Goal: Task Accomplishment & Management: Manage account settings

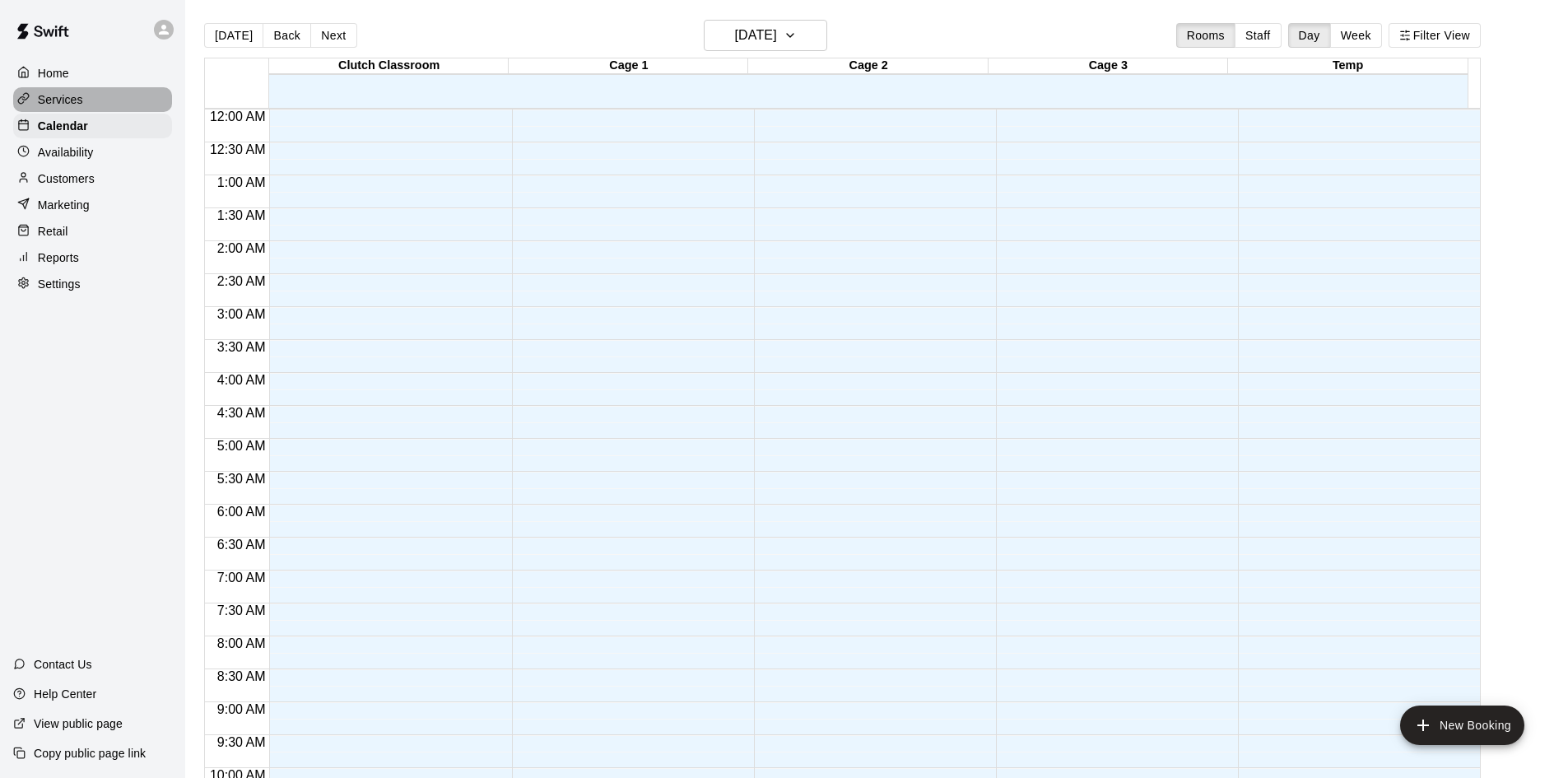
click at [59, 98] on p "Services" at bounding box center [61, 99] width 46 height 17
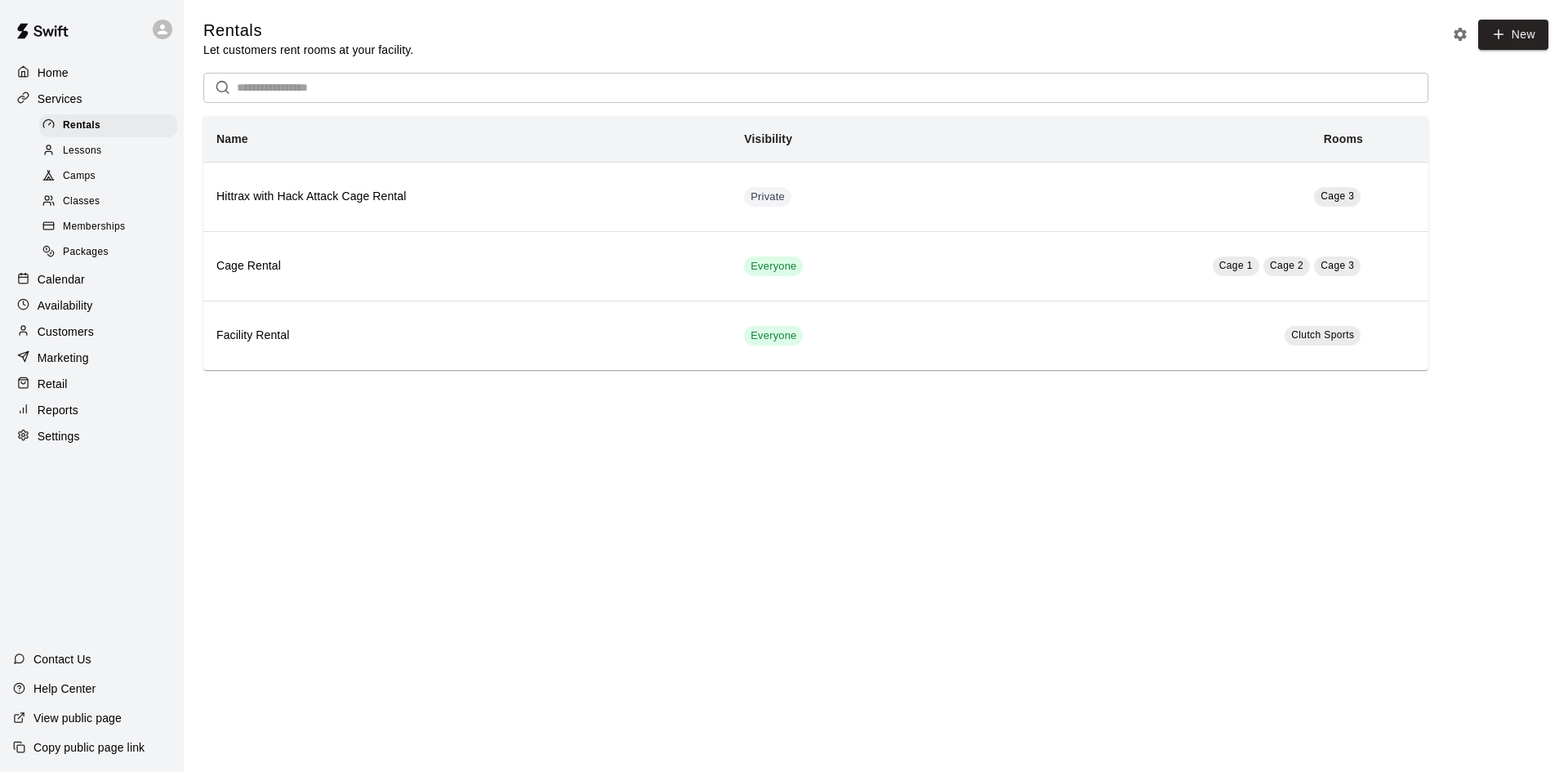
click at [76, 172] on span "Camps" at bounding box center [78, 176] width 32 height 17
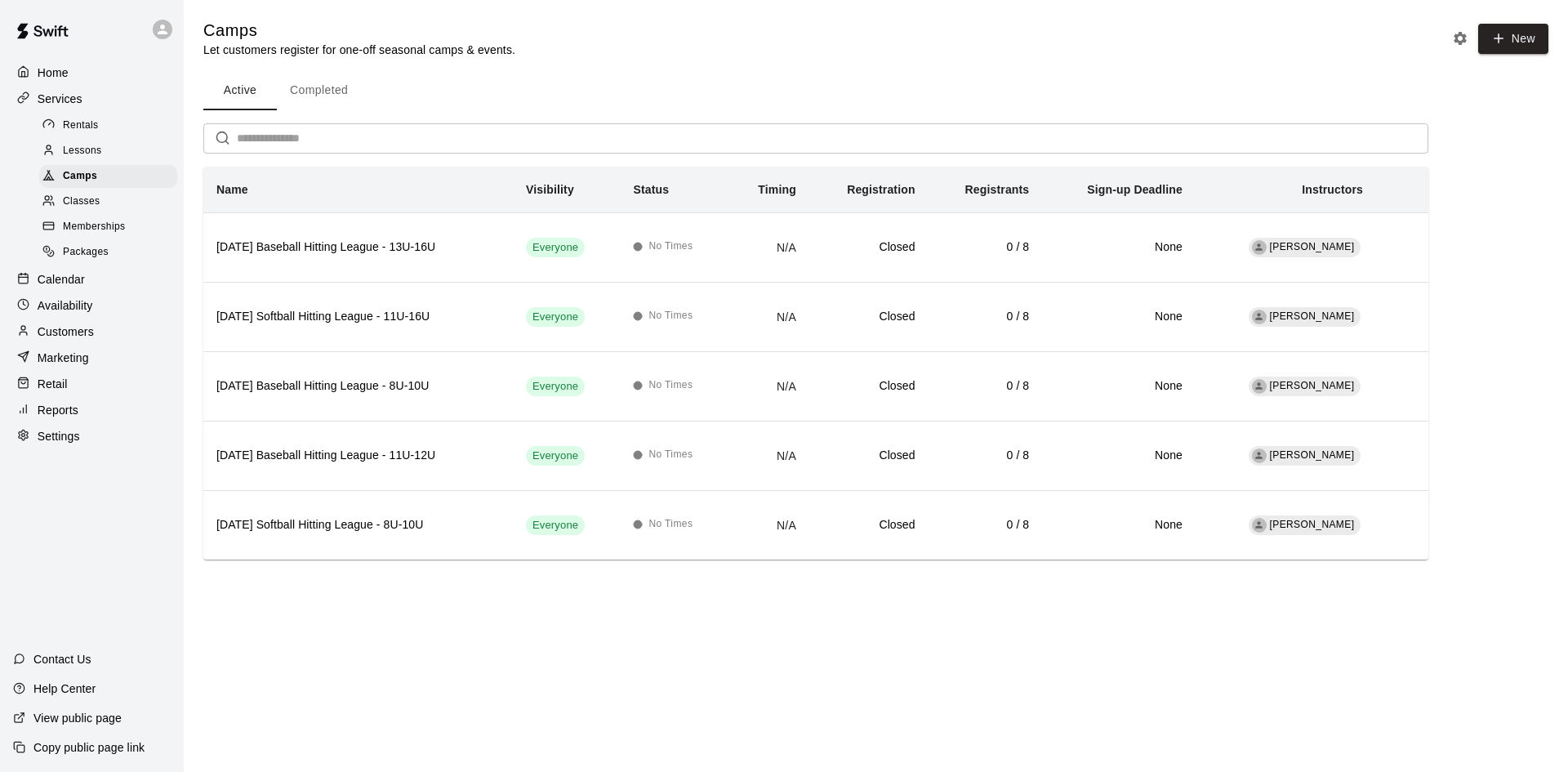
click at [76, 151] on span "Lessons" at bounding box center [82, 151] width 39 height 17
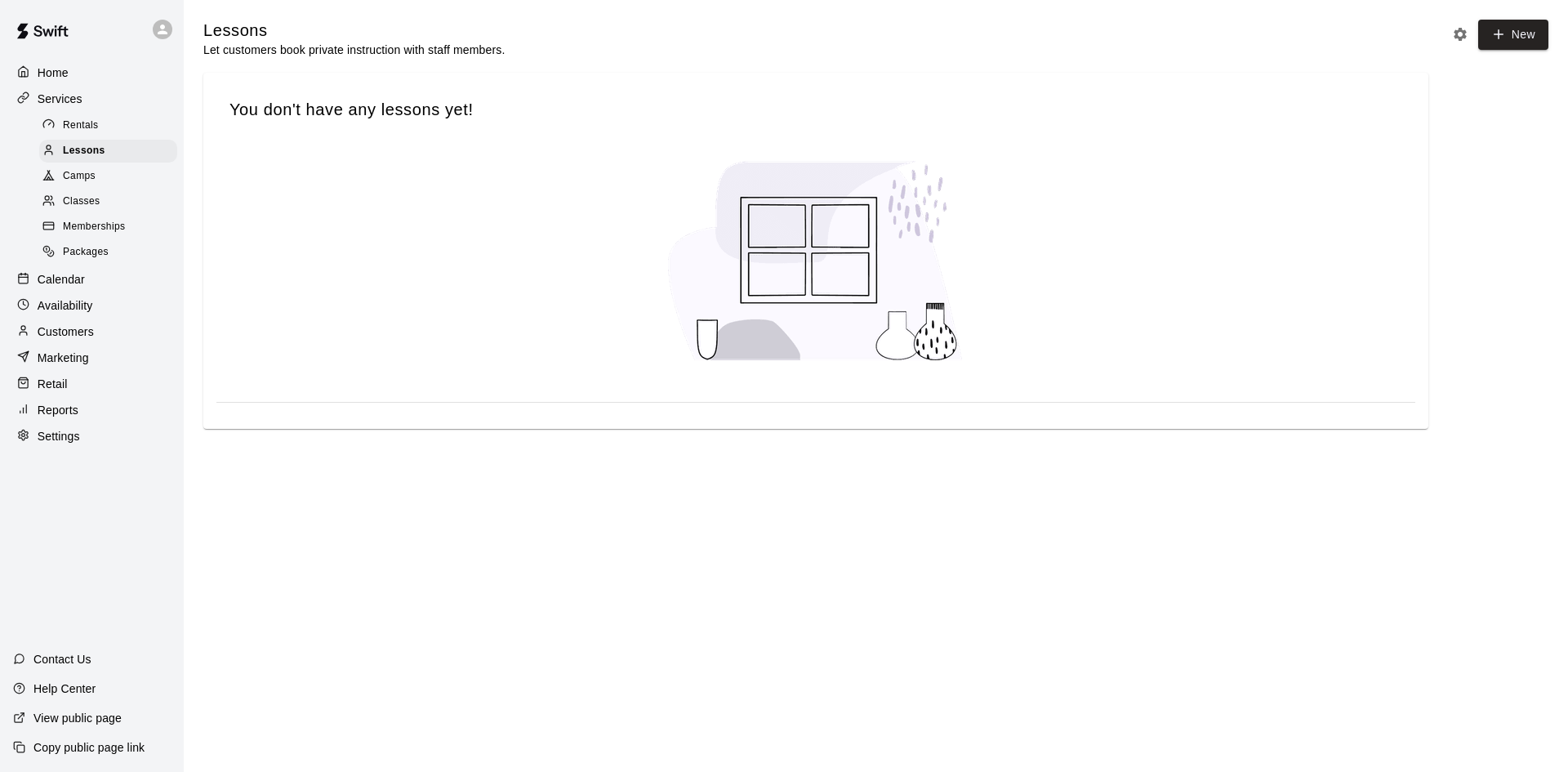
click at [93, 213] on div "Classes" at bounding box center [108, 202] width 138 height 23
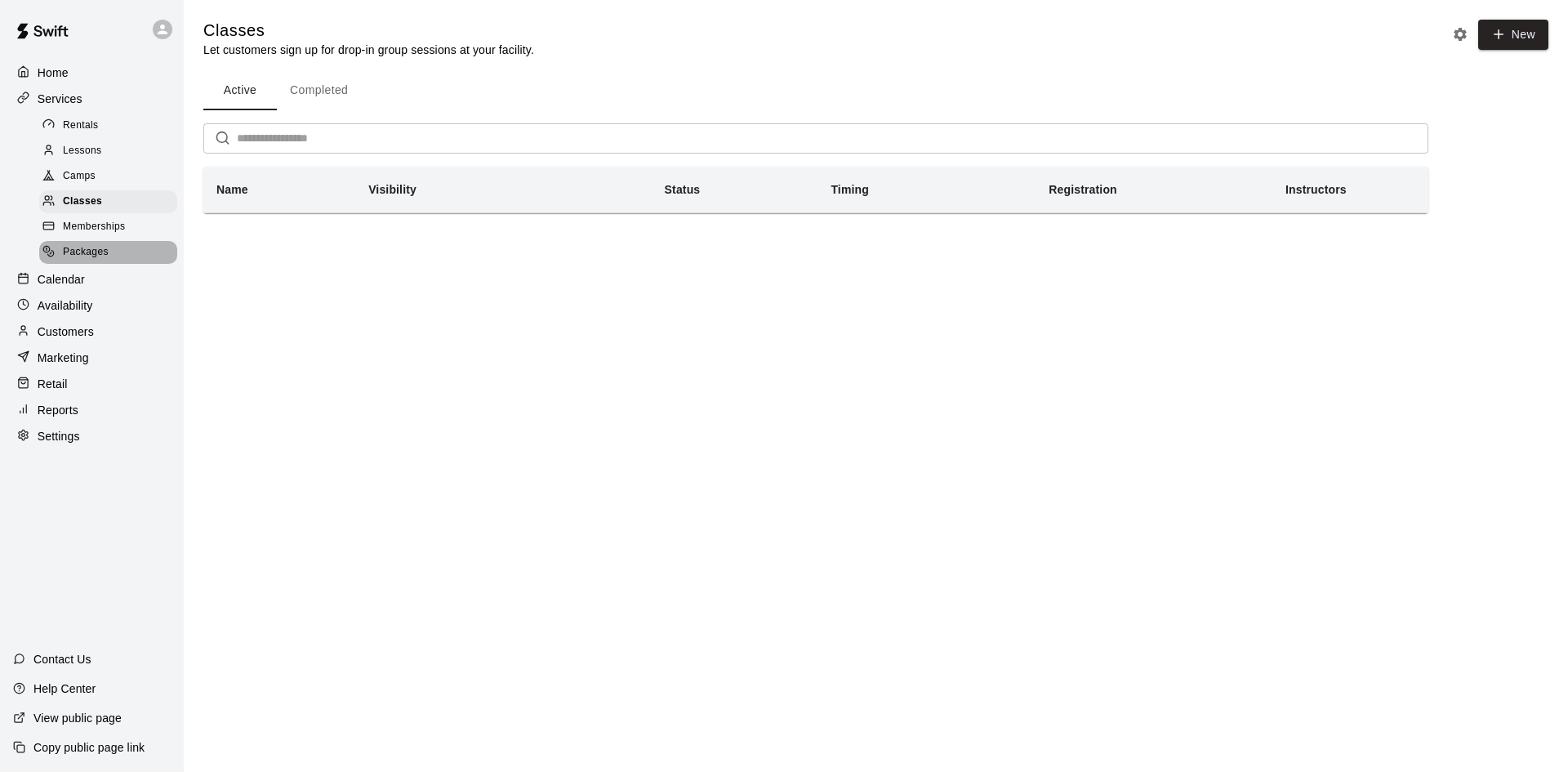
click at [86, 263] on div "Packages" at bounding box center [108, 252] width 138 height 23
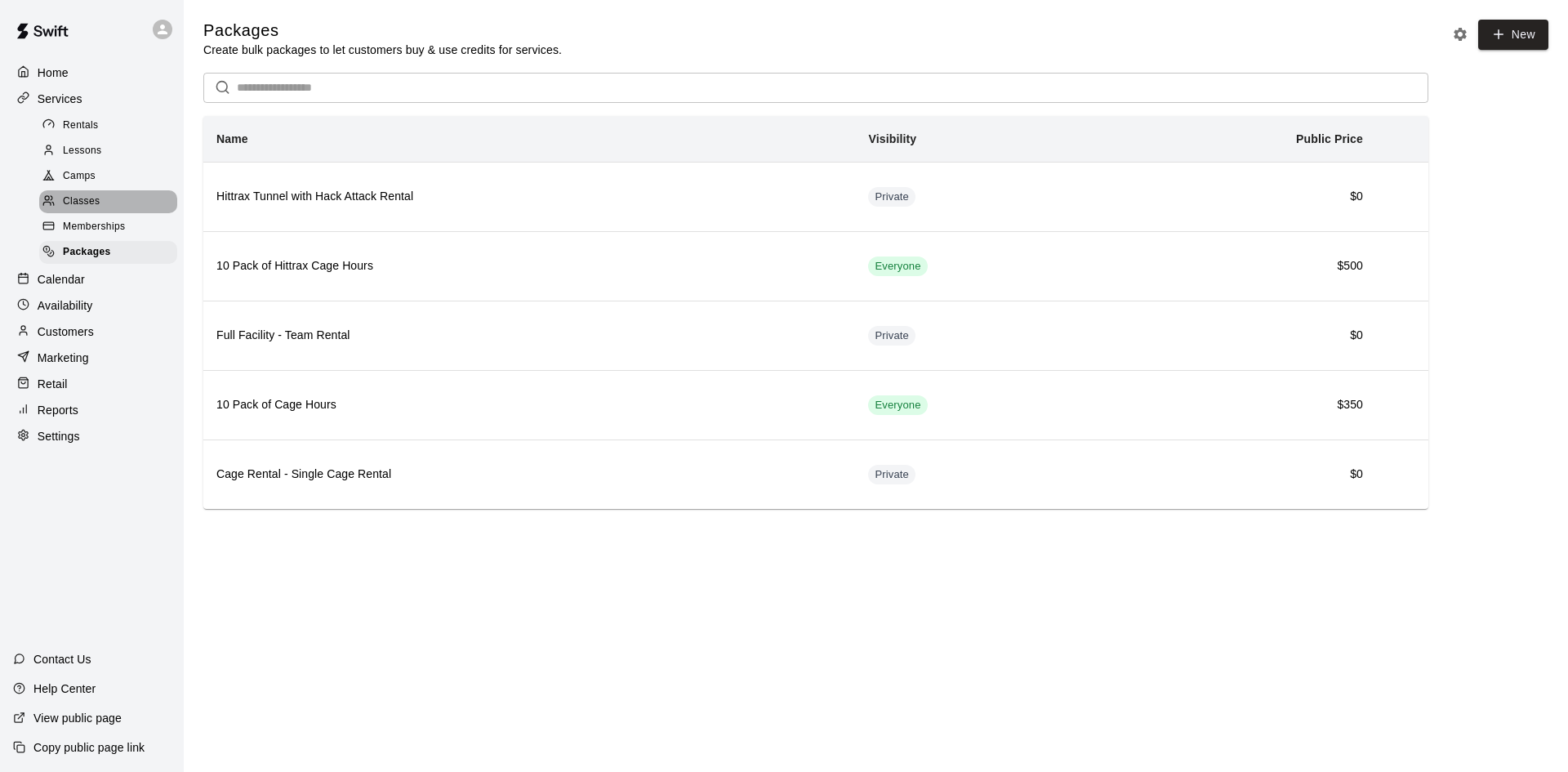
click at [79, 210] on span "Classes" at bounding box center [81, 202] width 37 height 17
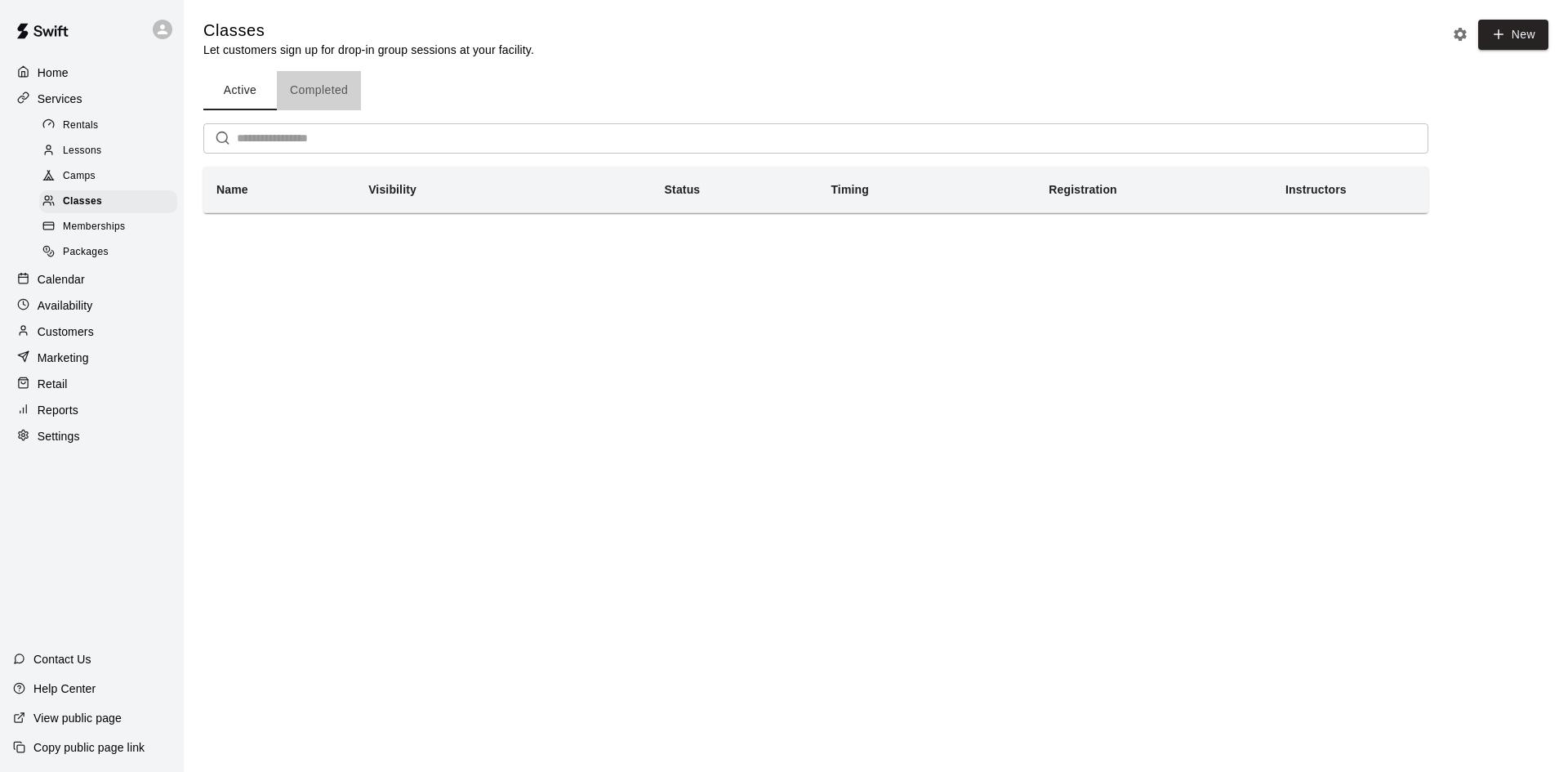
click at [334, 85] on button "Completed" at bounding box center [318, 90] width 84 height 39
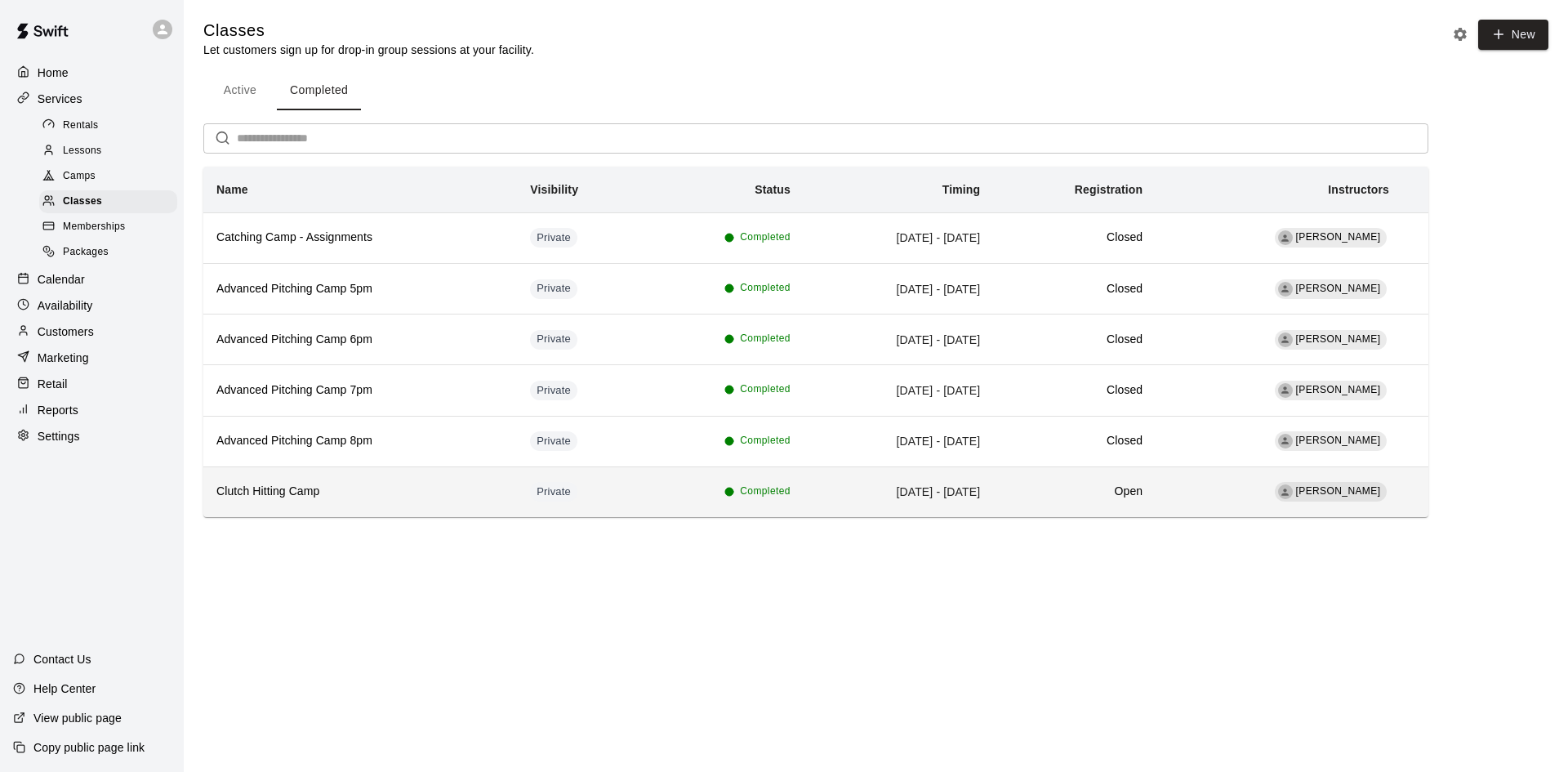
click at [303, 488] on h6 "Clutch Hitting Camp" at bounding box center [360, 491] width 288 height 18
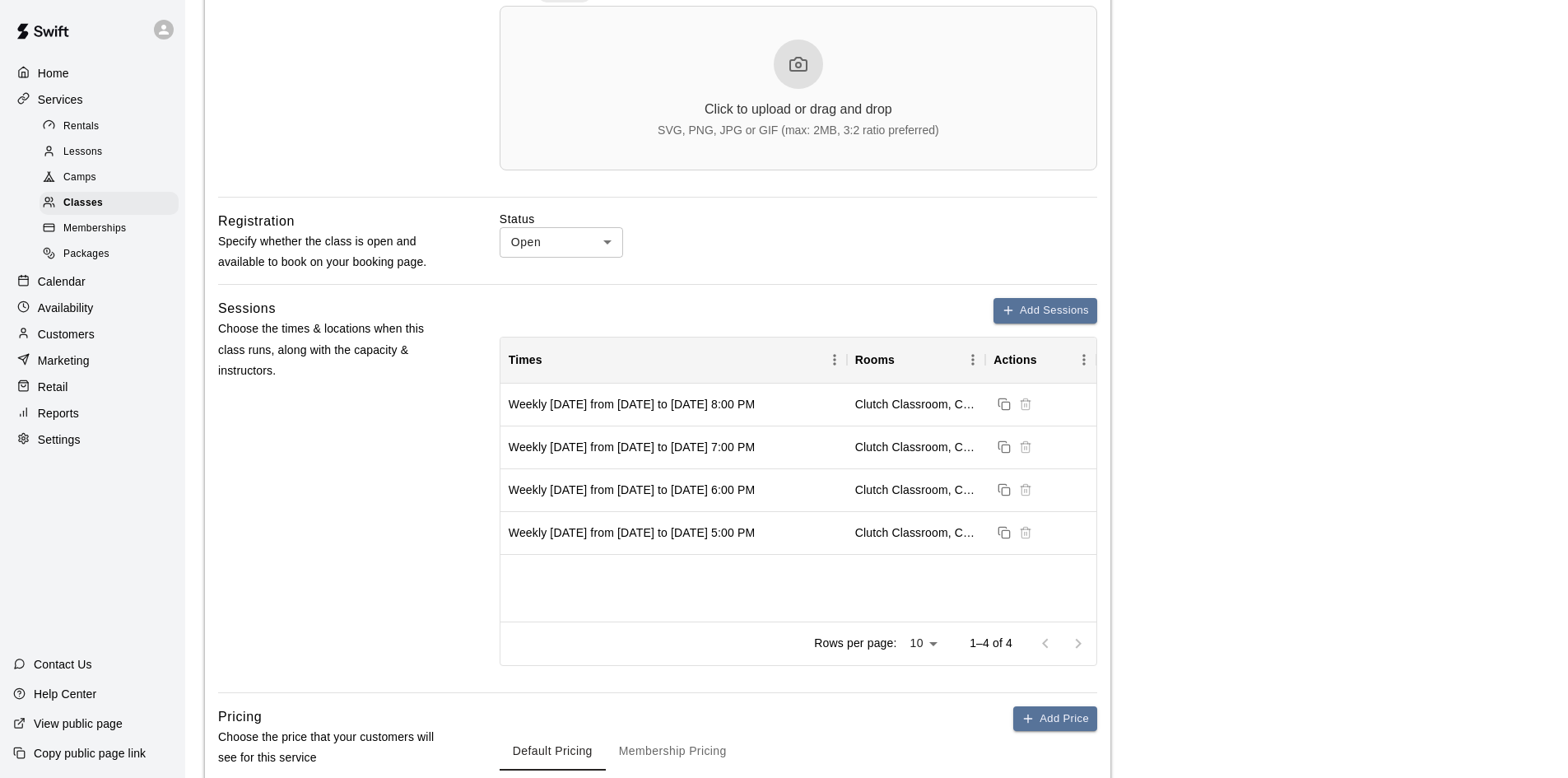
scroll to position [577, 0]
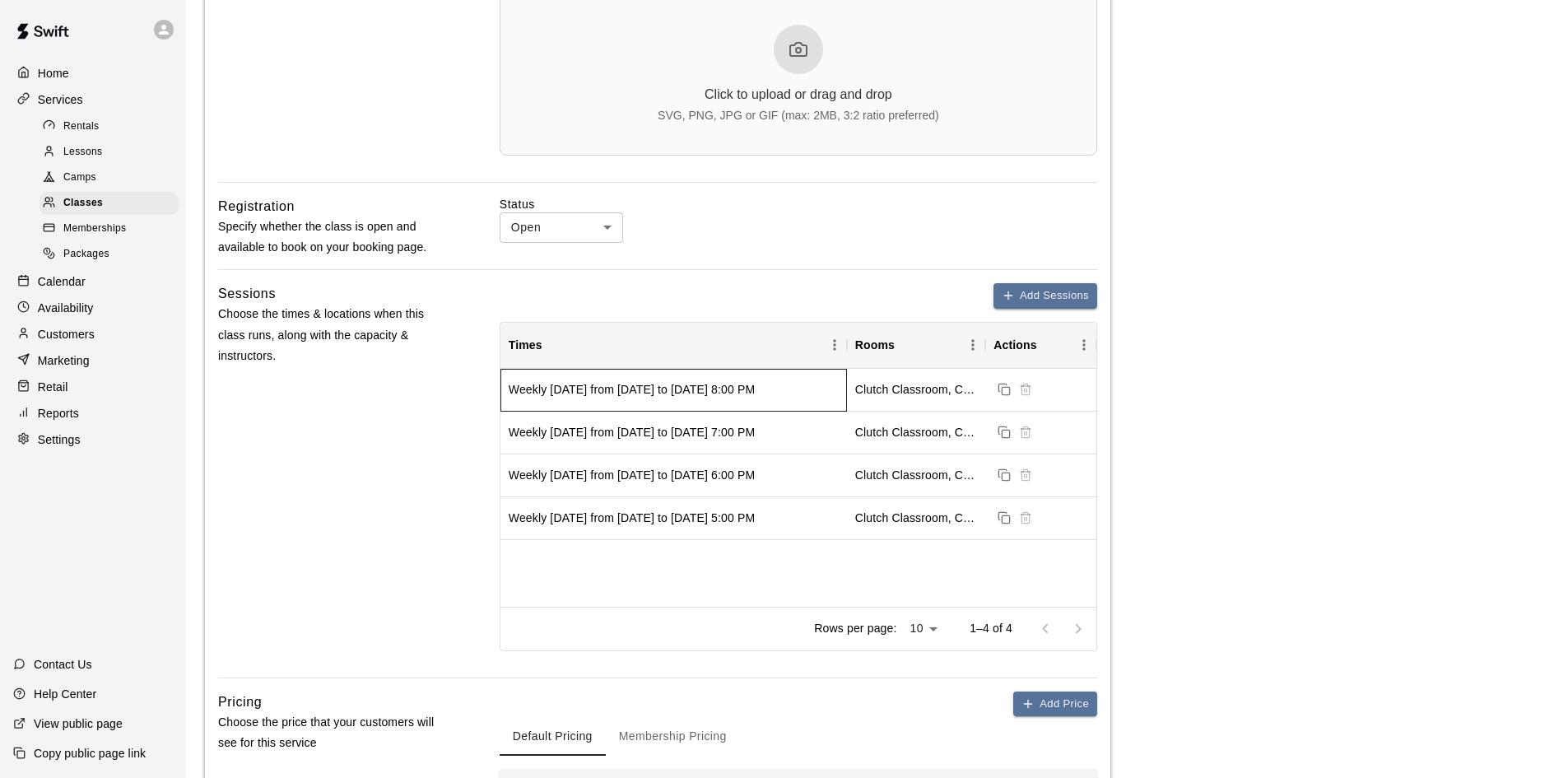
click at [733, 390] on div "Weekly [DATE] from [DATE] to [DATE] 8:00 PM" at bounding box center [632, 389] width 246 height 17
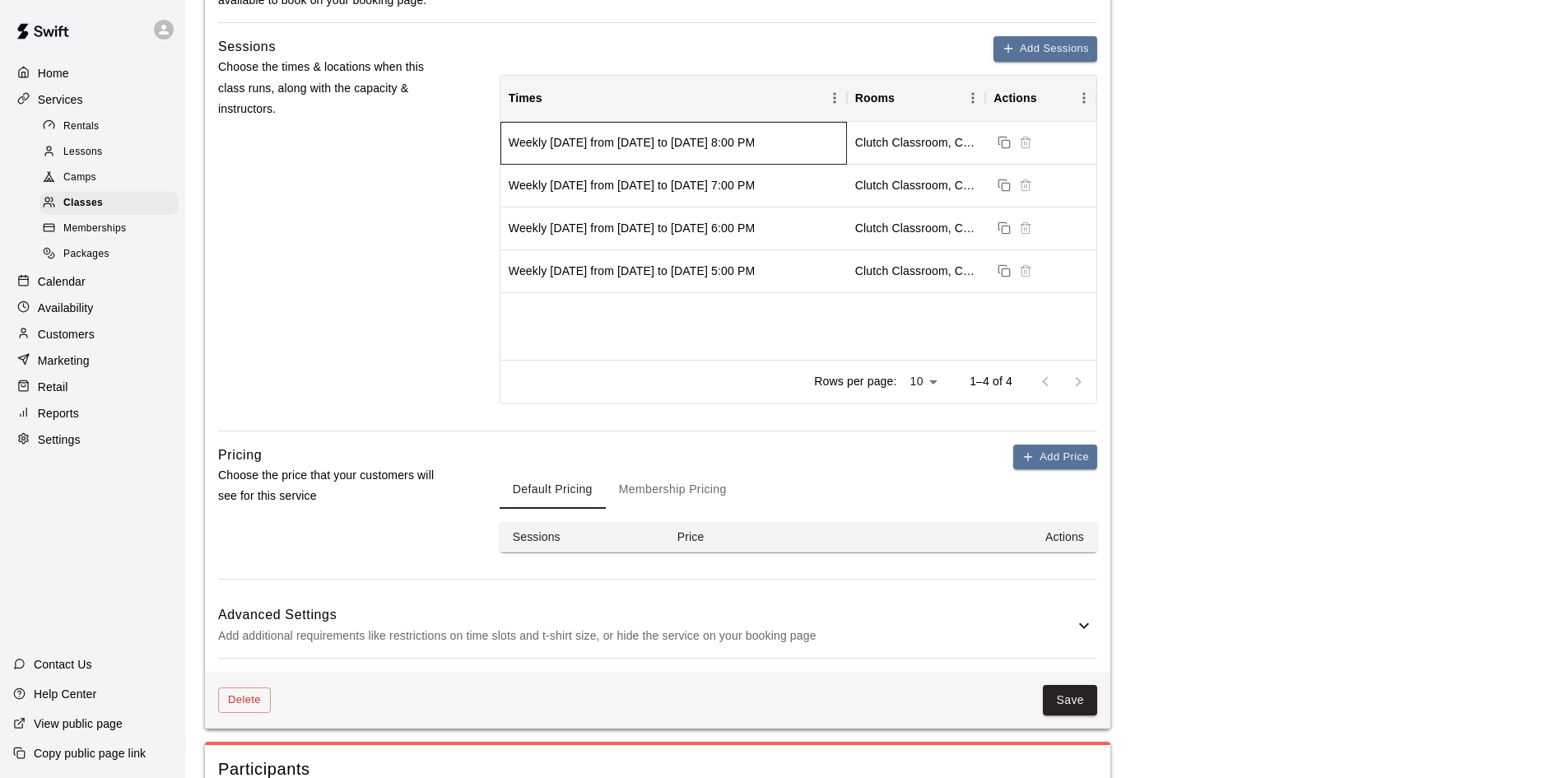
scroll to position [0, 0]
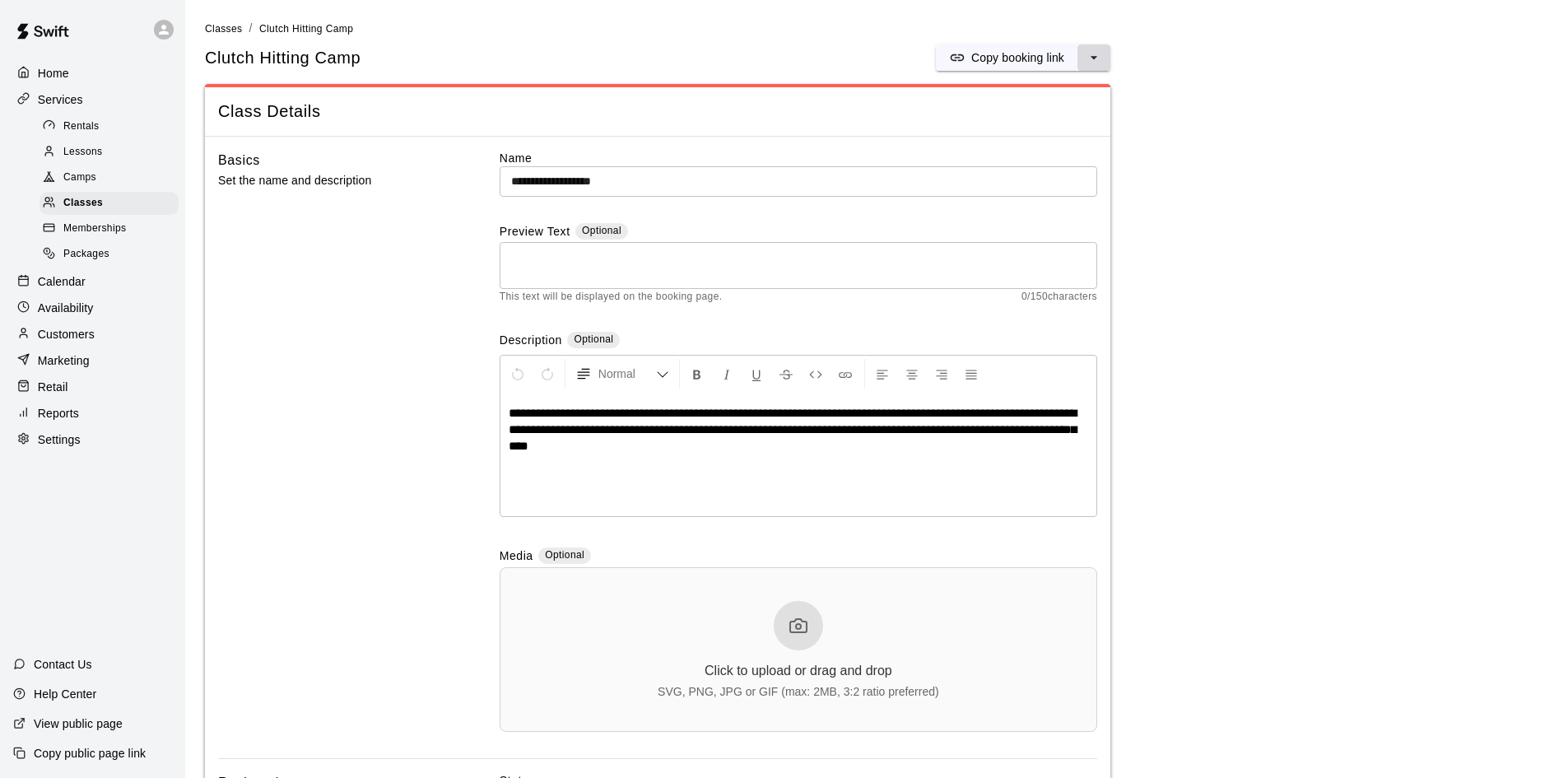
click at [1092, 55] on icon "select merge strategy" at bounding box center [1093, 57] width 17 height 17
click at [1021, 117] on h6 "Duplicate class" at bounding box center [1027, 119] width 79 height 18
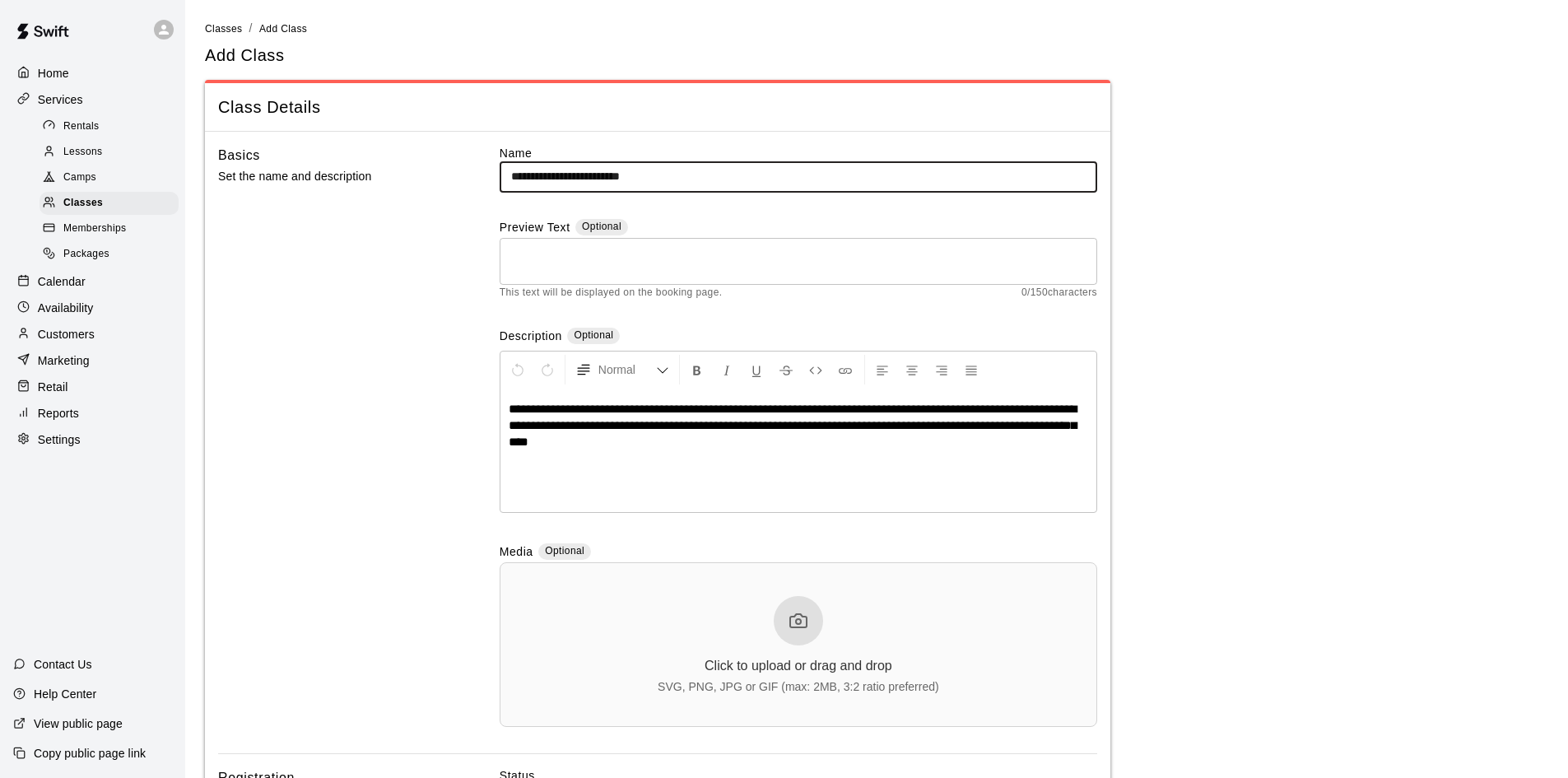
drag, startPoint x: 626, startPoint y: 175, endPoint x: 701, endPoint y: 176, distance: 75.0
click at [701, 176] on input "**********" at bounding box center [798, 177] width 598 height 31
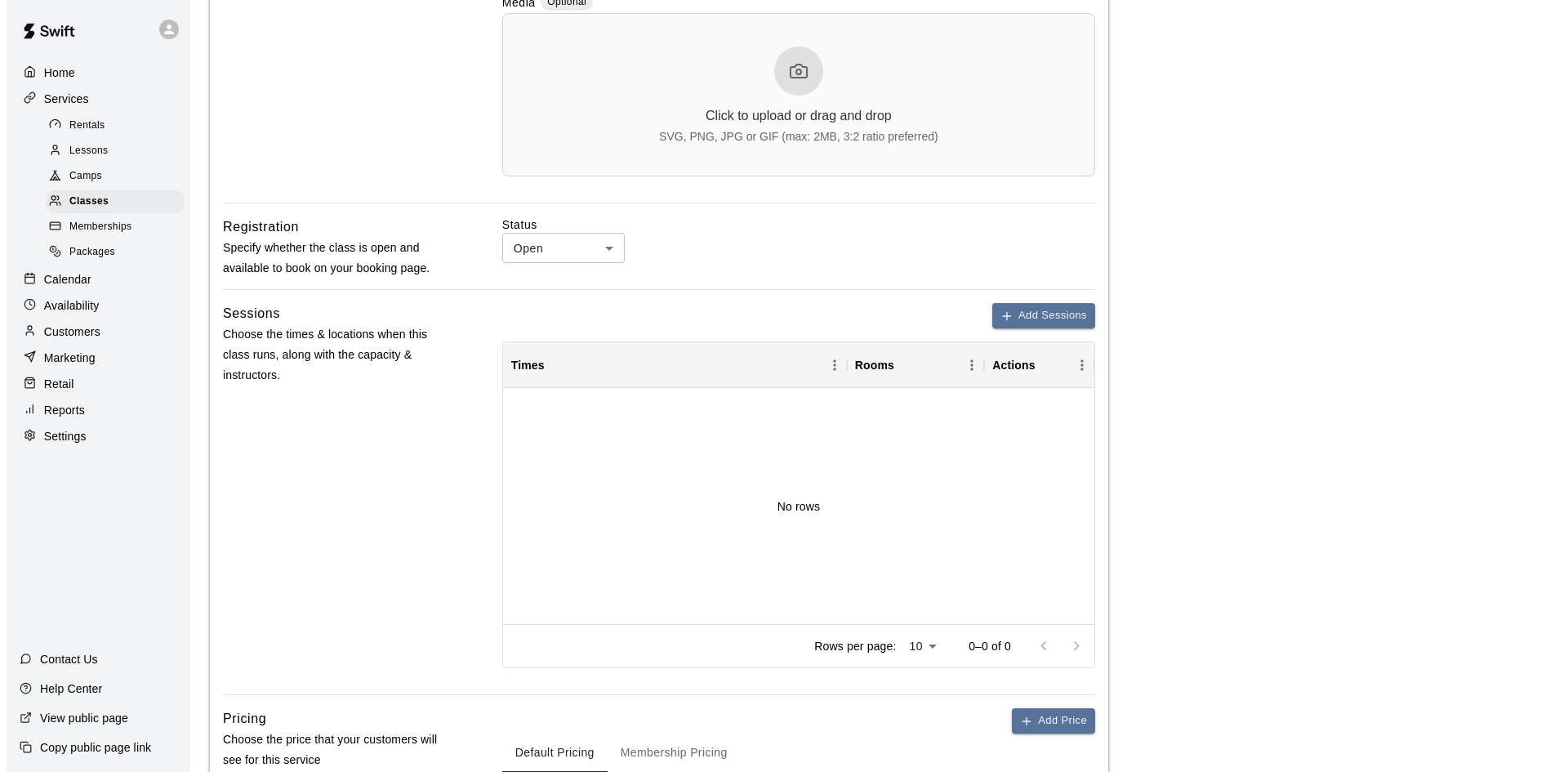
scroll to position [572, 0]
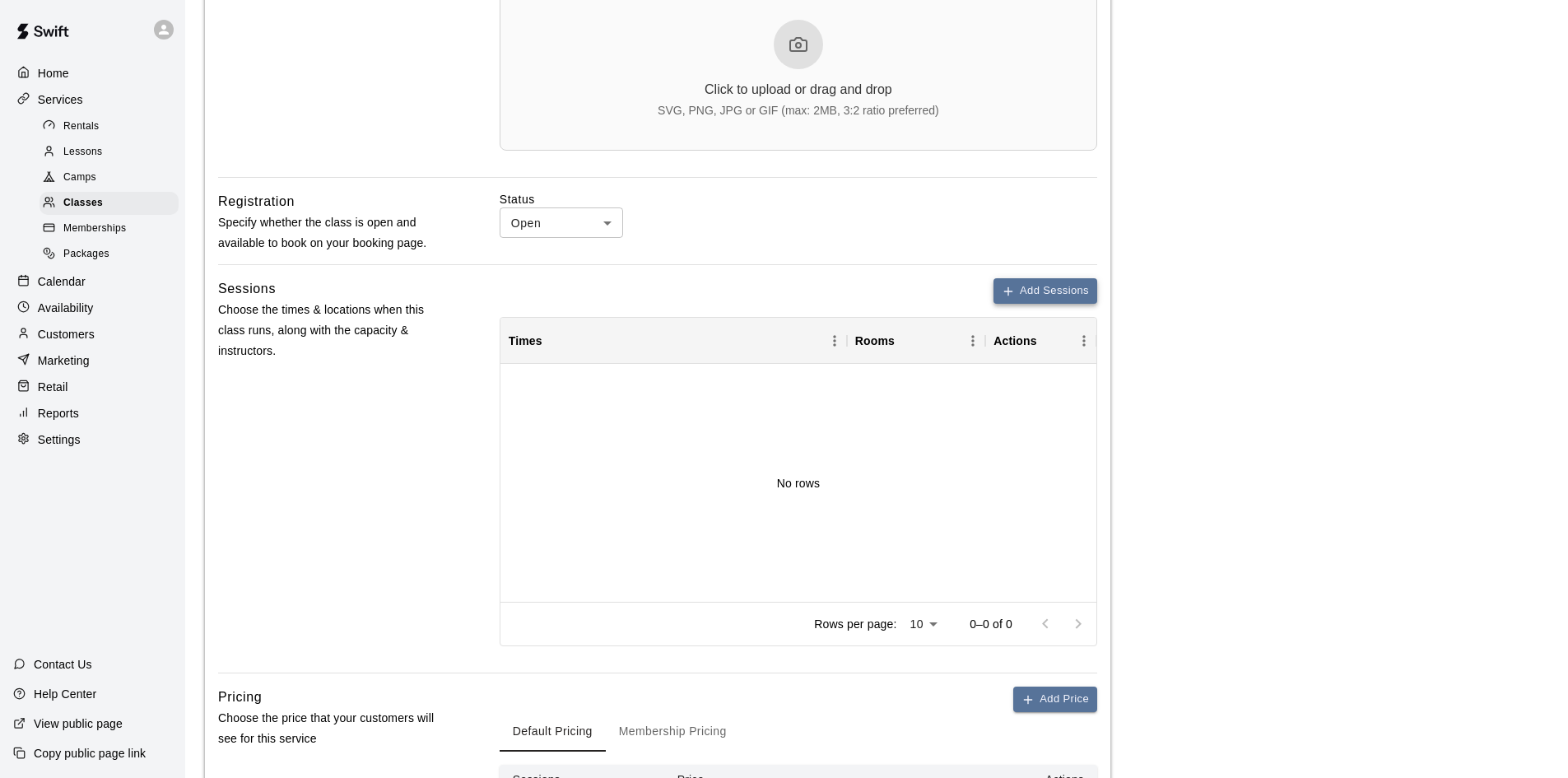
type input "**********"
click at [1007, 287] on icon "button" at bounding box center [1008, 291] width 13 height 13
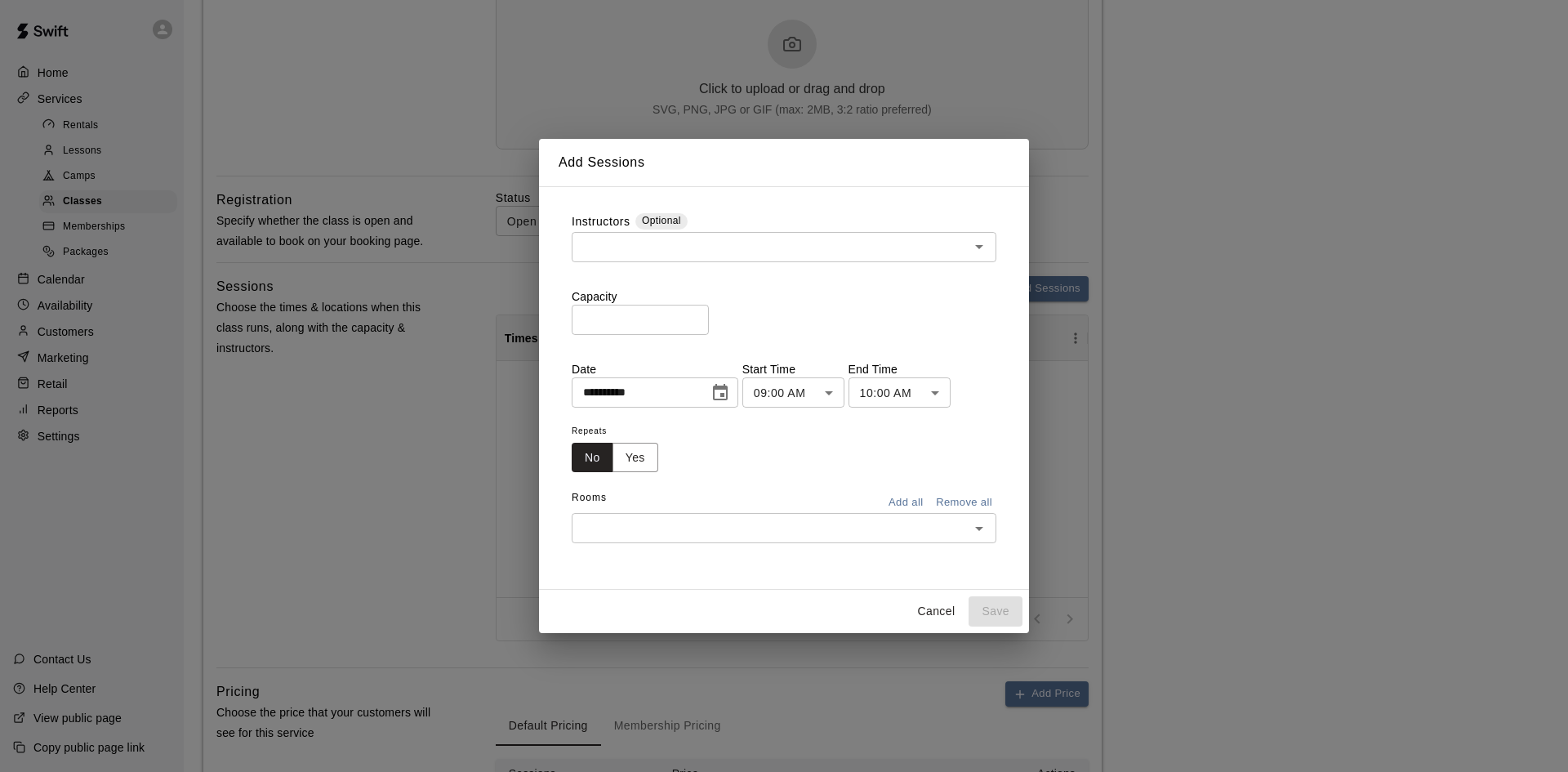
click at [629, 249] on input "text" at bounding box center [770, 247] width 388 height 20
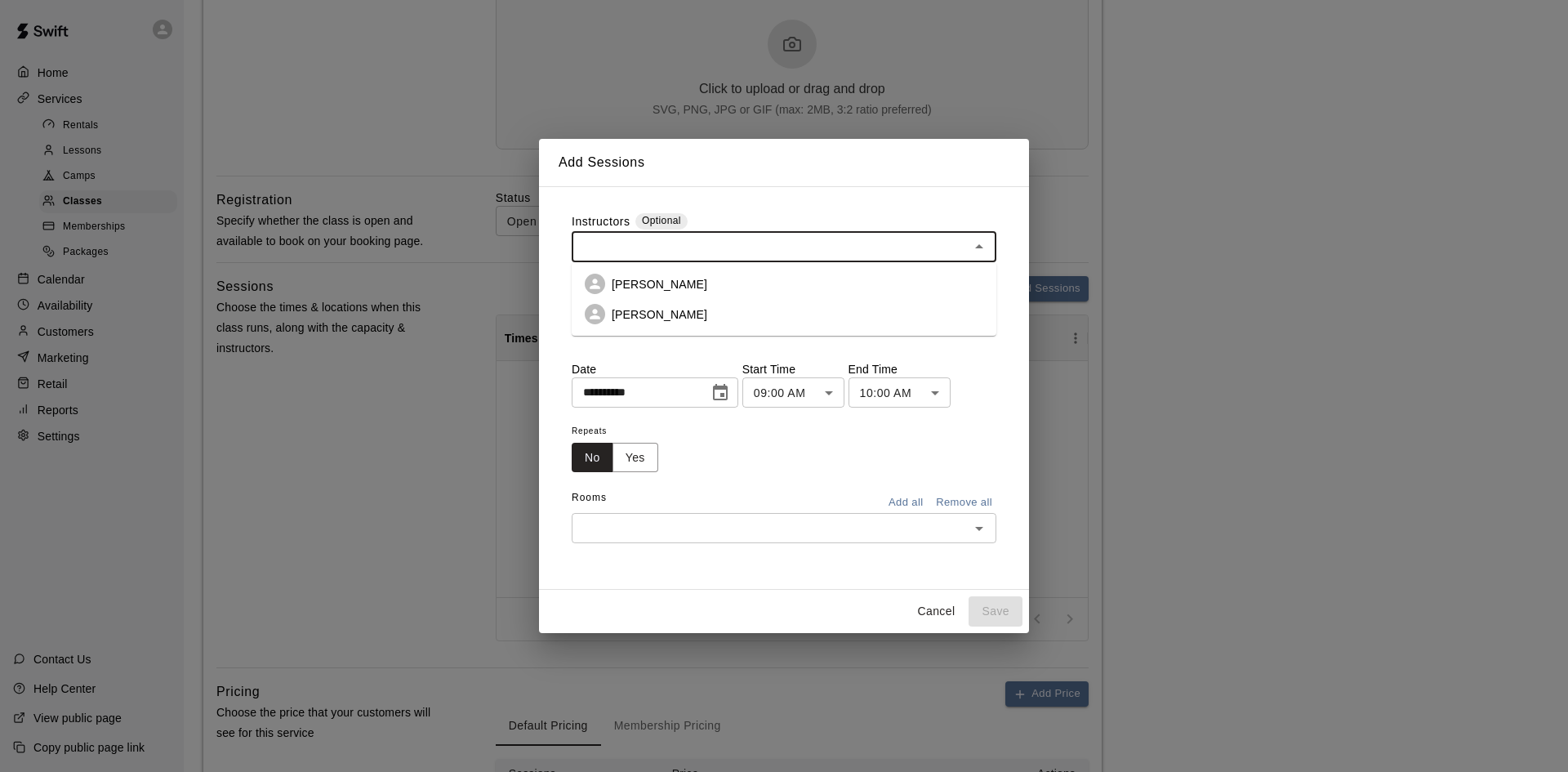
click at [629, 249] on input "text" at bounding box center [770, 247] width 388 height 20
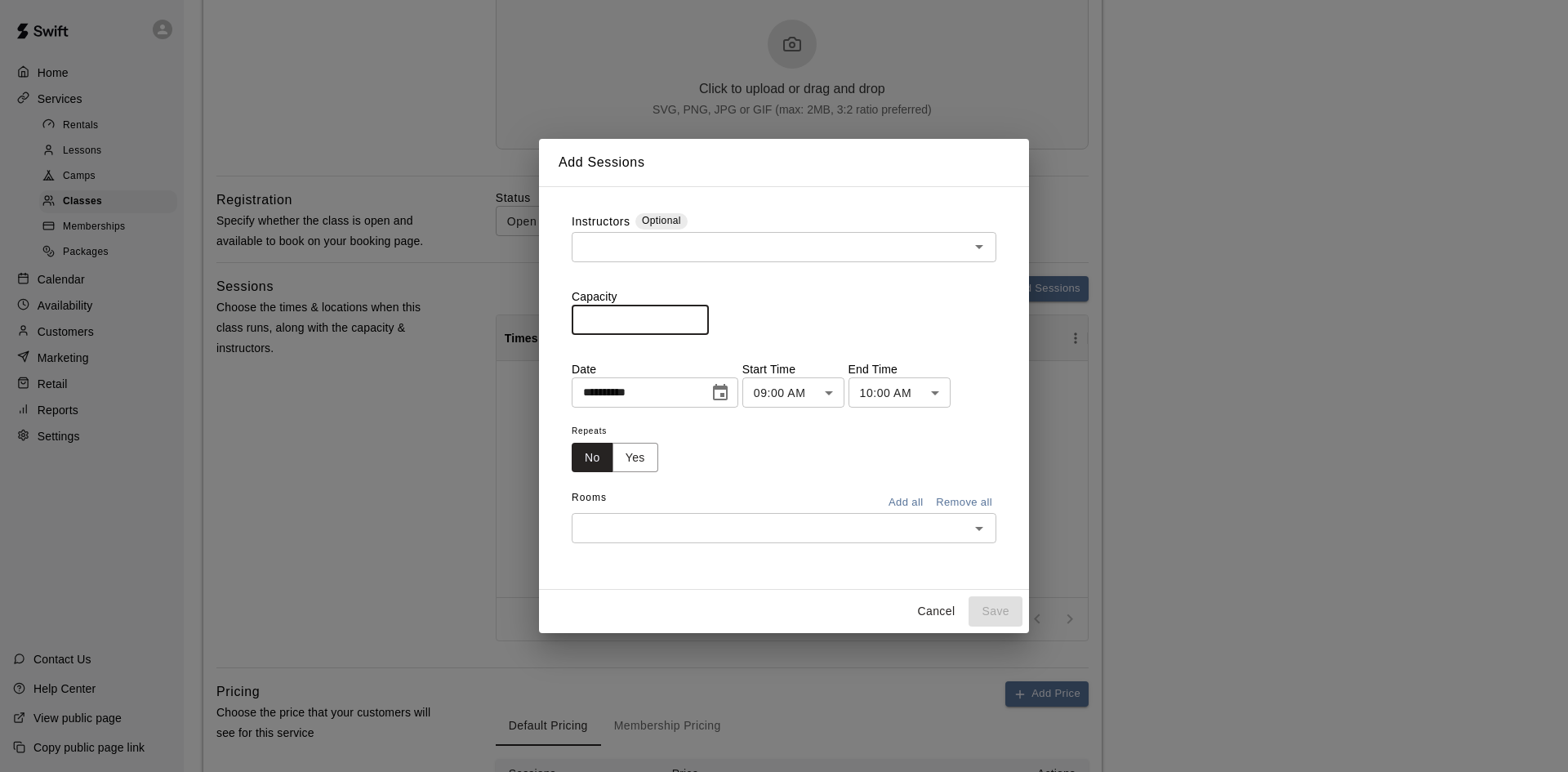
drag, startPoint x: 644, startPoint y: 318, endPoint x: 574, endPoint y: 314, distance: 70.1
click at [574, 314] on input "*" at bounding box center [640, 319] width 137 height 31
type input "**"
click at [730, 391] on icon "Choose date, selected date is Oct 9, 2025" at bounding box center [720, 393] width 19 height 19
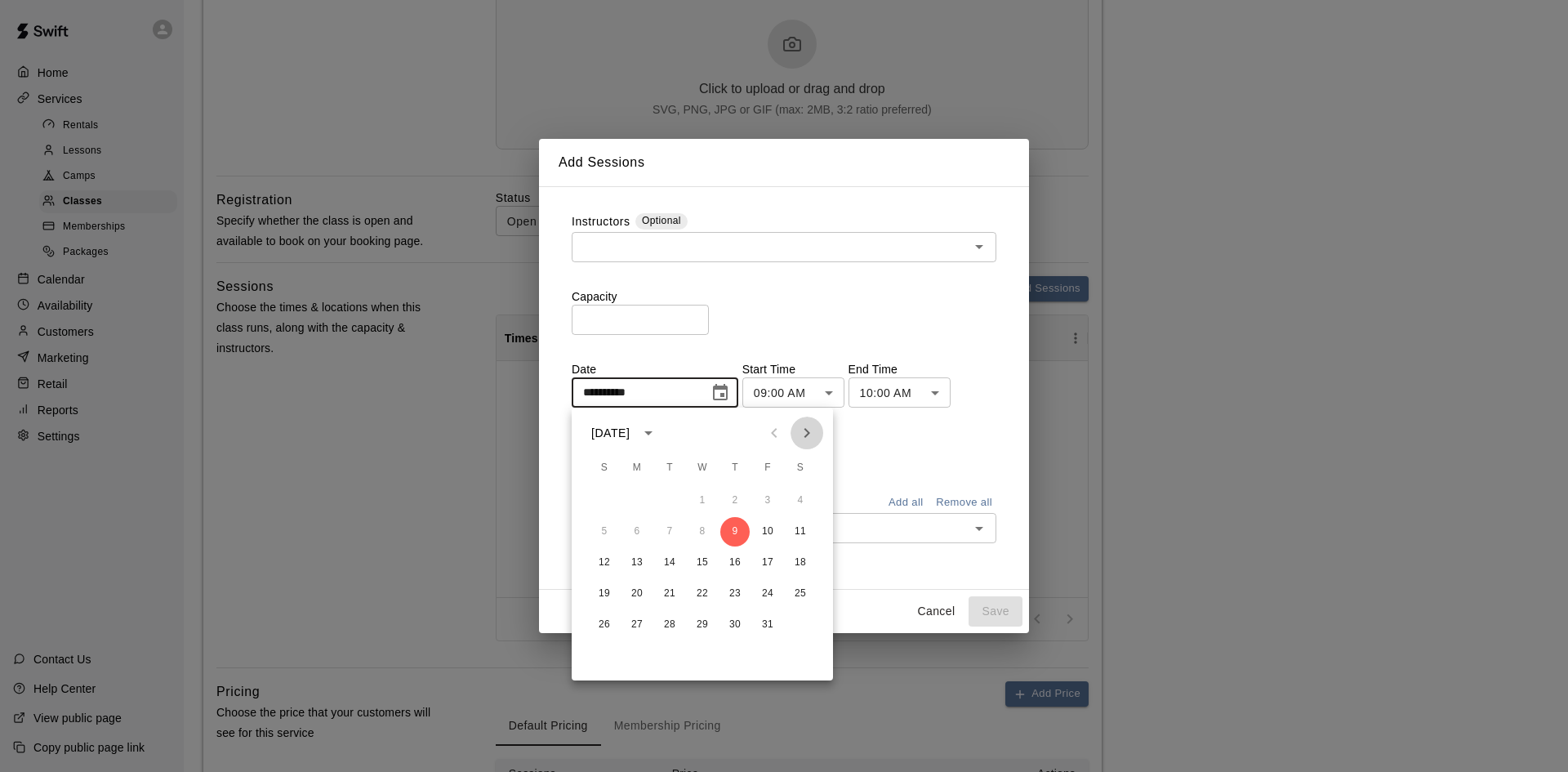
click at [810, 436] on icon "Next month" at bounding box center [807, 433] width 19 height 19
click at [664, 534] on button "4" at bounding box center [670, 532] width 30 height 30
type input "**********"
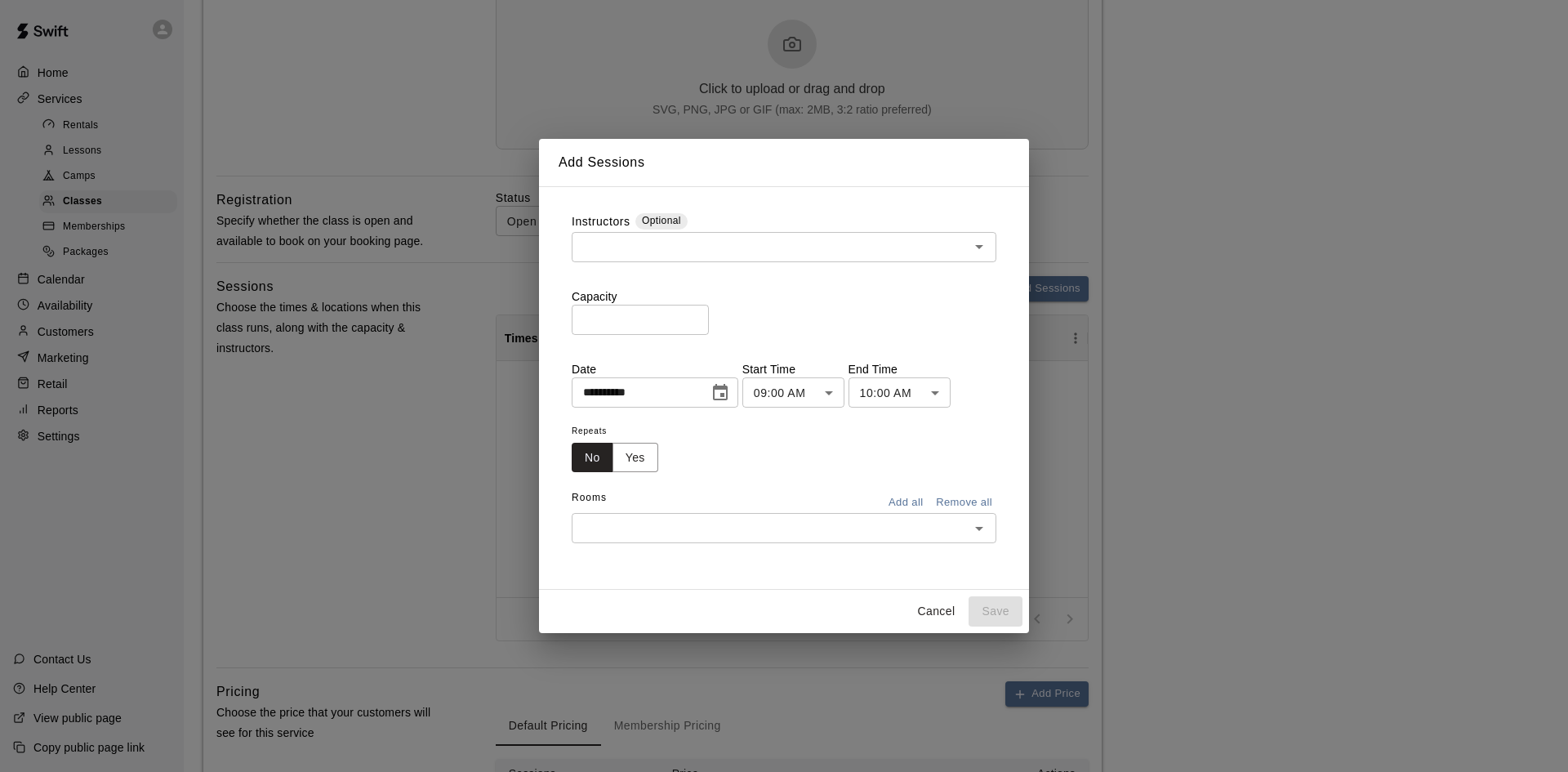
click at [862, 401] on body "**********" at bounding box center [784, 205] width 1568 height 1554
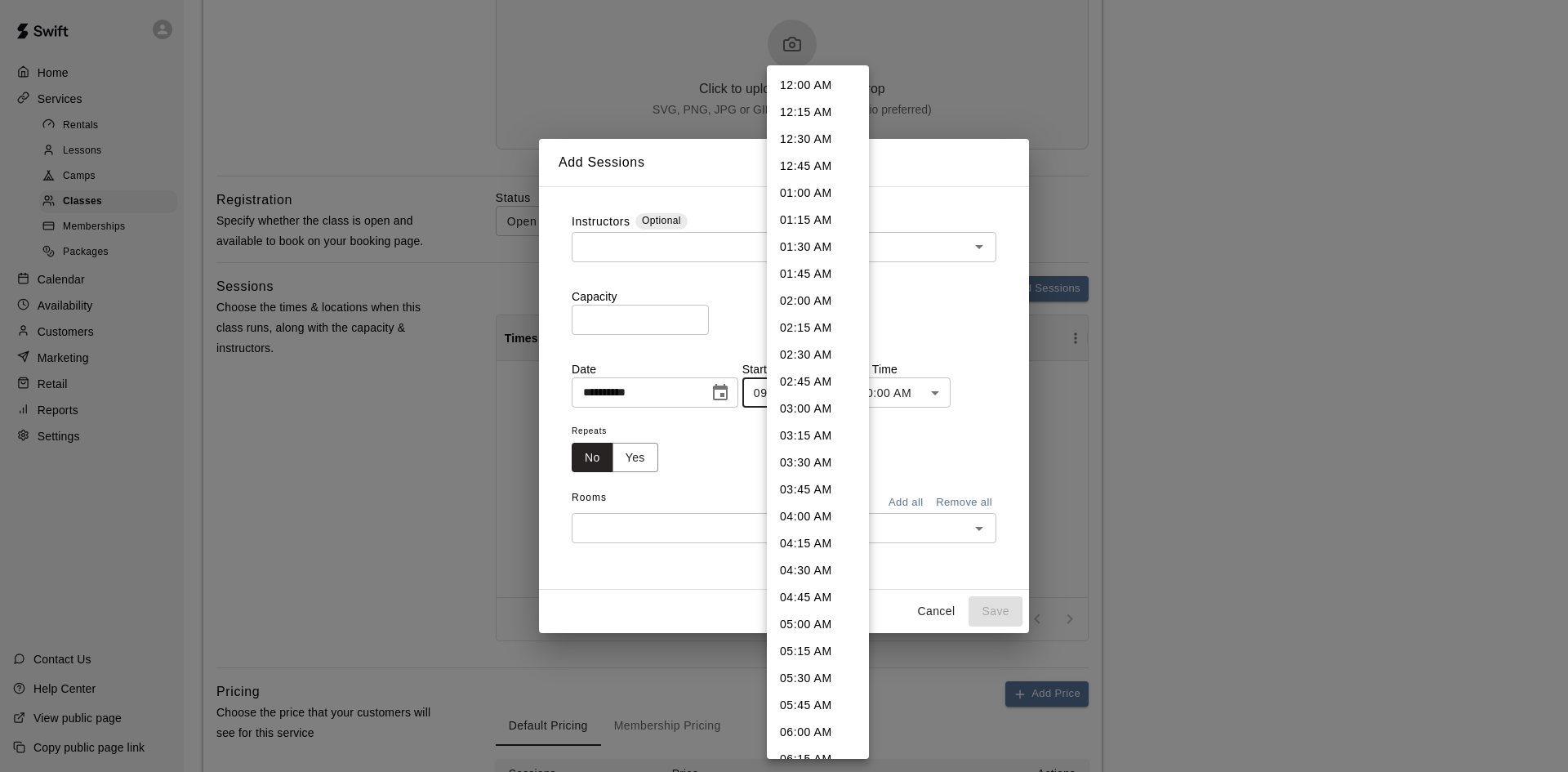
scroll to position [644, 0]
click at [644, 315] on div at bounding box center [784, 386] width 1568 height 772
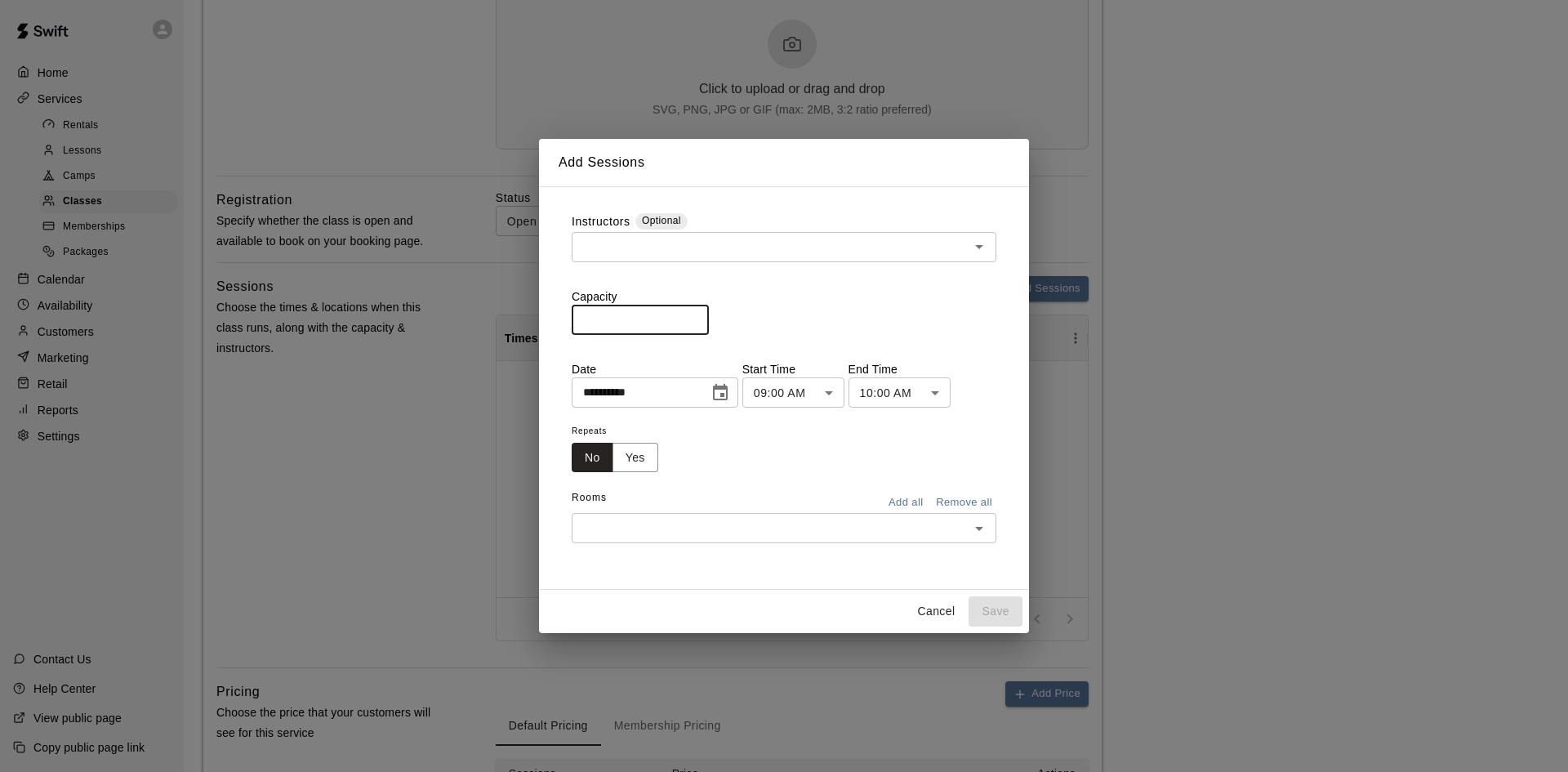
drag, startPoint x: 611, startPoint y: 315, endPoint x: 517, endPoint y: 320, distance: 94.1
click at [517, 320] on div "**********" at bounding box center [784, 386] width 1568 height 772
type input "**"
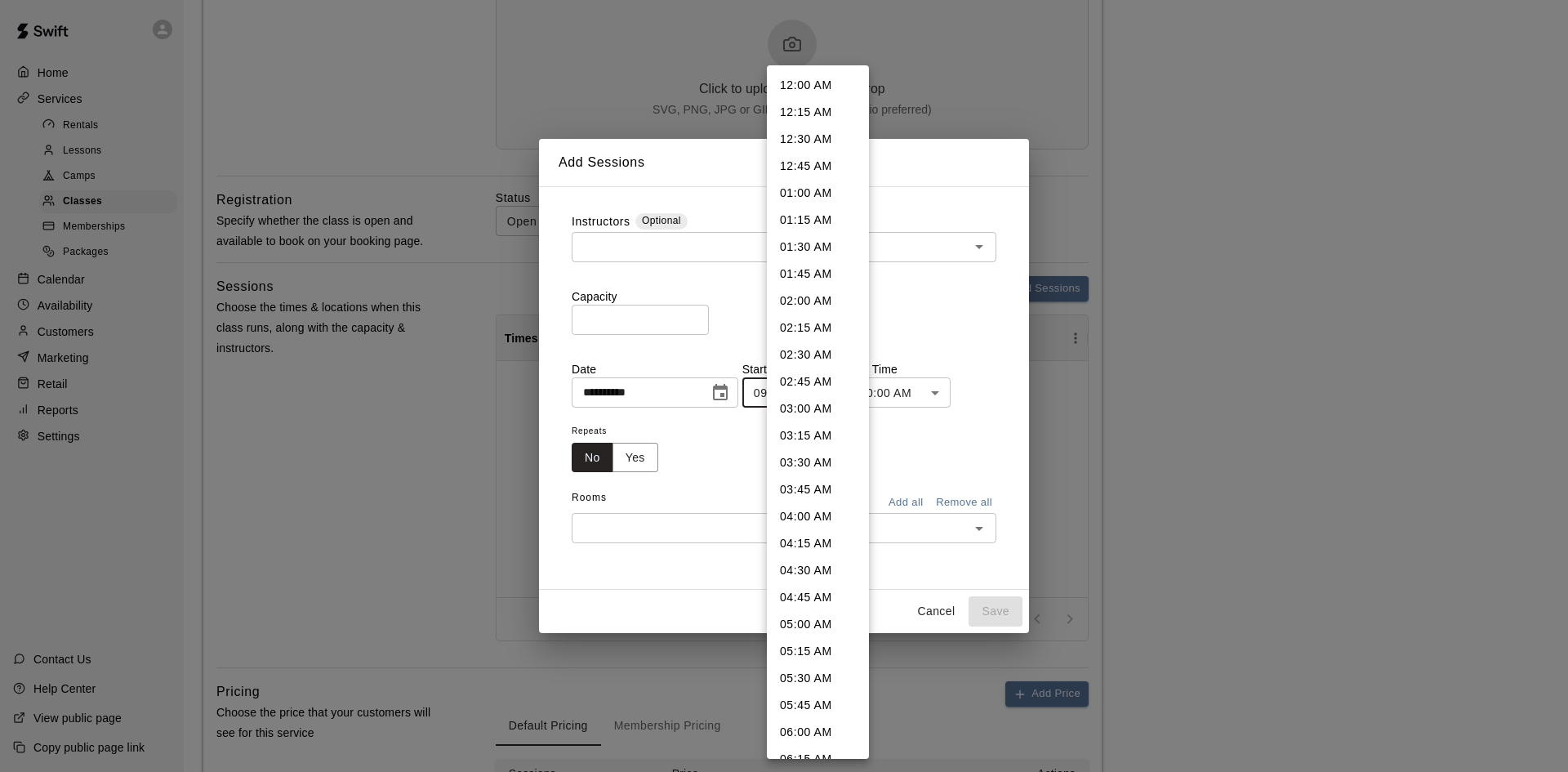
click at [829, 396] on body "**********" at bounding box center [784, 205] width 1568 height 1554
click at [783, 538] on li "05:00 PM" at bounding box center [817, 539] width 102 height 27
type input "********"
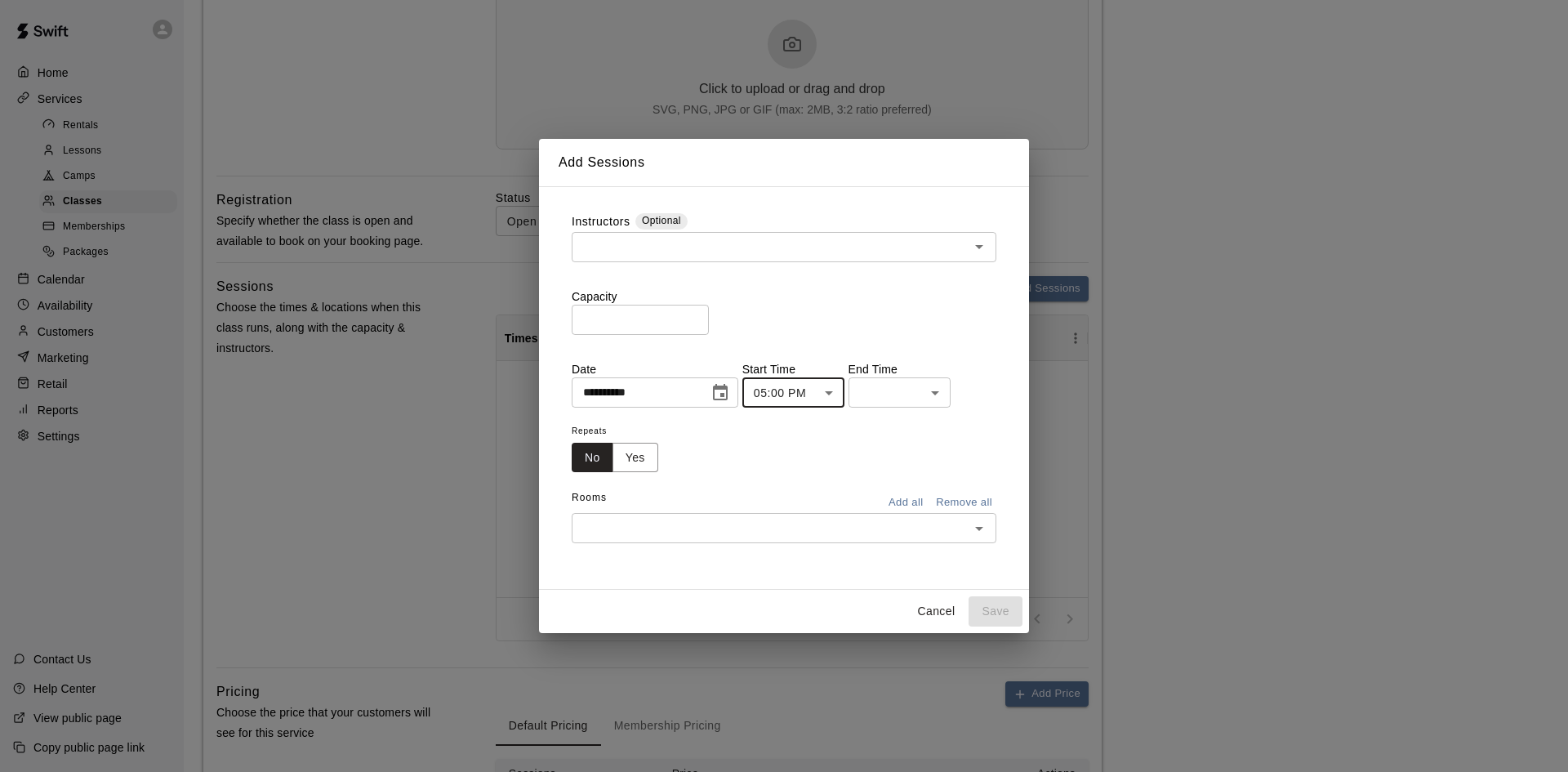
click at [968, 396] on body "**********" at bounding box center [784, 205] width 1568 height 1554
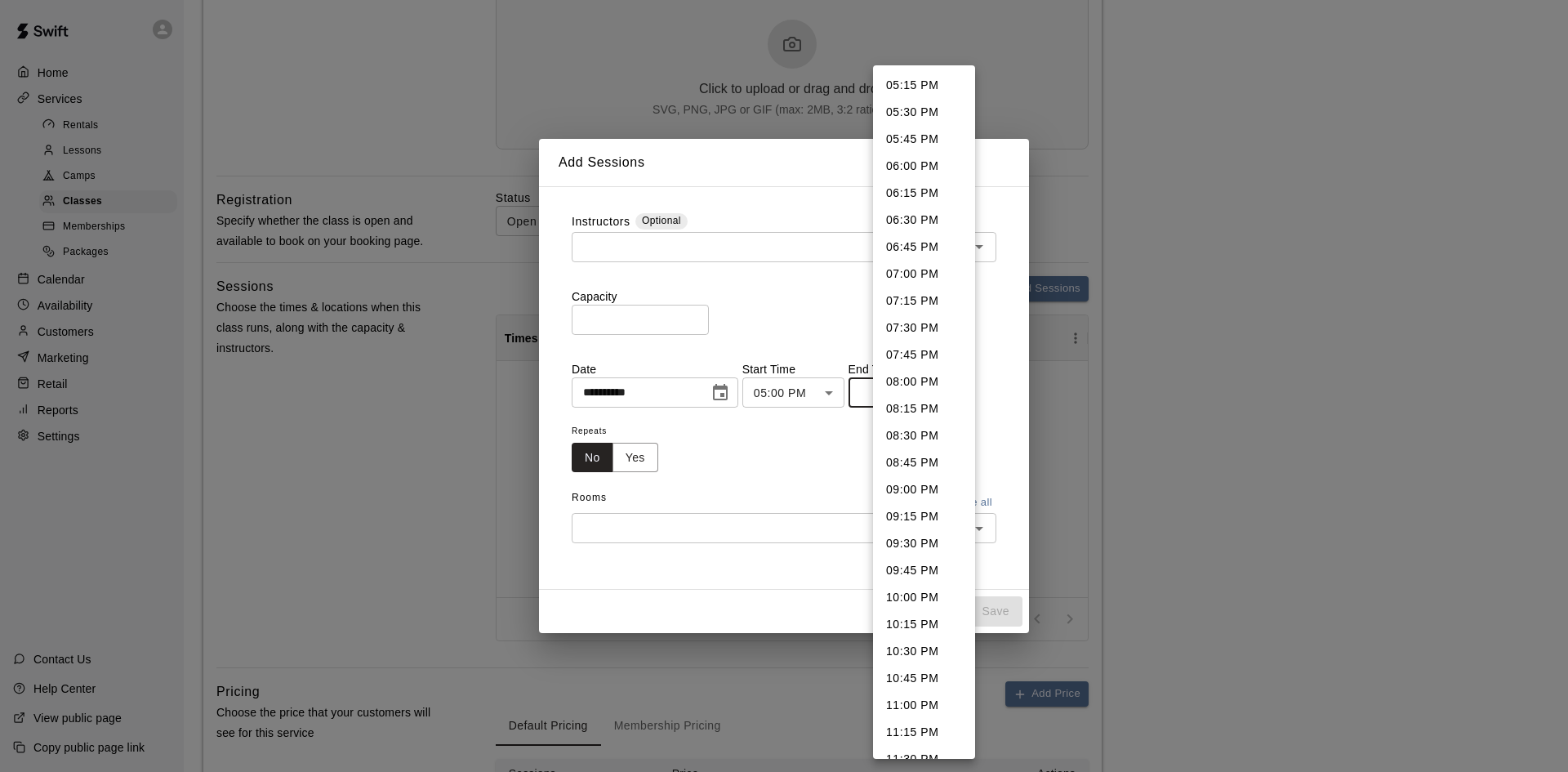
click at [919, 169] on li "06:00 PM" at bounding box center [924, 166] width 102 height 27
type input "********"
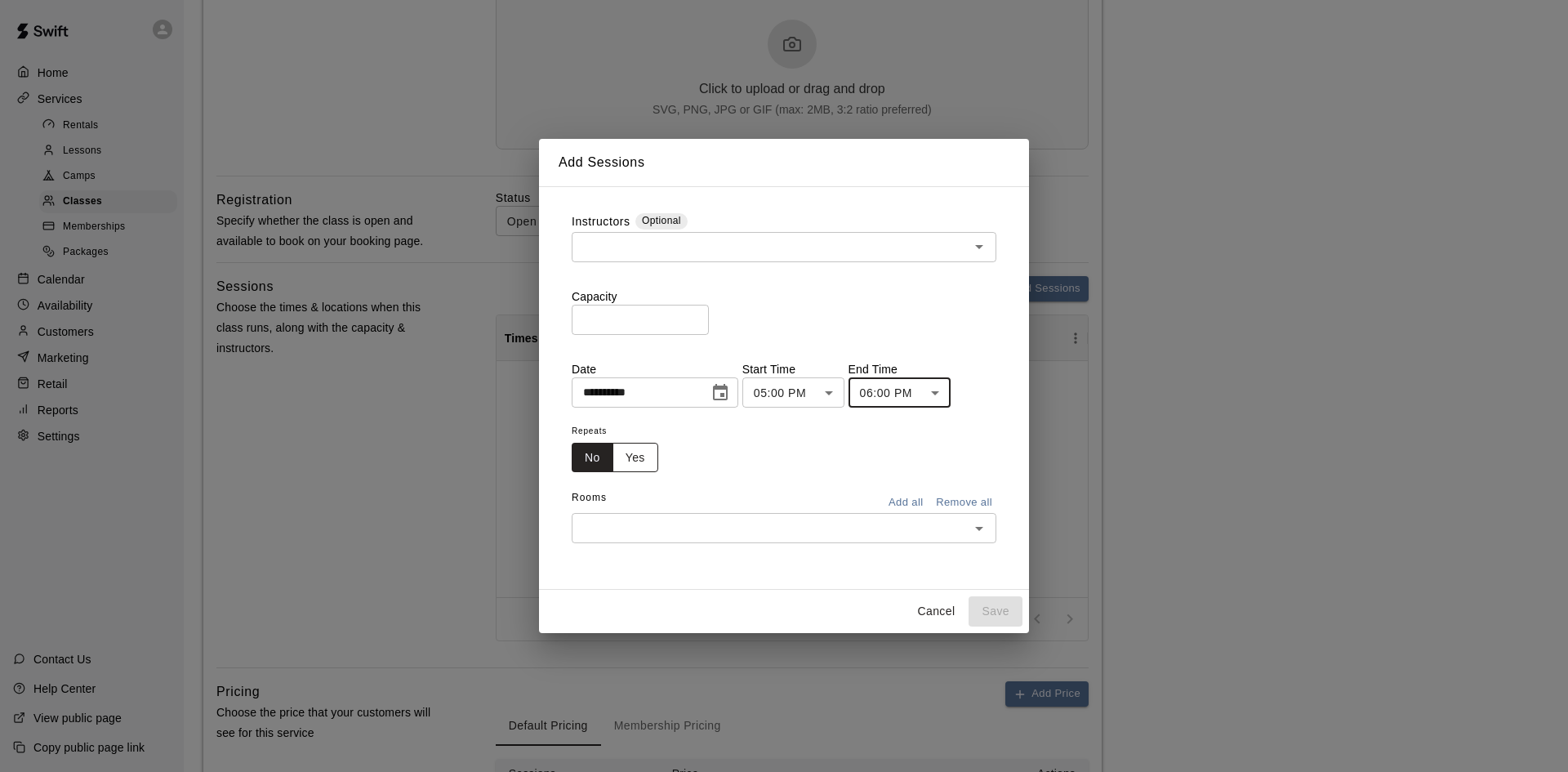
click at [634, 454] on button "Yes" at bounding box center [635, 458] width 45 height 31
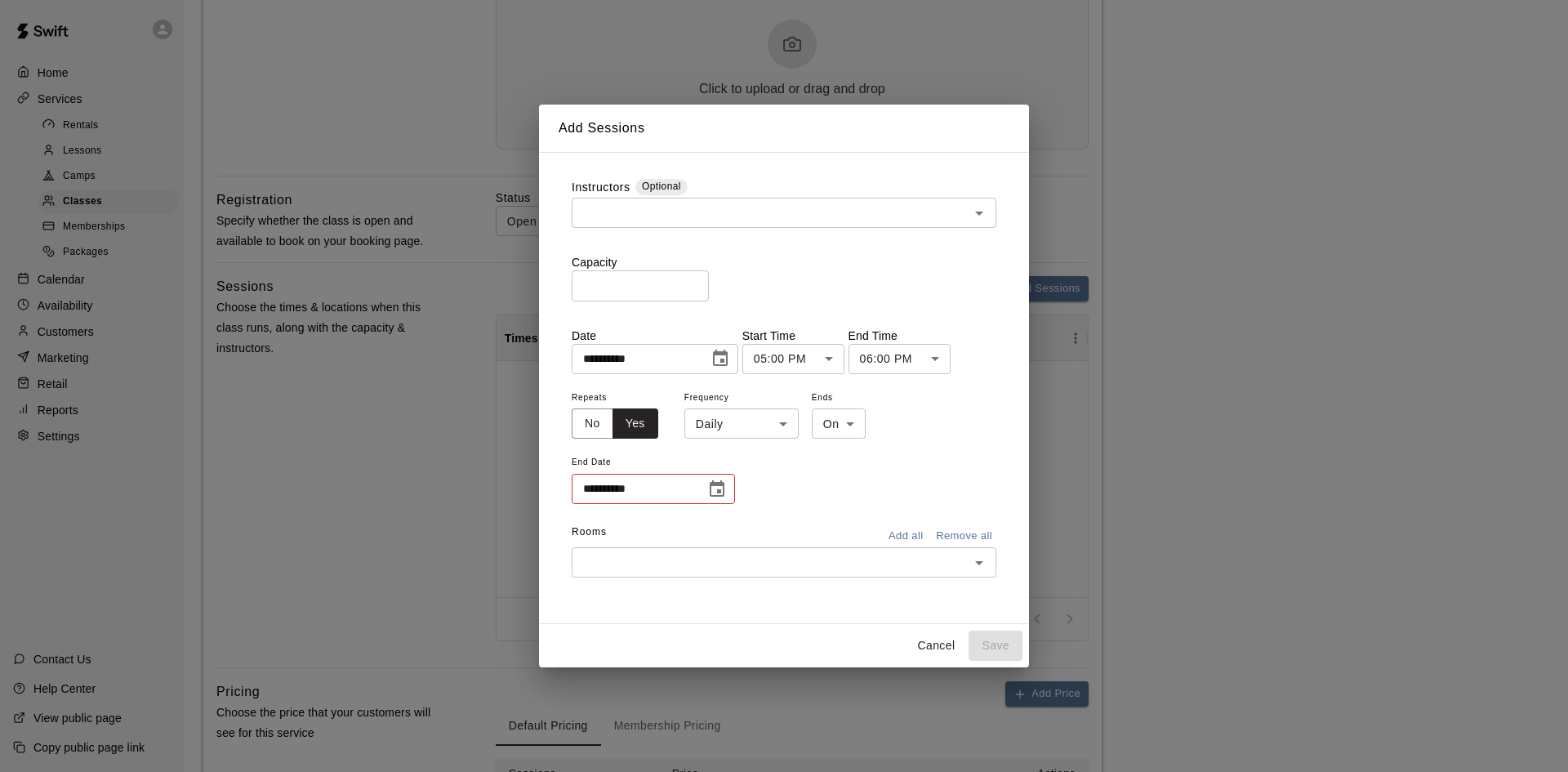
click at [778, 423] on body "**********" at bounding box center [784, 205] width 1568 height 1554
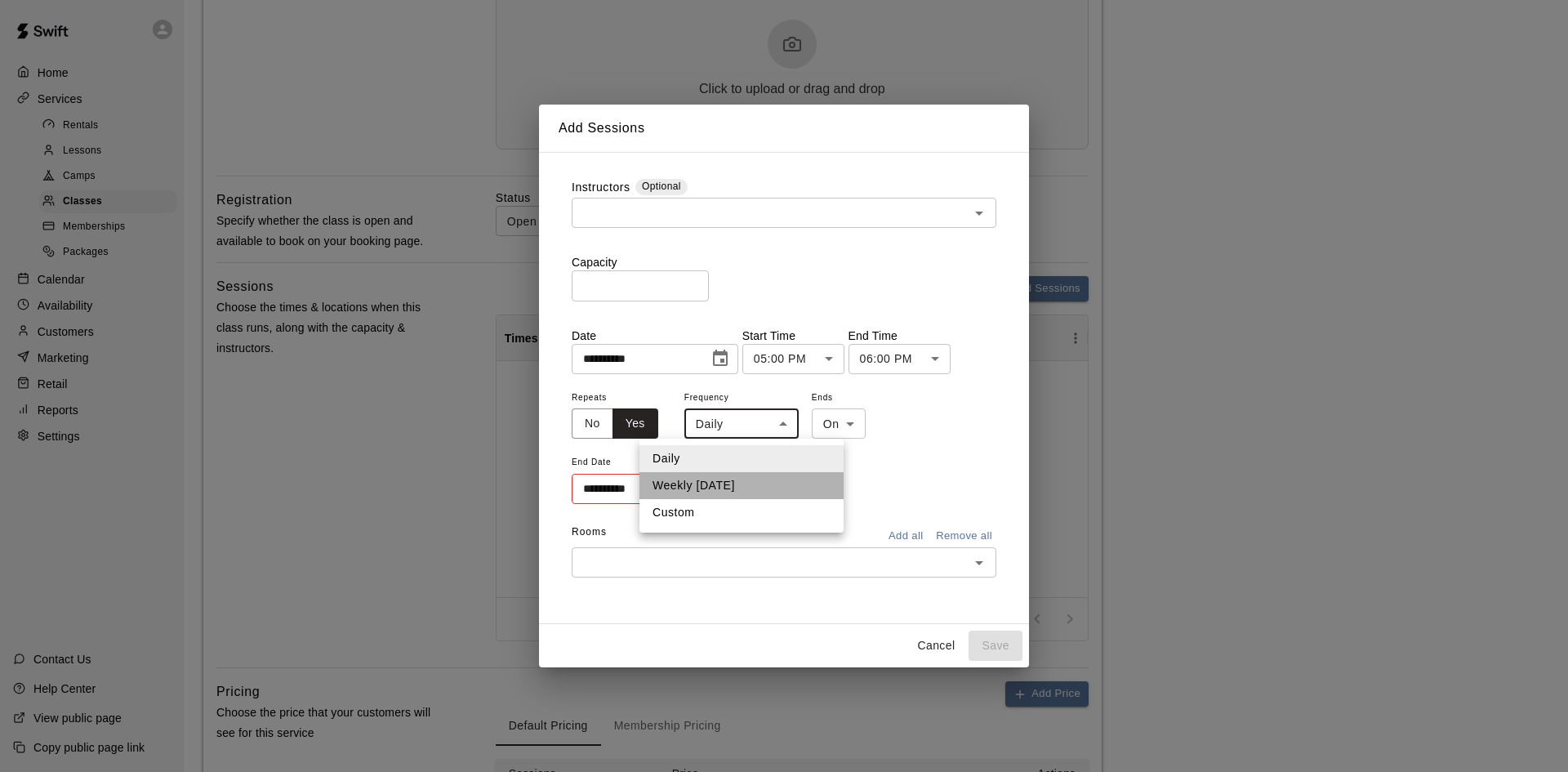
click at [749, 490] on li "Weekly [DATE]" at bounding box center [741, 485] width 204 height 27
type input "******"
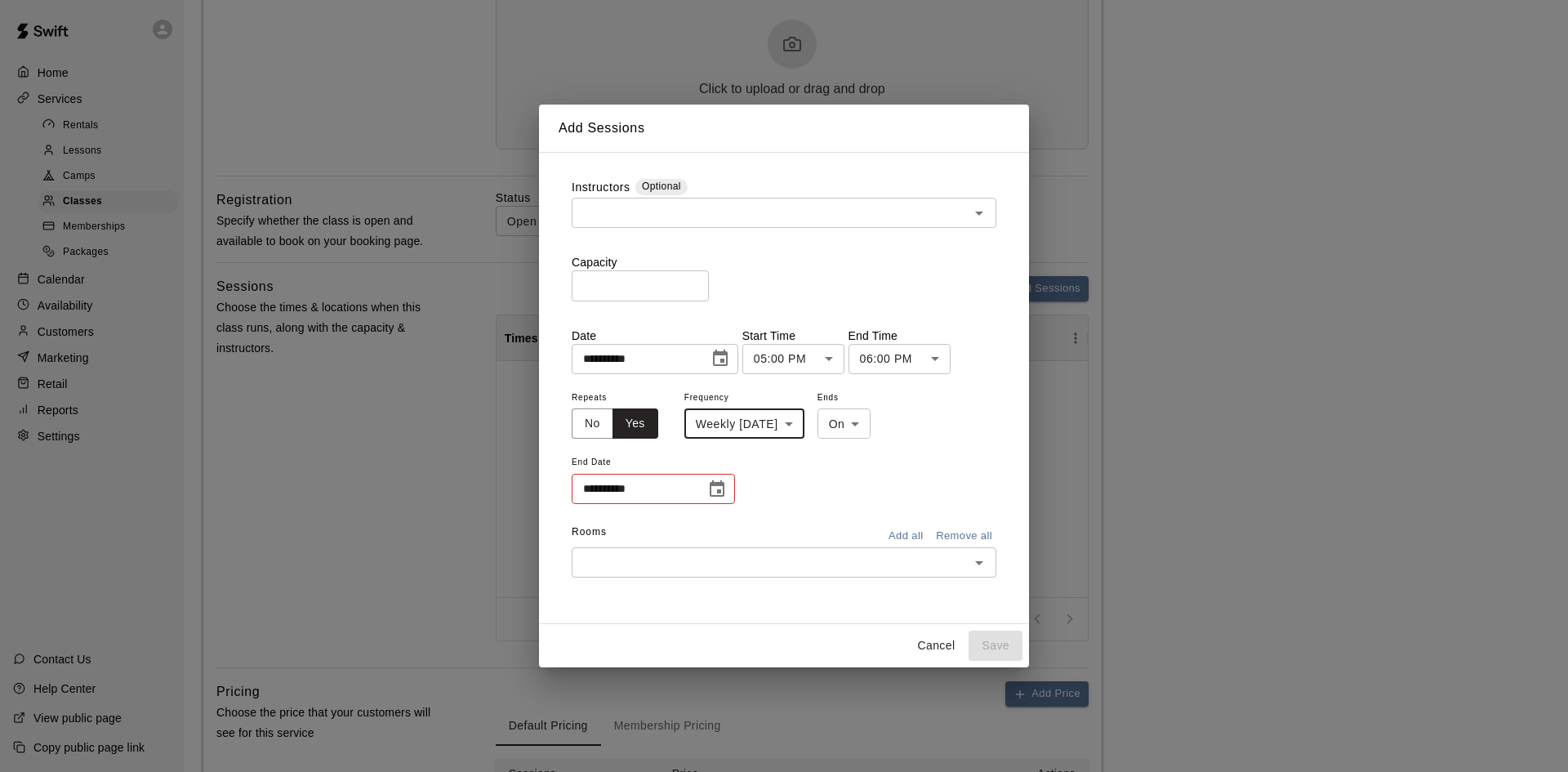
click at [716, 488] on icon "Choose date" at bounding box center [717, 489] width 19 height 19
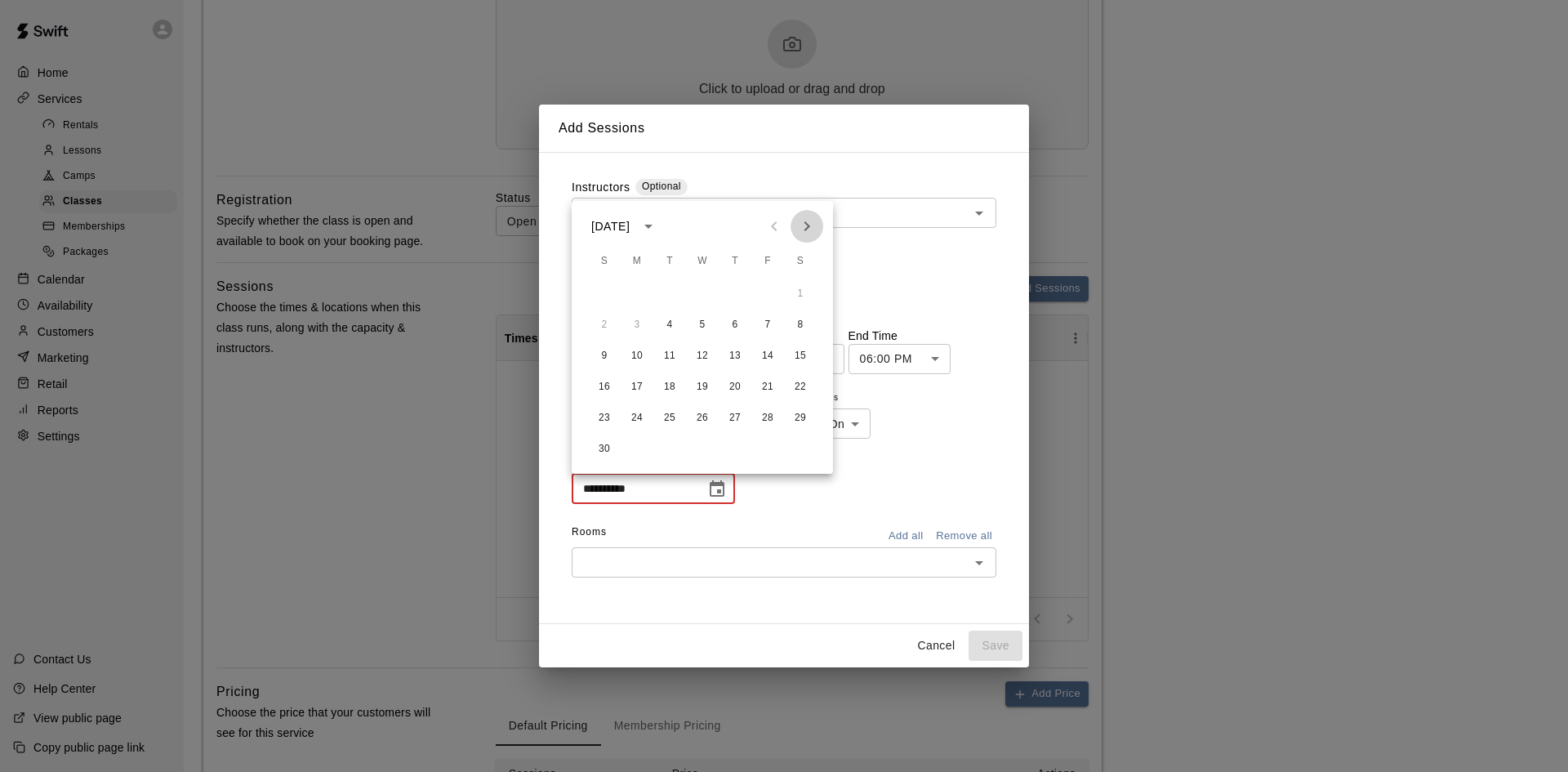
click at [808, 225] on icon "Next month" at bounding box center [807, 226] width 6 height 10
click at [671, 352] on button "16" at bounding box center [670, 356] width 30 height 30
type input "**********"
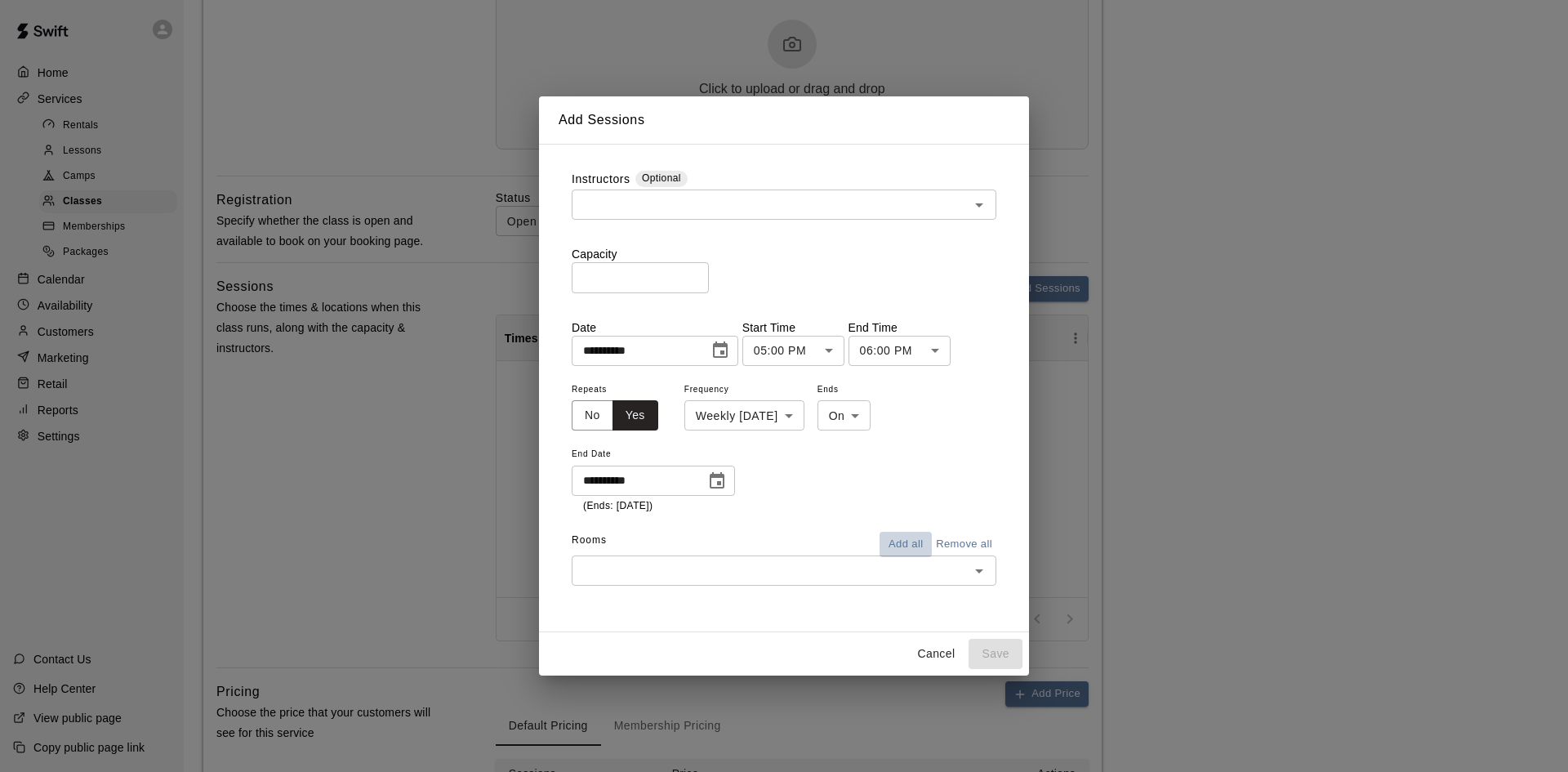
click at [904, 545] on button "Add all" at bounding box center [906, 544] width 52 height 25
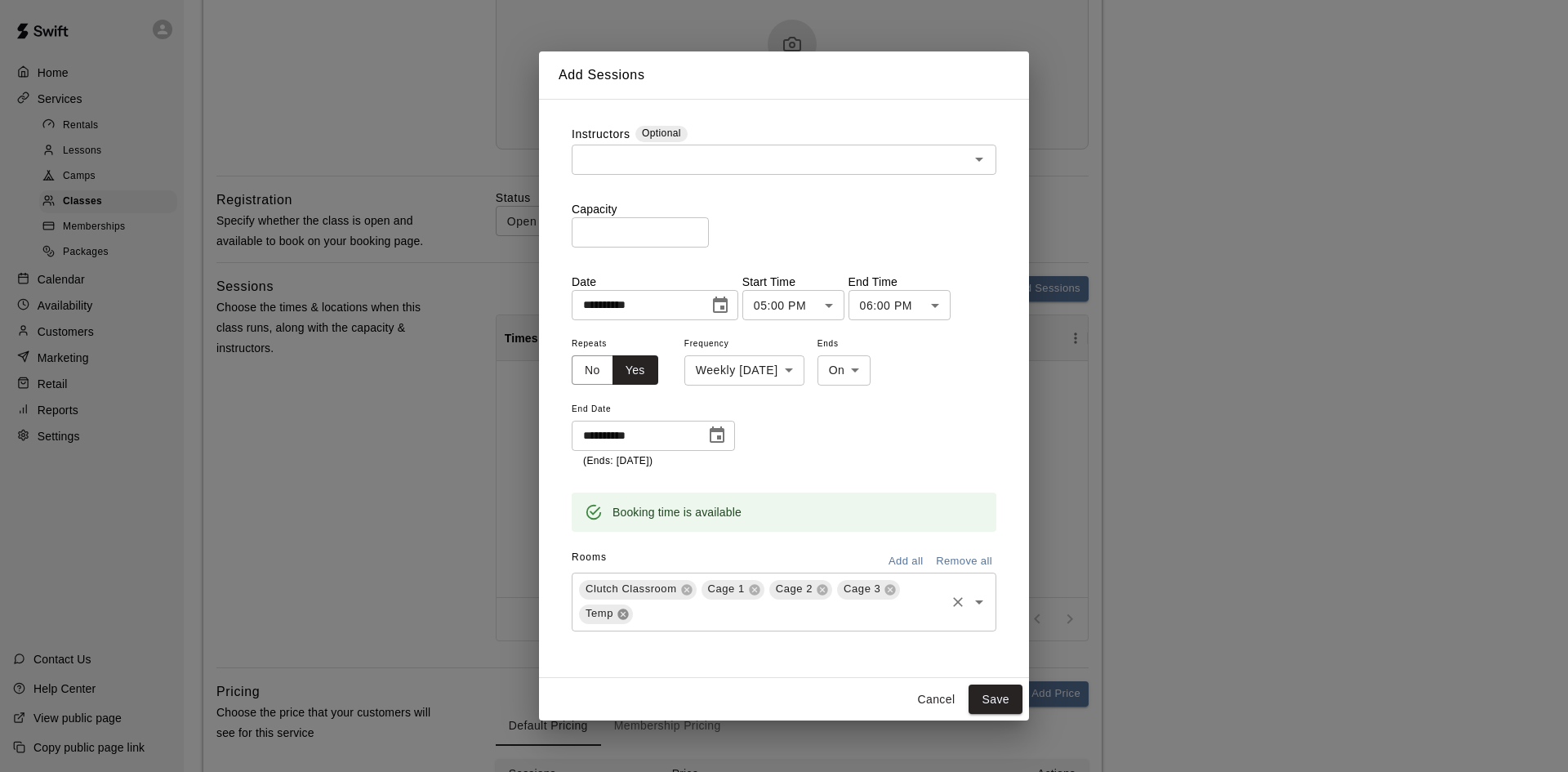
click at [620, 616] on icon at bounding box center [623, 614] width 10 height 10
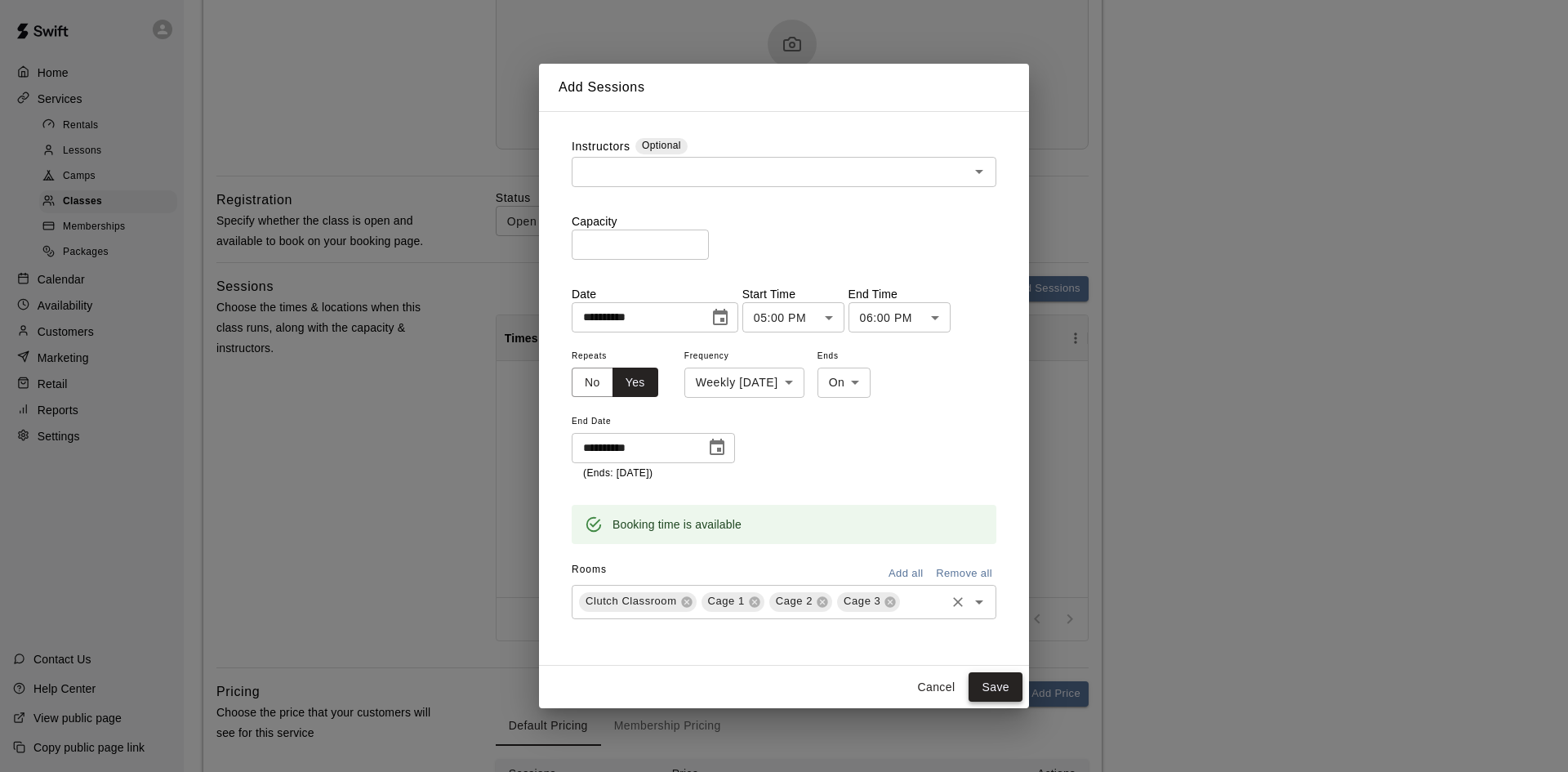
click at [985, 688] on button "Save" at bounding box center [996, 687] width 54 height 31
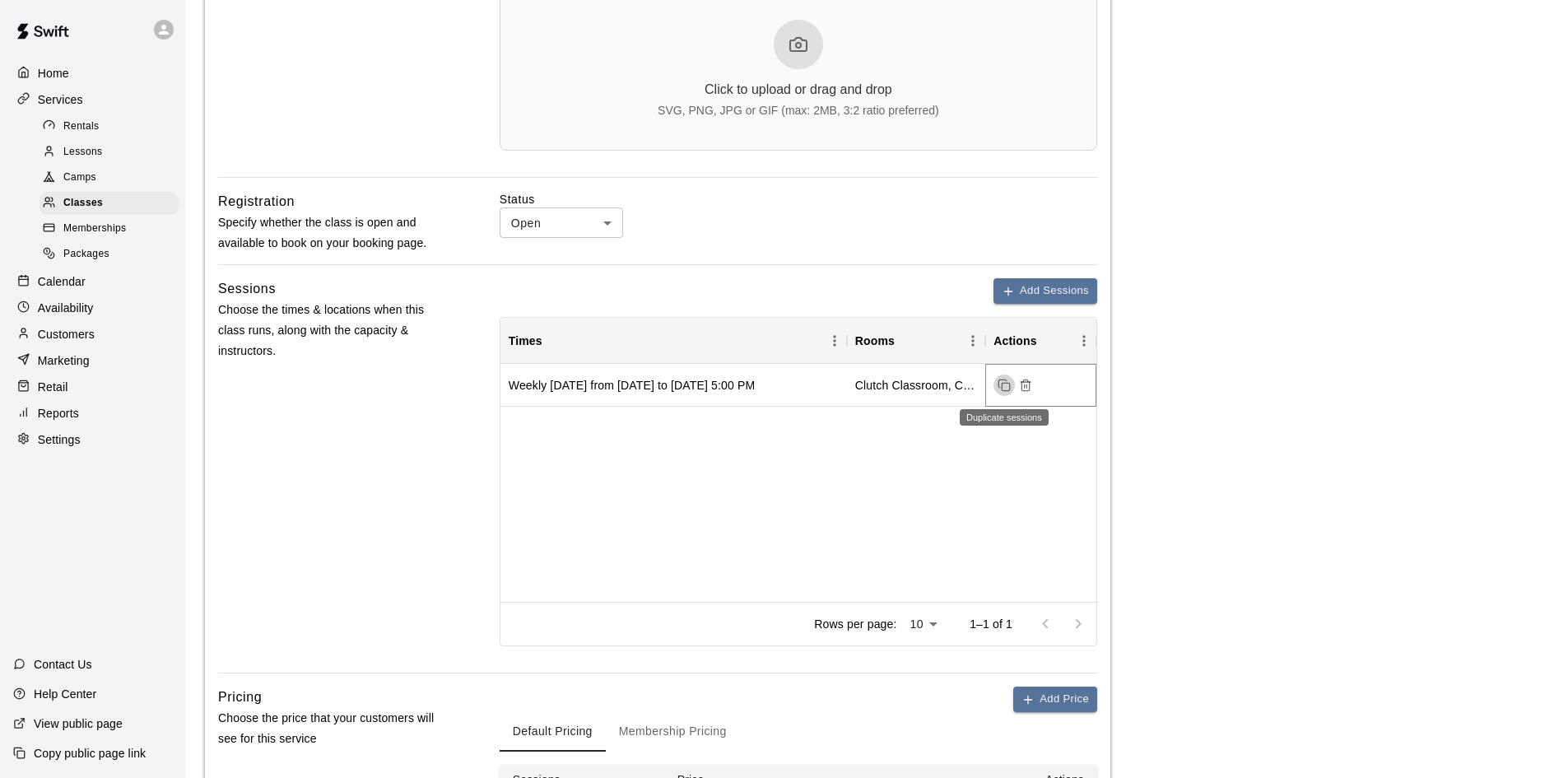
click at [1007, 391] on icon "Duplicate sessions" at bounding box center [1004, 385] width 13 height 13
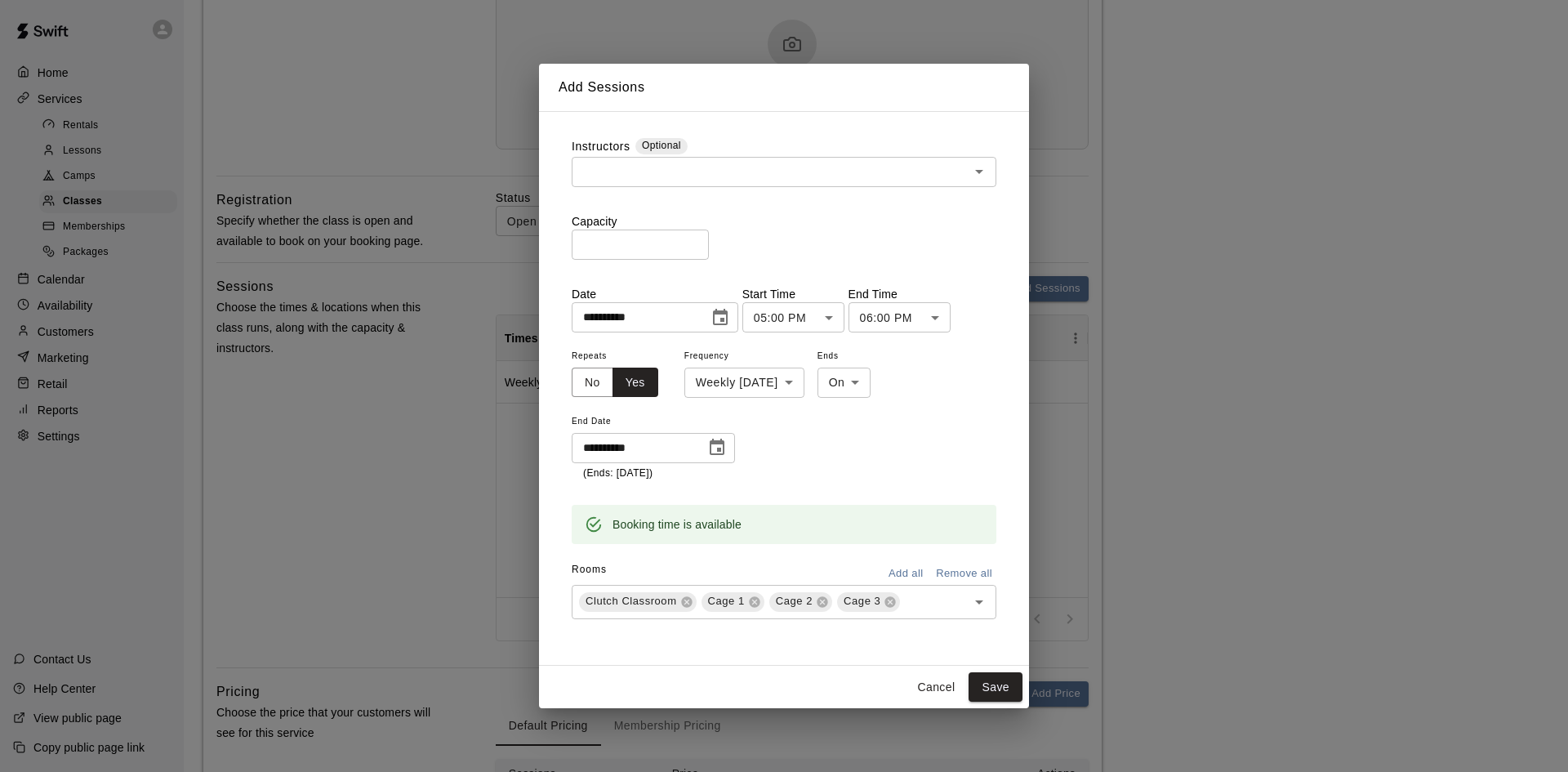
click at [798, 318] on body "**********" at bounding box center [784, 205] width 1568 height 1554
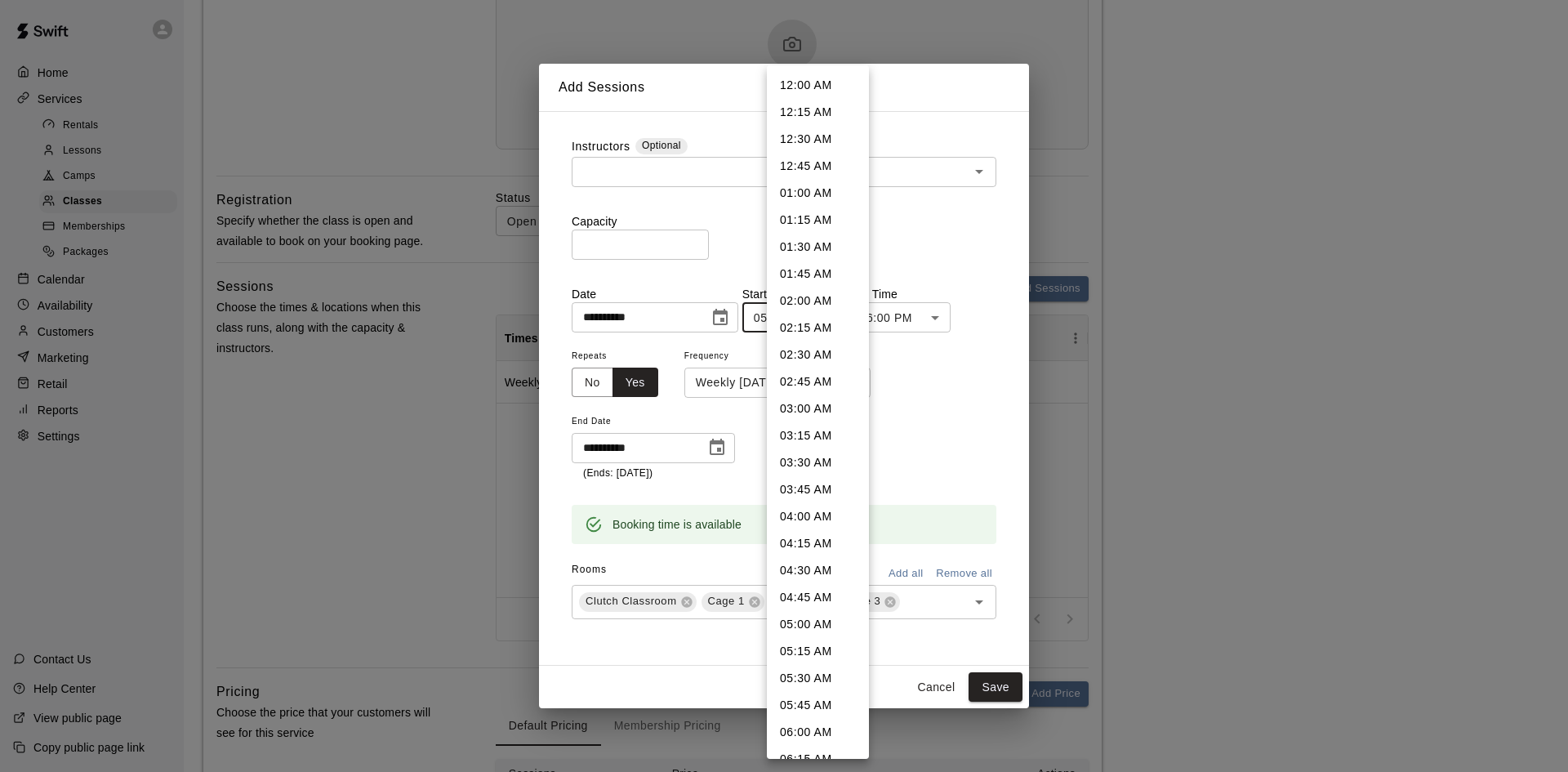
scroll to position [1506, 0]
click at [805, 520] on li "06:00 PM" at bounding box center [817, 520] width 102 height 27
type input "********"
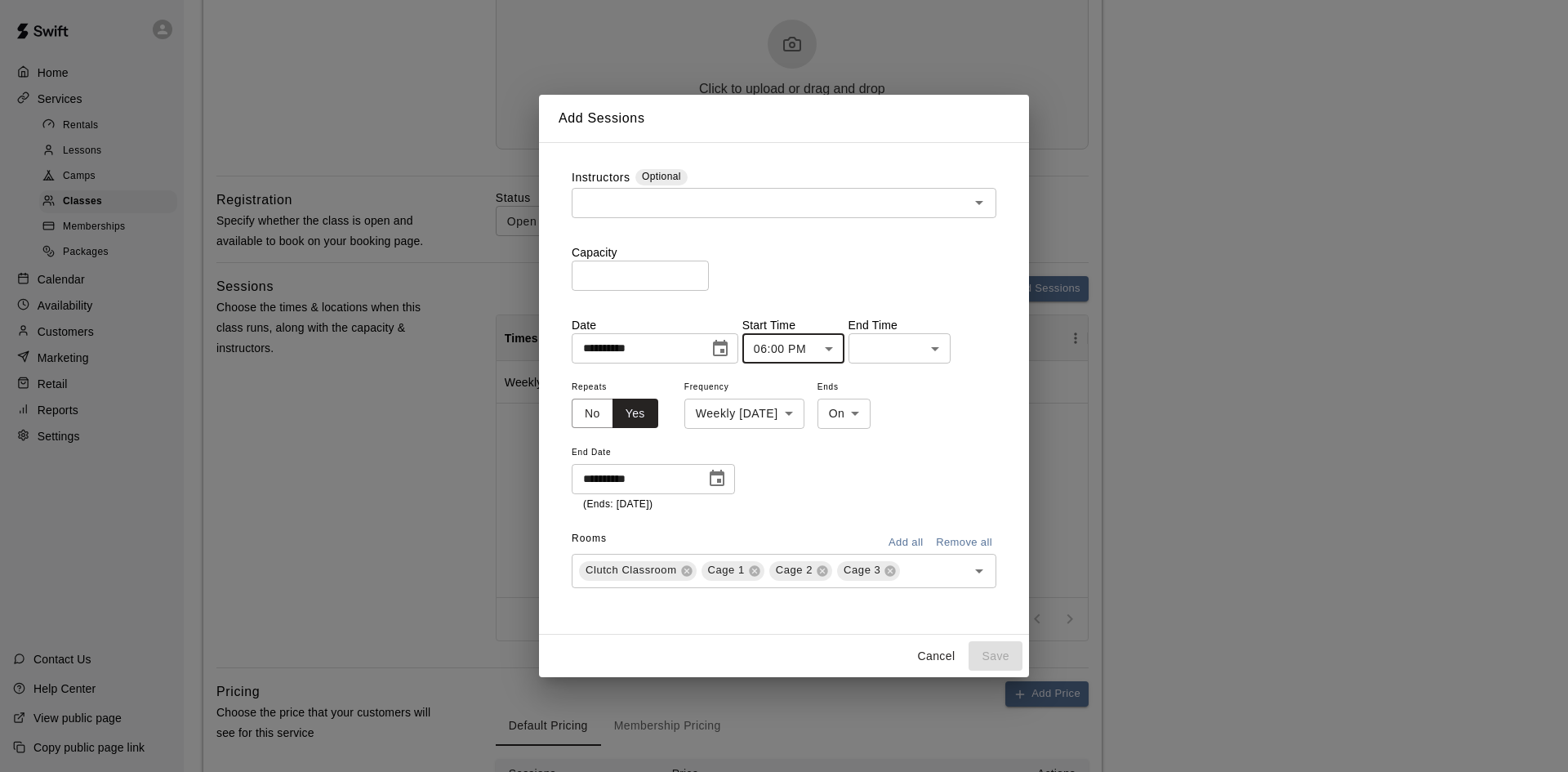
click at [890, 360] on body "**********" at bounding box center [784, 205] width 1568 height 1554
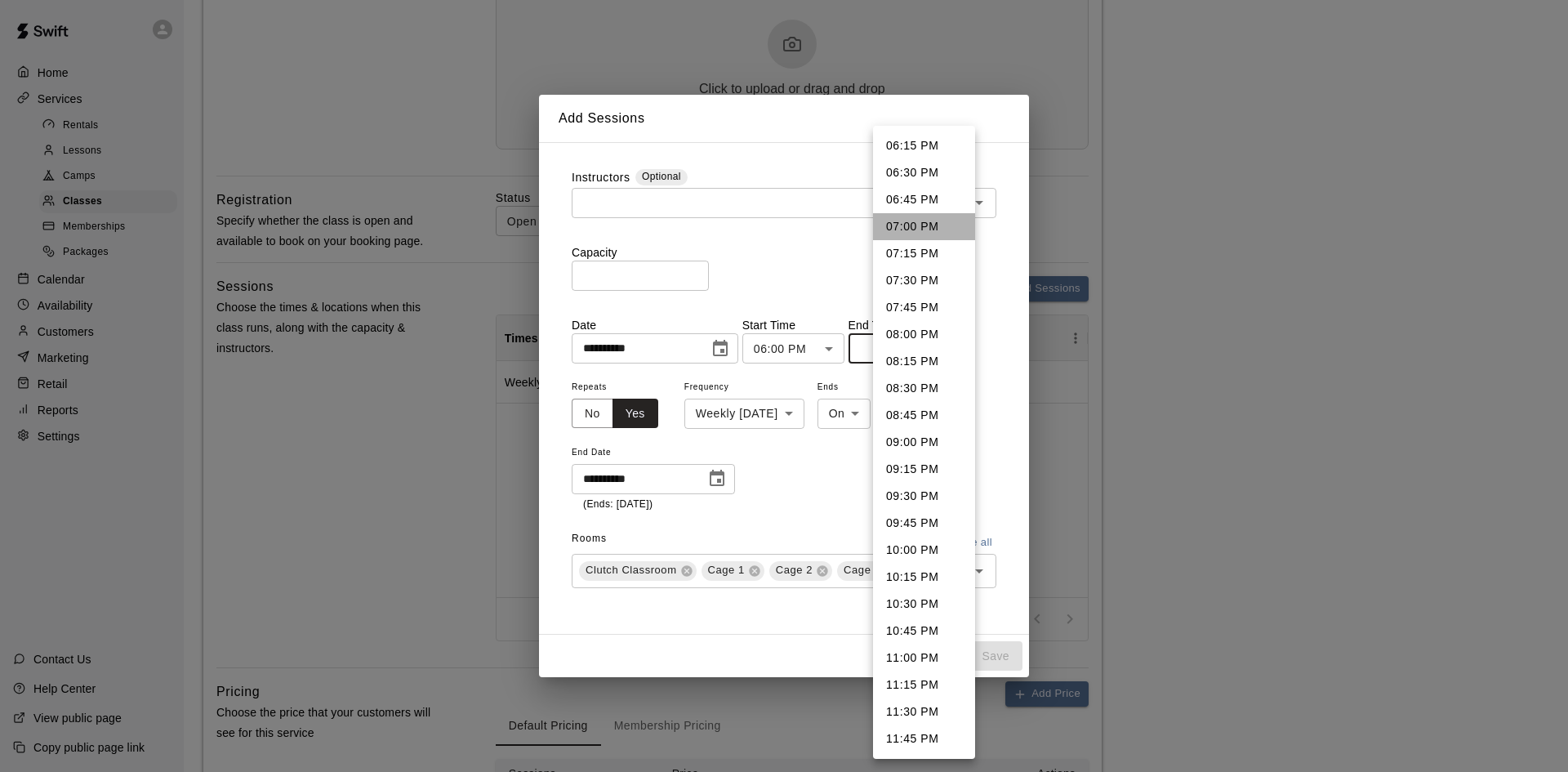
click at [906, 217] on li "07:00 PM" at bounding box center [924, 226] width 102 height 27
type input "********"
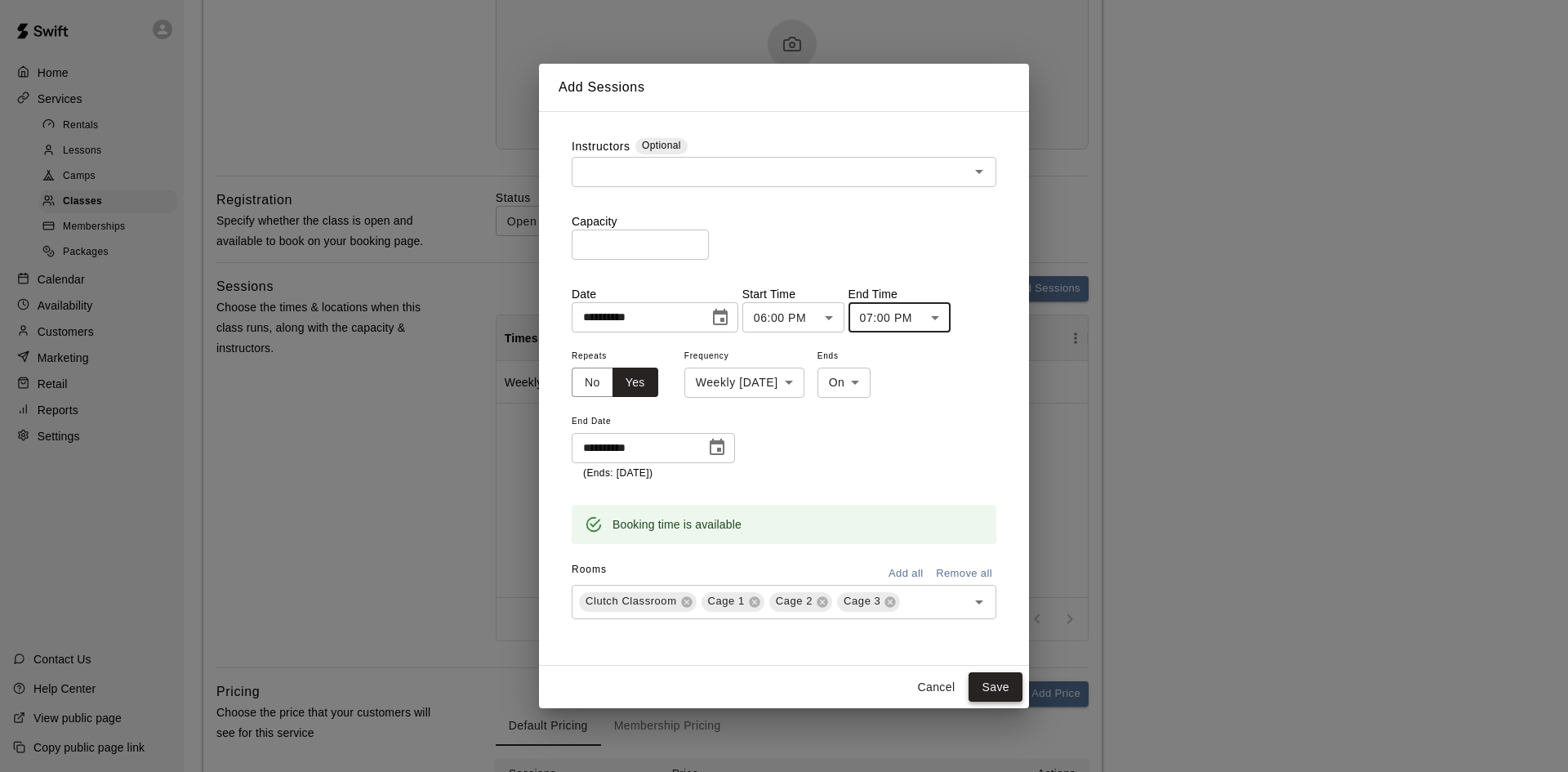
click at [996, 686] on button "Save" at bounding box center [996, 687] width 54 height 31
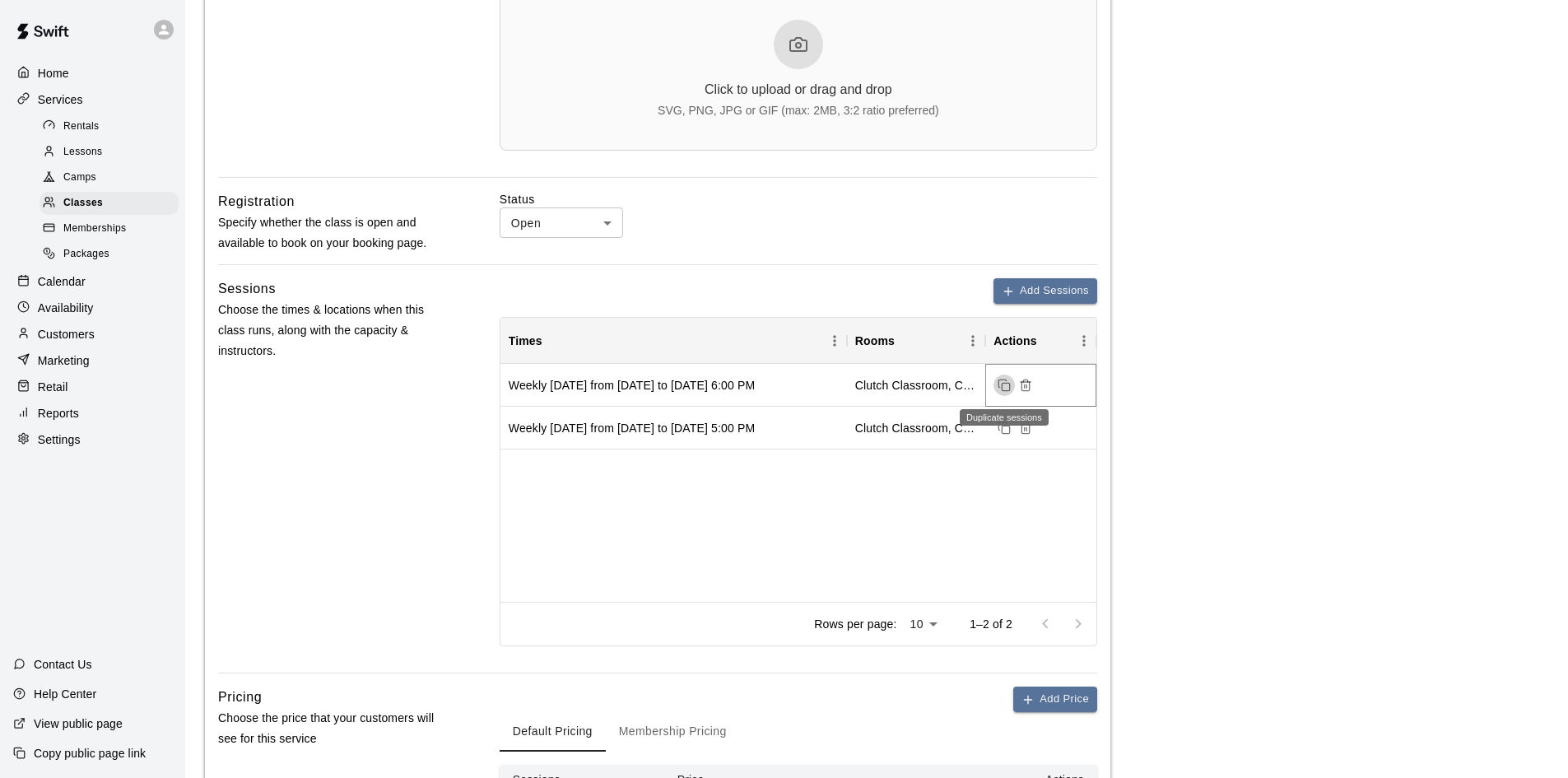
click at [1003, 390] on rect "Duplicate sessions" at bounding box center [1006, 386] width 7 height 7
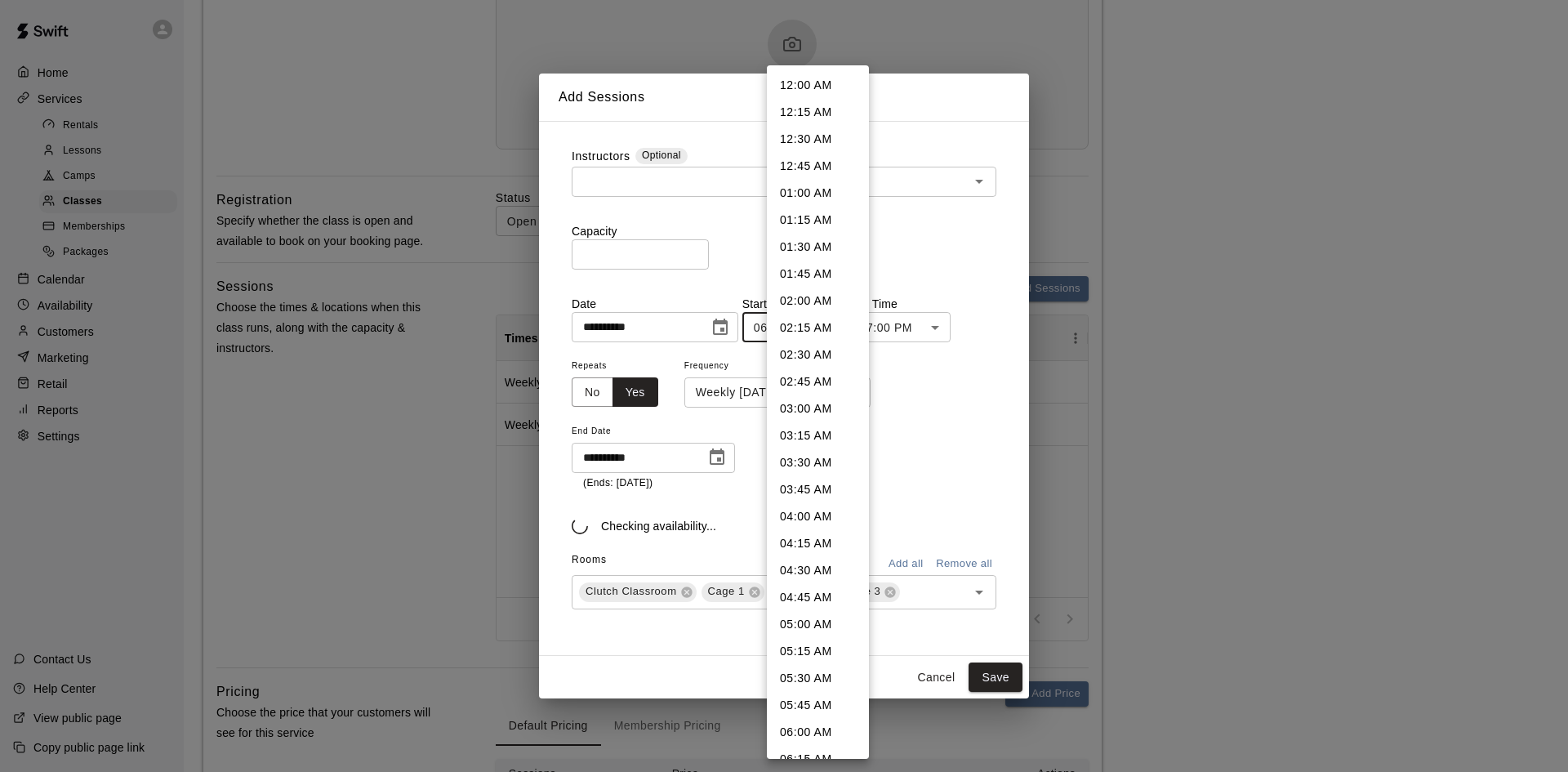
click at [825, 337] on body "**********" at bounding box center [784, 205] width 1568 height 1554
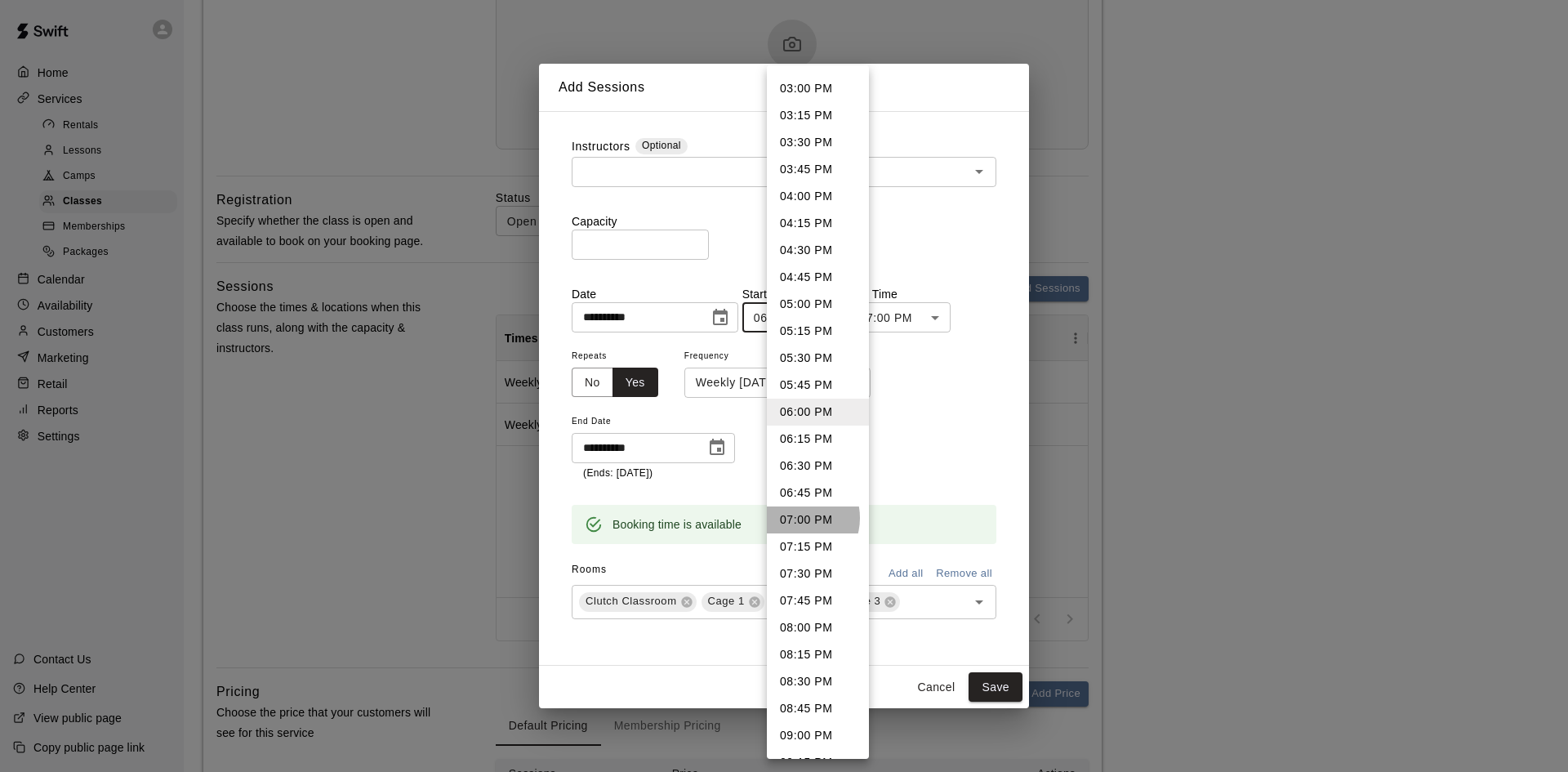
click at [797, 518] on li "07:00 PM" at bounding box center [817, 520] width 102 height 27
type input "********"
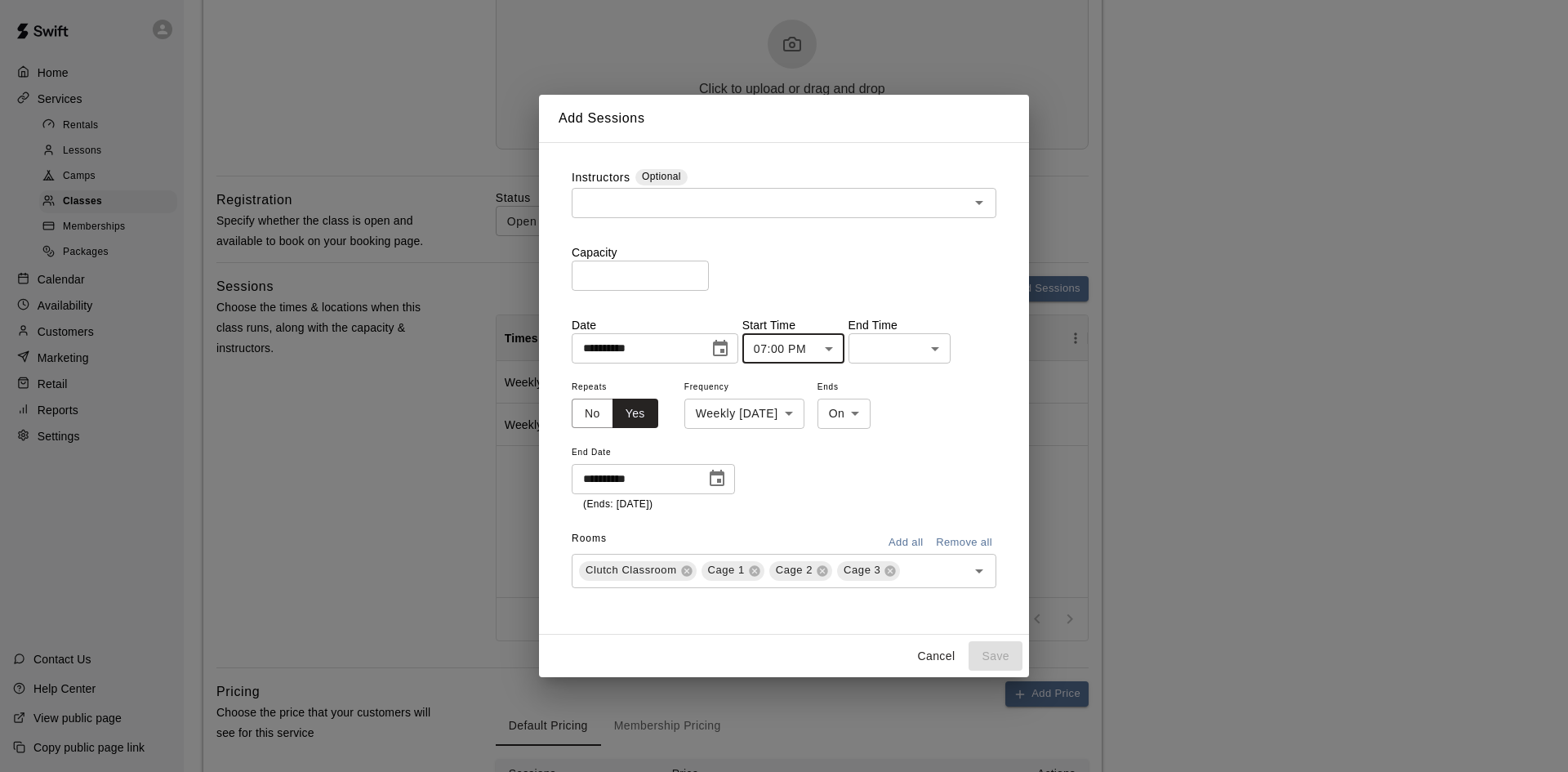
click at [891, 347] on body "**********" at bounding box center [784, 205] width 1568 height 1554
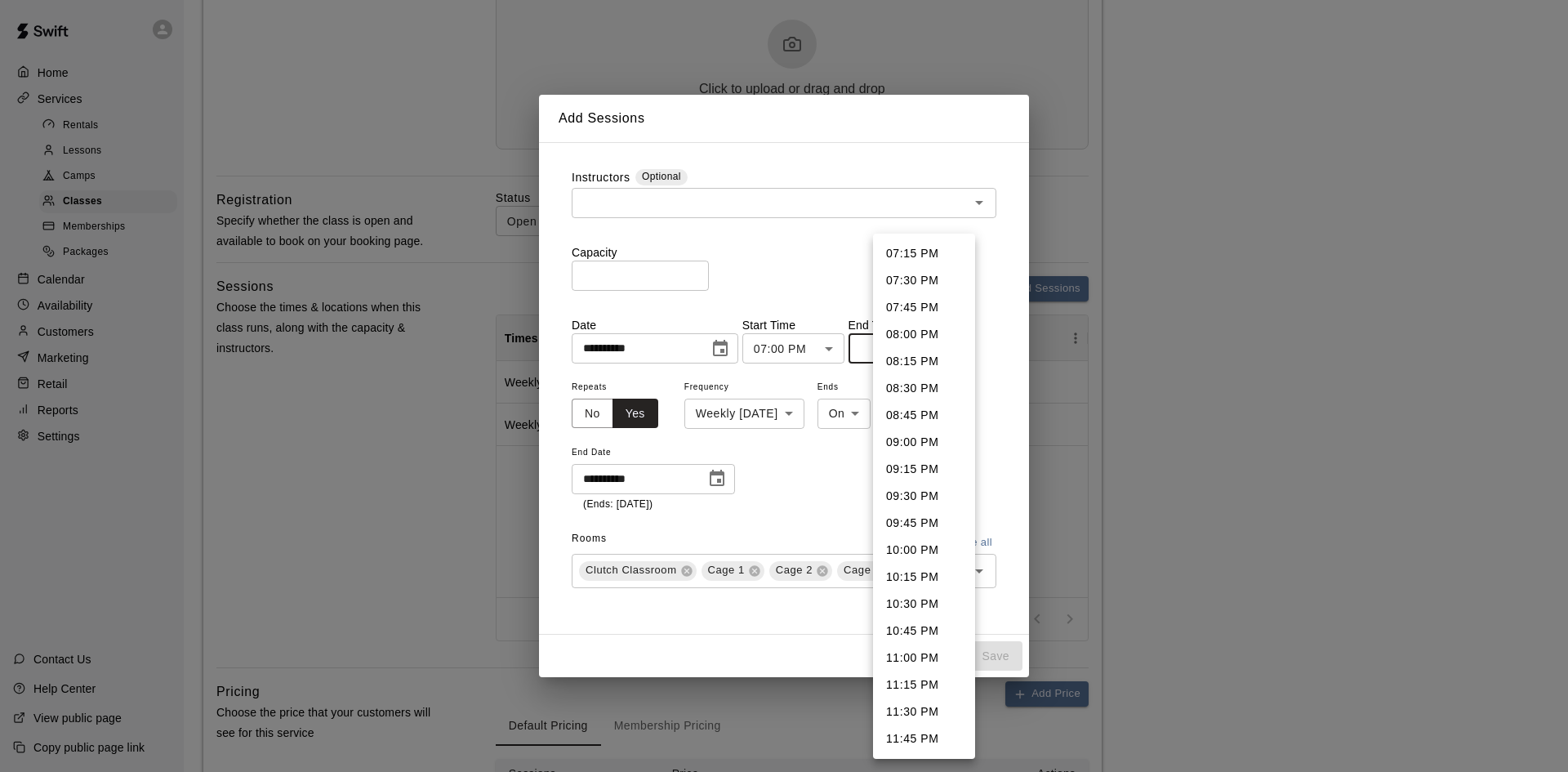
click at [911, 336] on li "08:00 PM" at bounding box center [924, 334] width 102 height 27
type input "********"
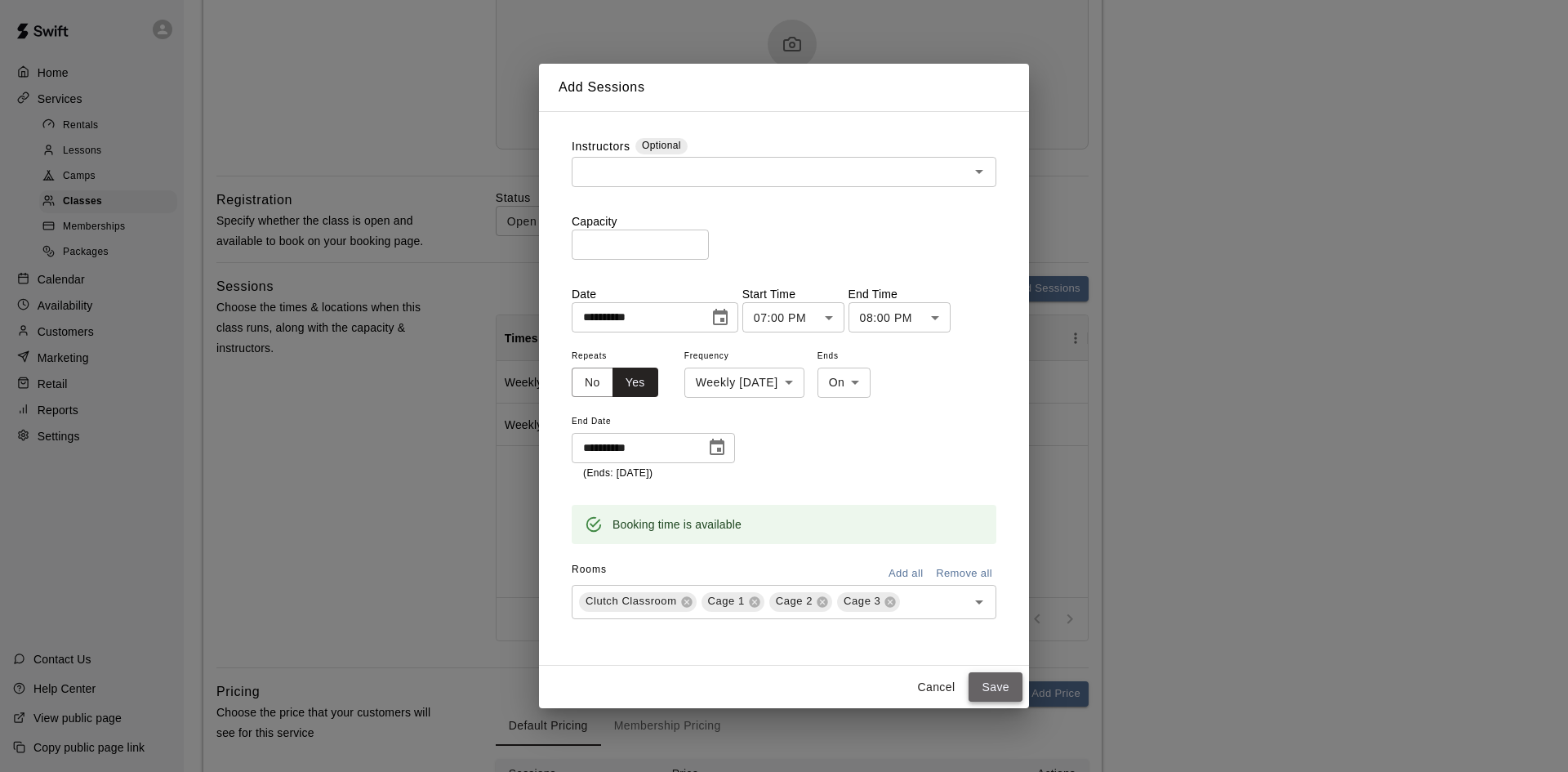
click at [992, 684] on button "Save" at bounding box center [996, 687] width 54 height 31
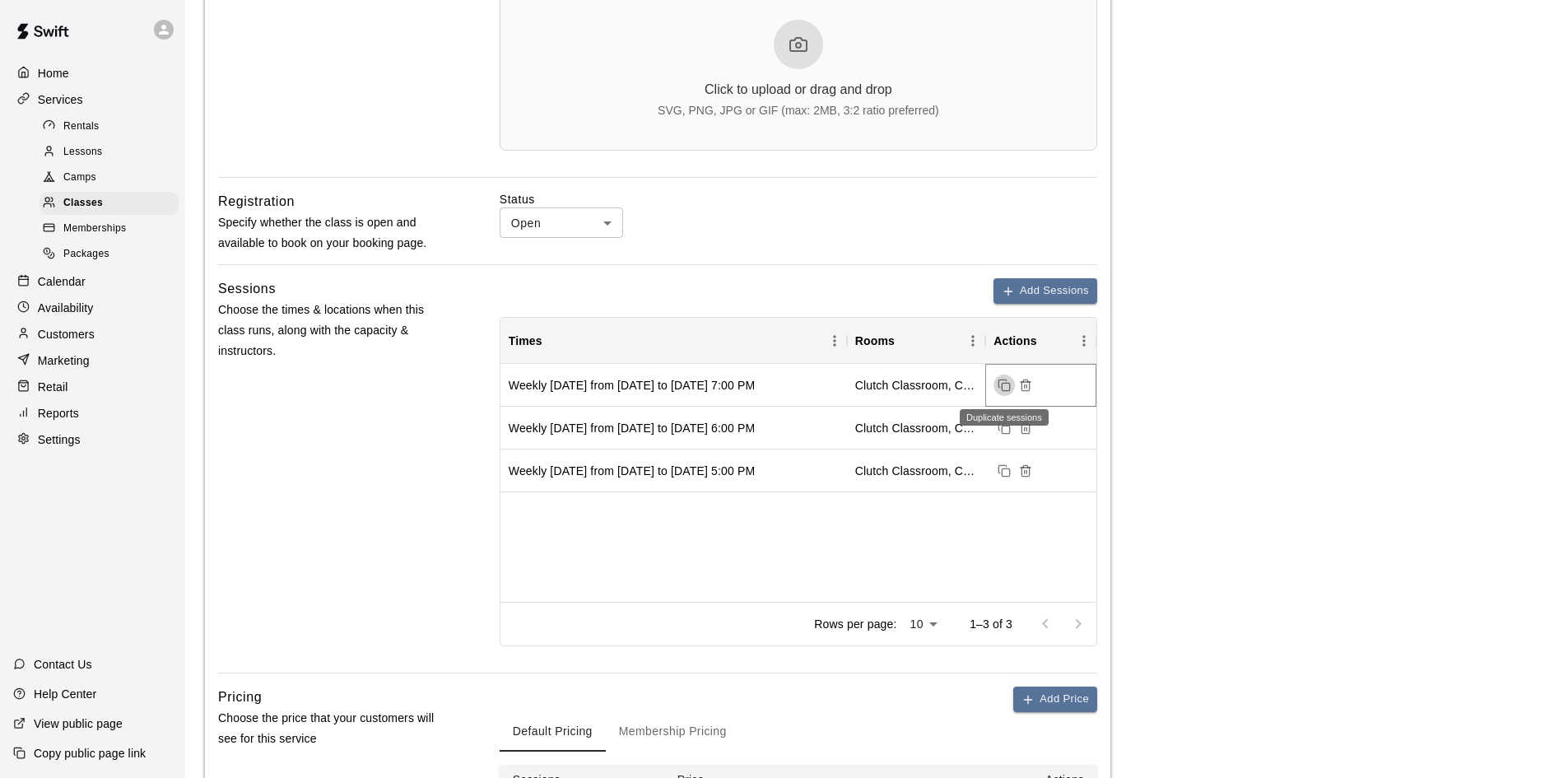
click at [1005, 386] on icon "Duplicate sessions" at bounding box center [1004, 385] width 13 height 13
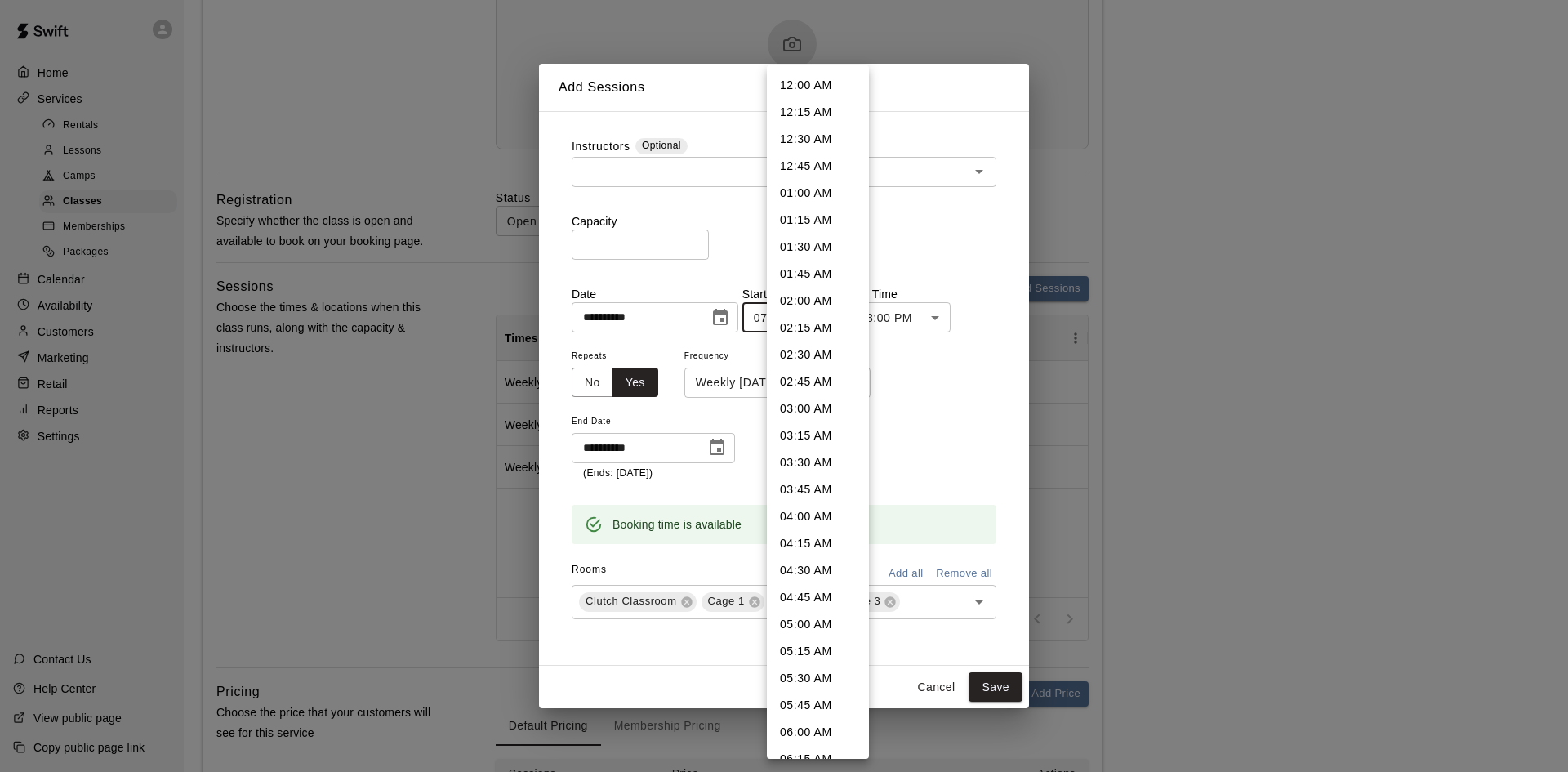
click at [842, 321] on body "**********" at bounding box center [784, 205] width 1568 height 1554
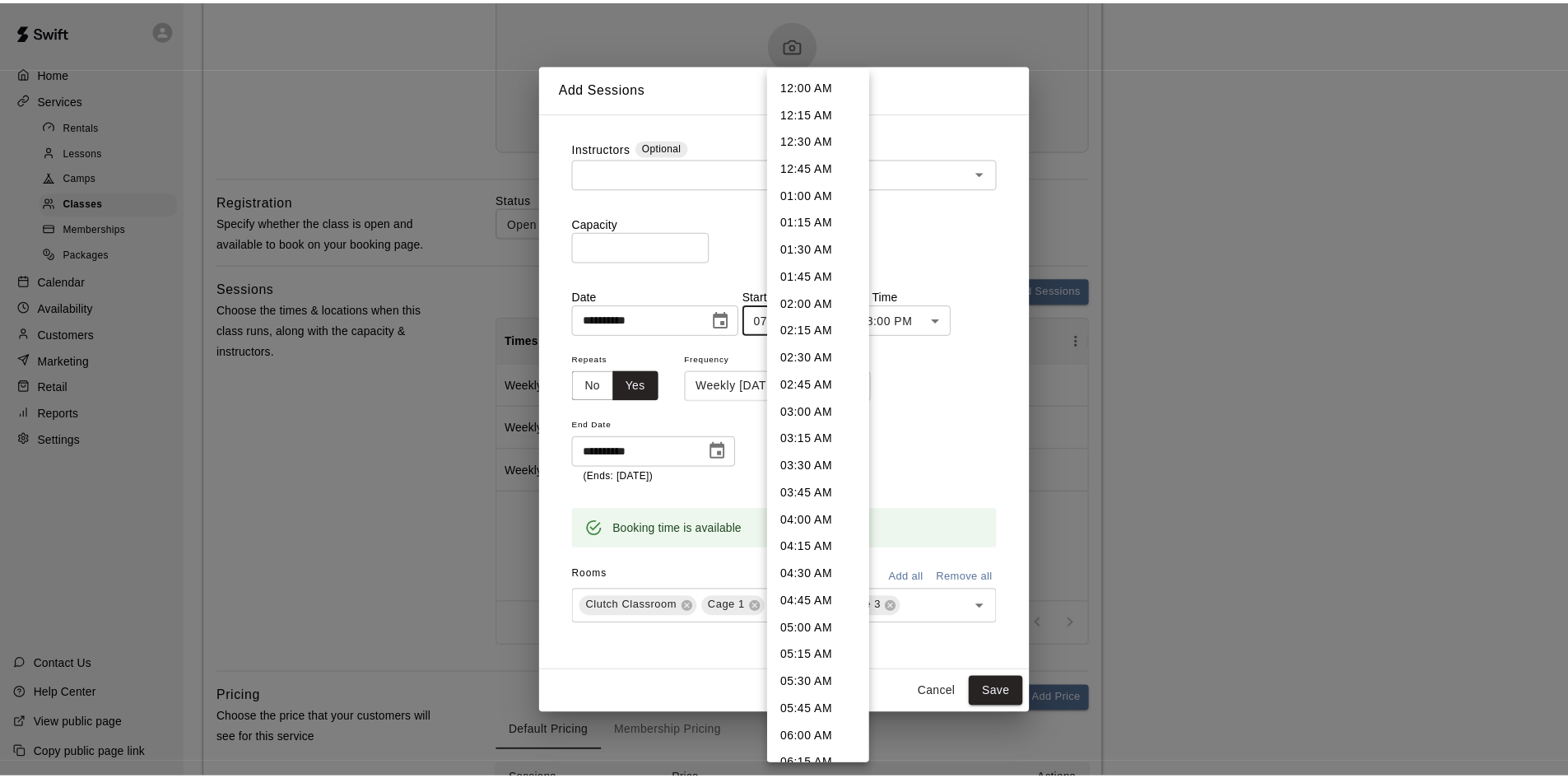
scroll to position [1735, 0]
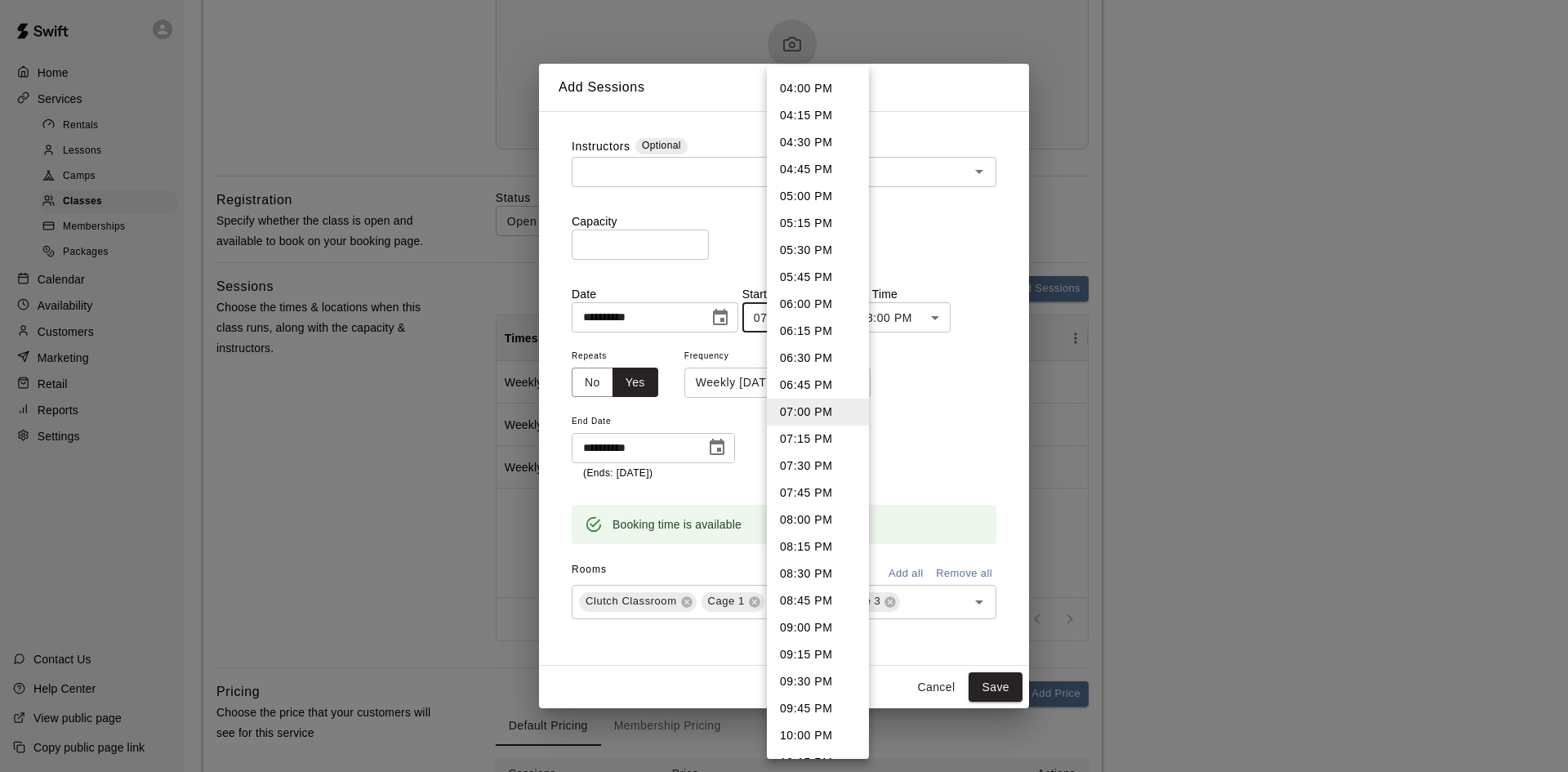
click at [802, 516] on li "08:00 PM" at bounding box center [817, 520] width 102 height 27
type input "********"
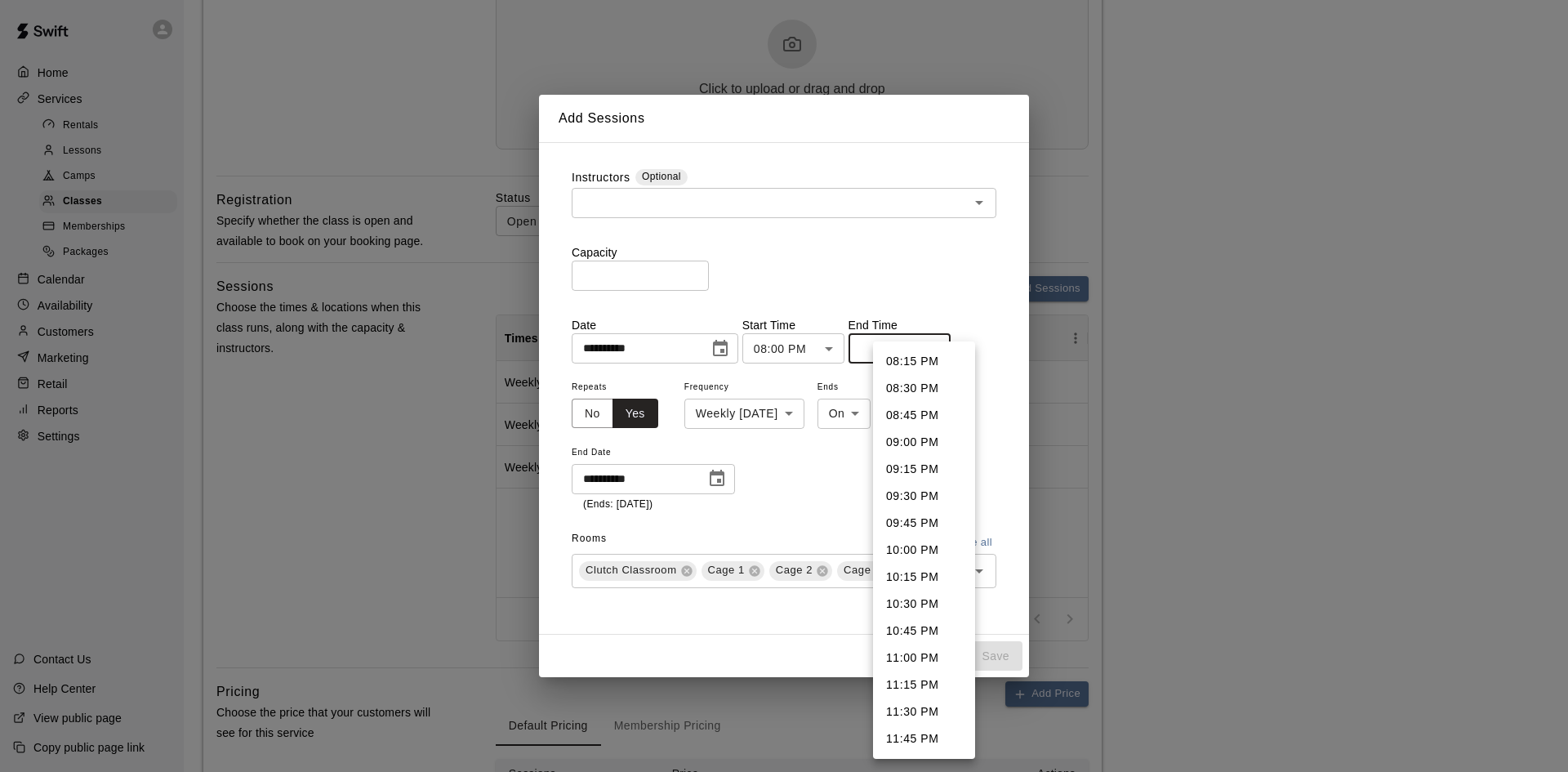
click at [890, 342] on body "**********" at bounding box center [784, 205] width 1568 height 1554
click at [906, 447] on li "09:00 PM" at bounding box center [924, 442] width 102 height 27
type input "********"
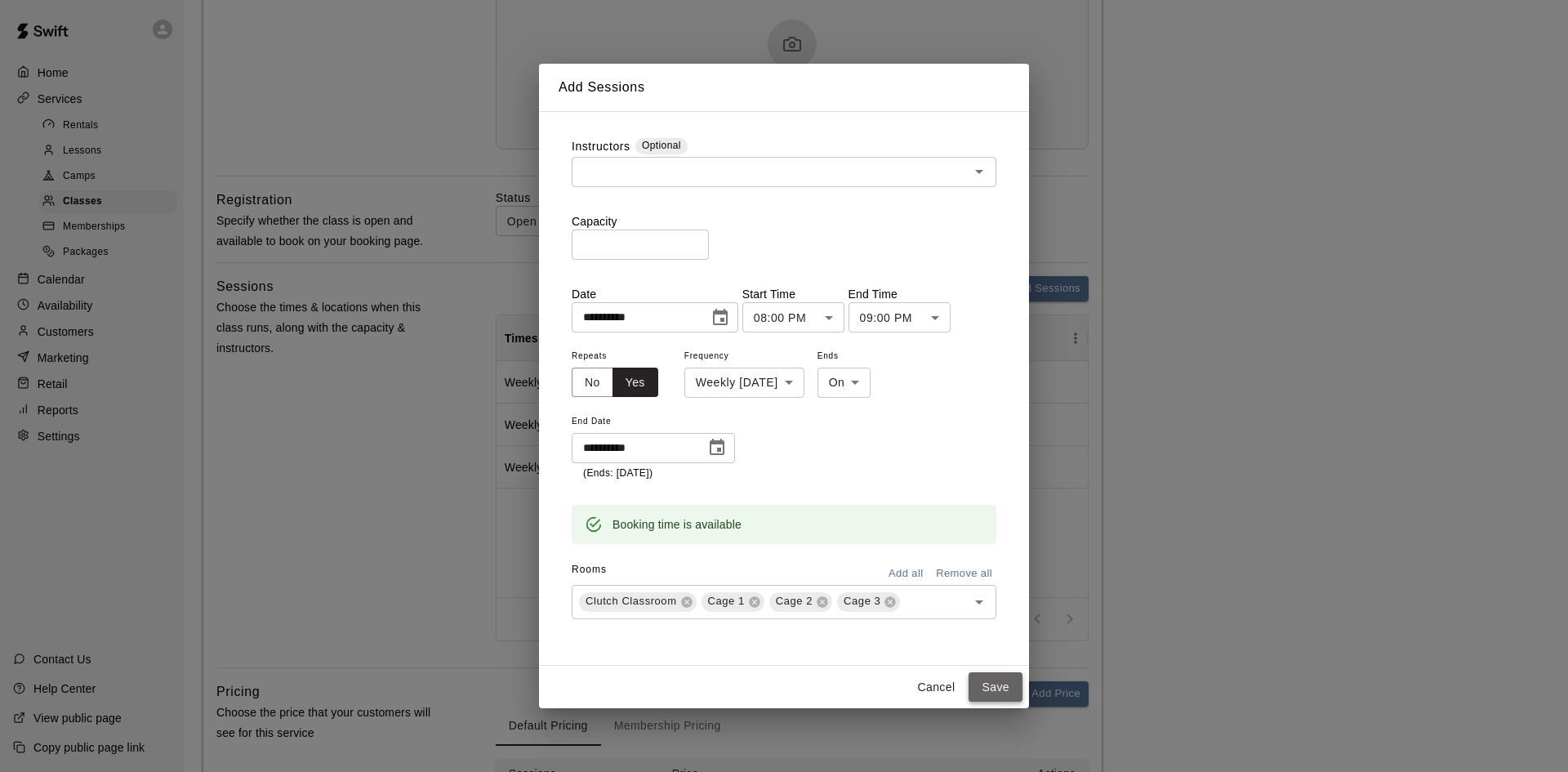
click at [981, 689] on button "Save" at bounding box center [996, 687] width 54 height 31
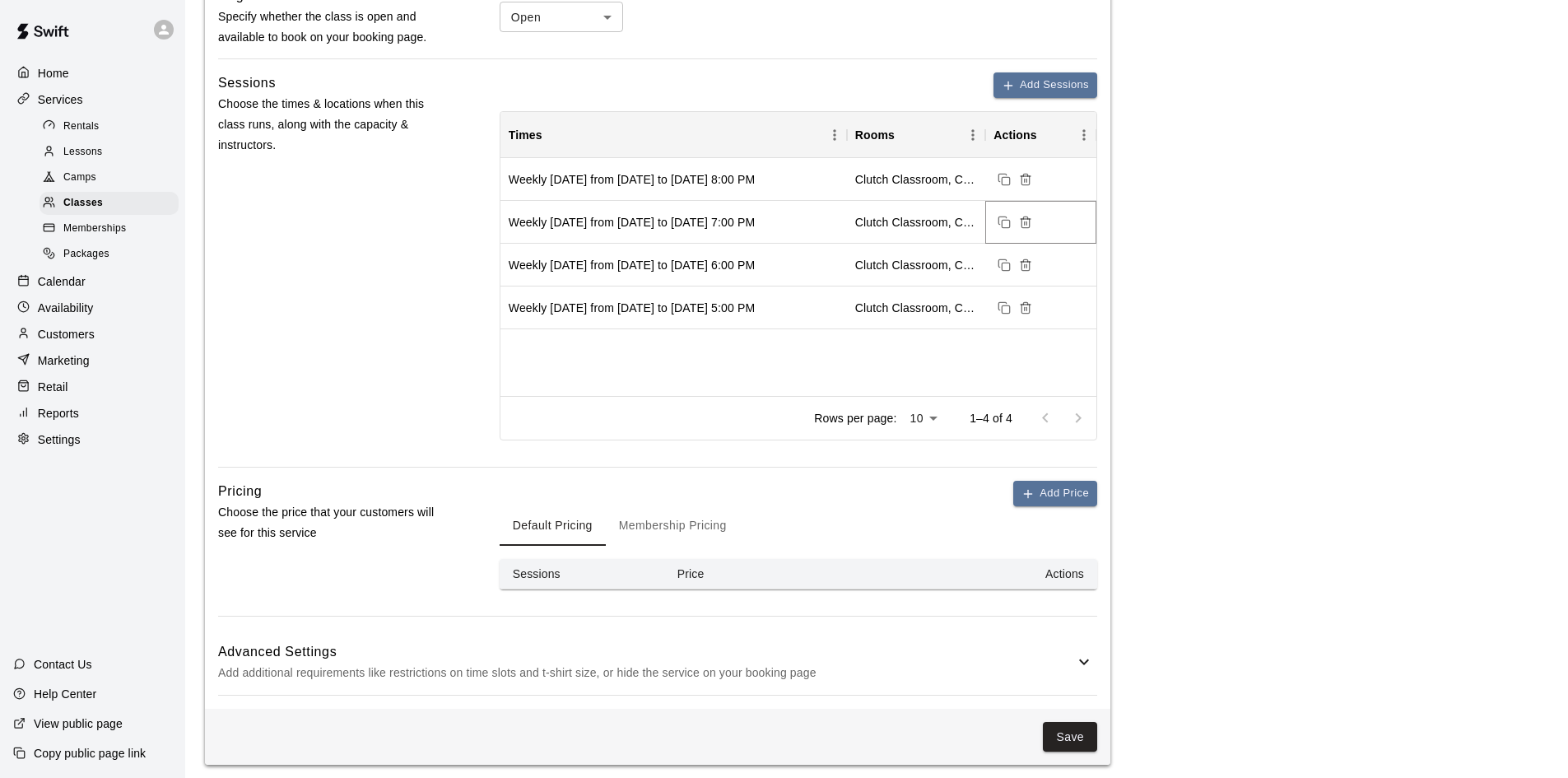
scroll to position [790, 0]
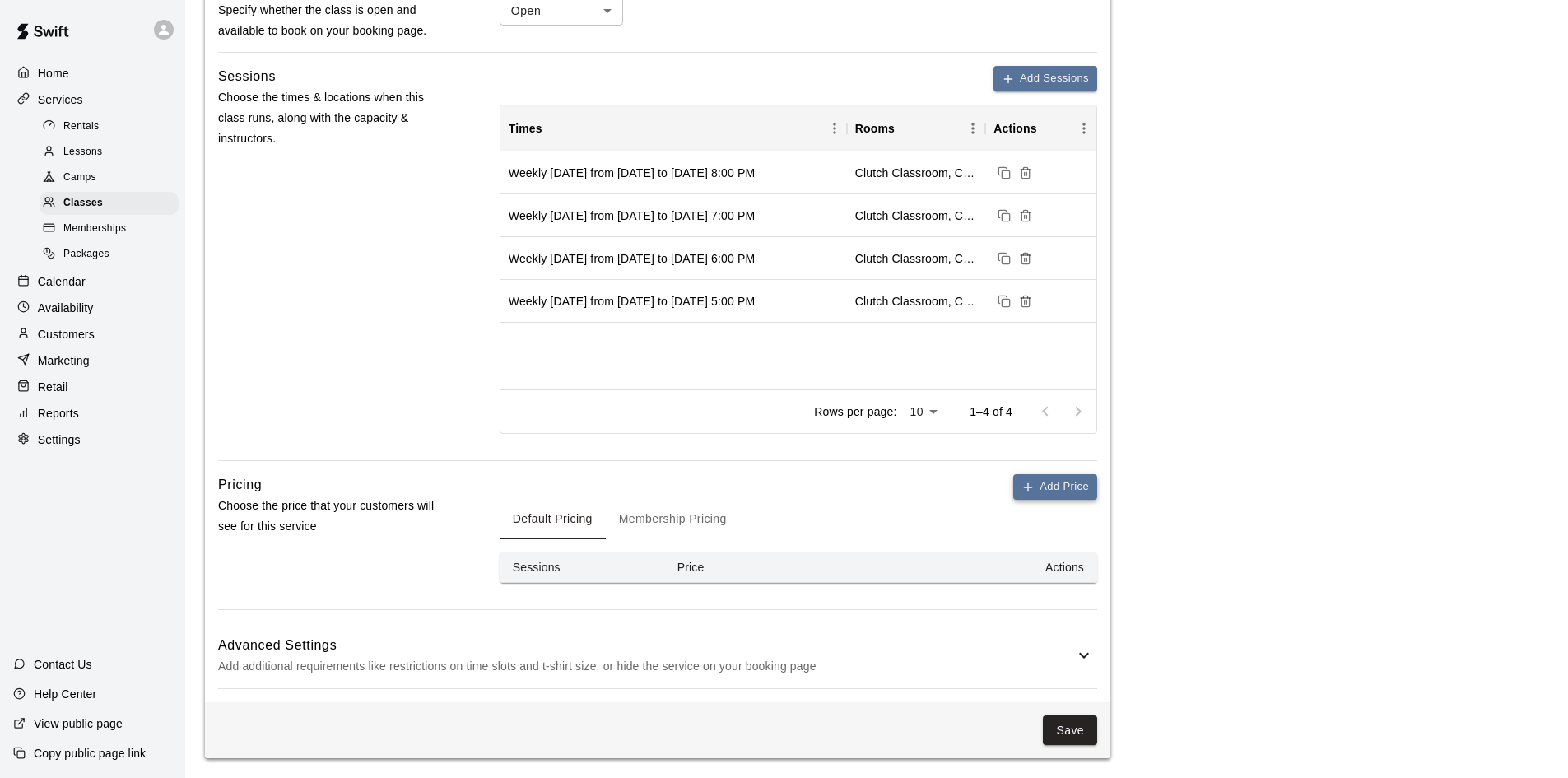
click at [1027, 490] on icon "button" at bounding box center [1027, 487] width 13 height 13
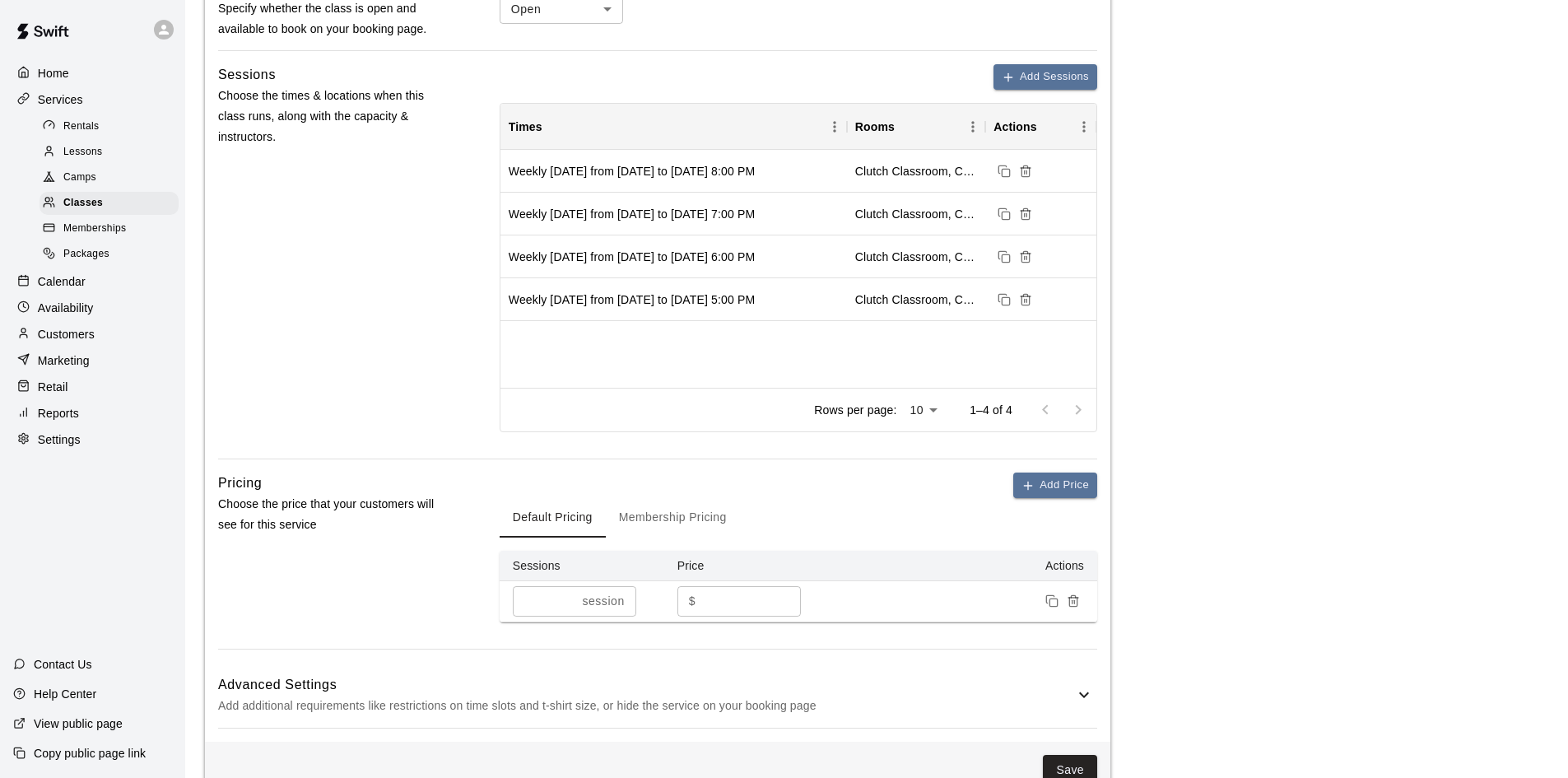
click at [732, 607] on input "*" at bounding box center [751, 601] width 98 height 31
drag, startPoint x: 720, startPoint y: 609, endPoint x: 678, endPoint y: 601, distance: 42.8
click at [678, 601] on div "$ * ​" at bounding box center [739, 601] width 123 height 31
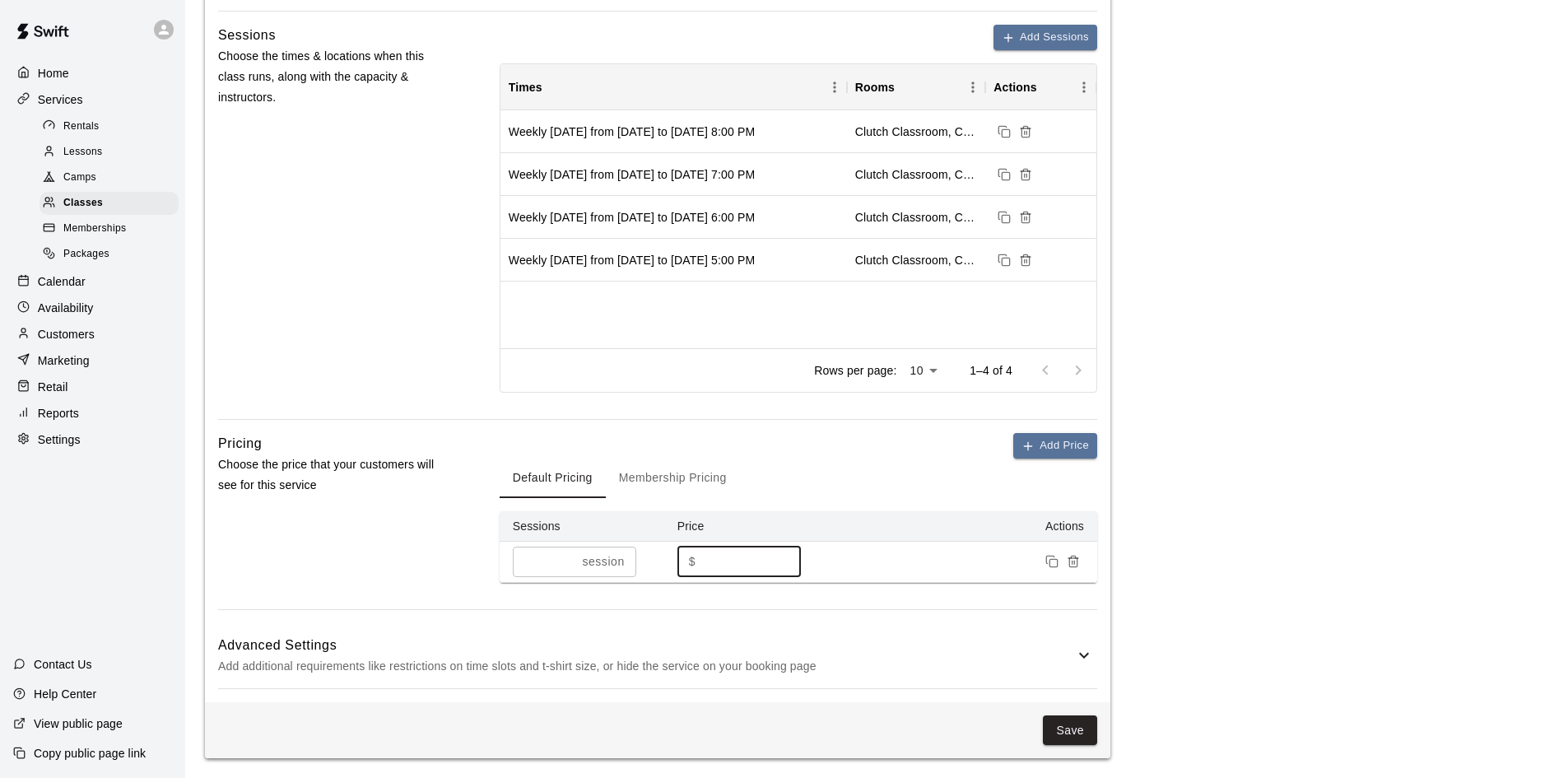
type input "***"
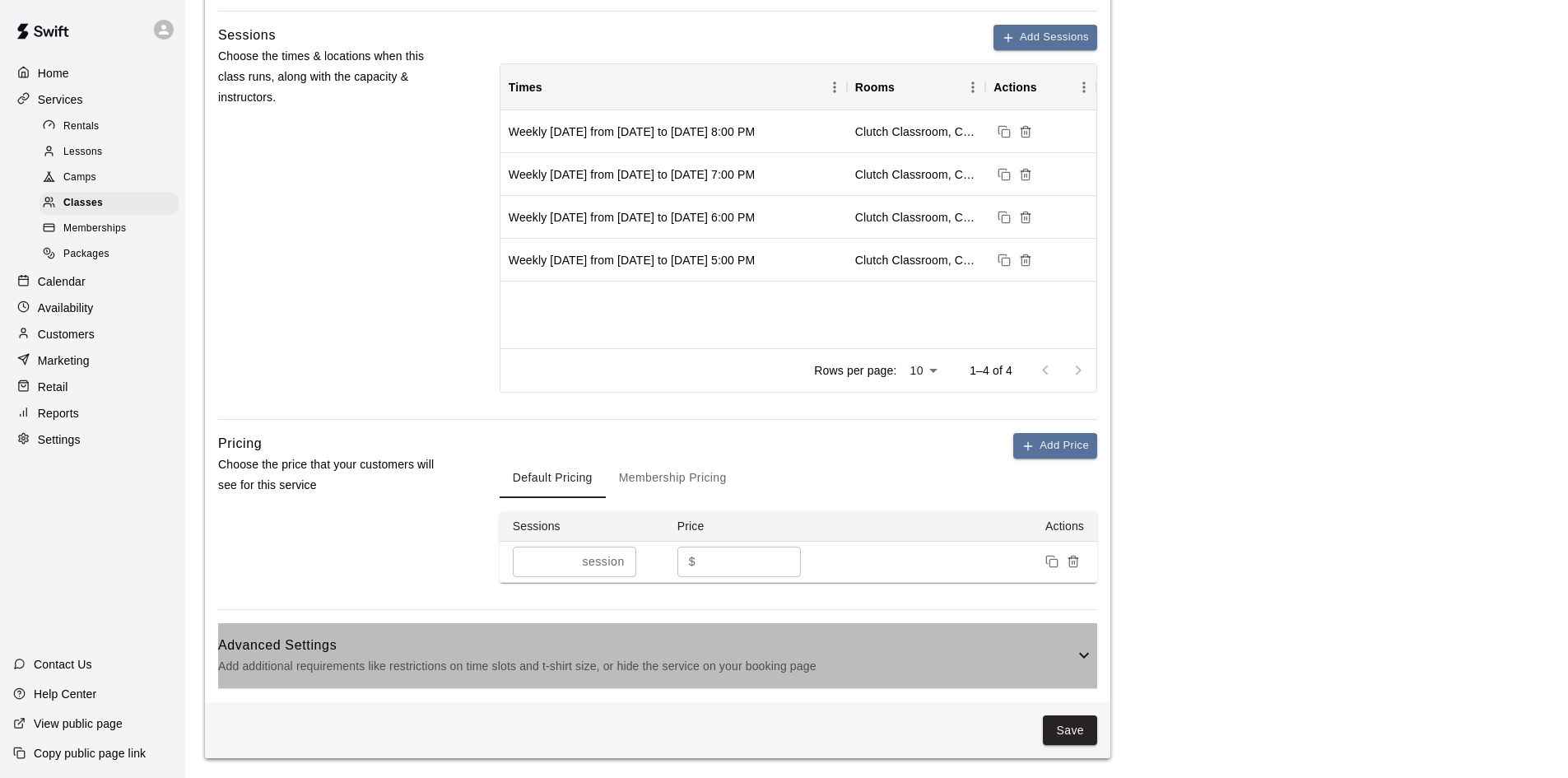
click at [836, 653] on h6 "Advanced Settings" at bounding box center [646, 645] width 856 height 21
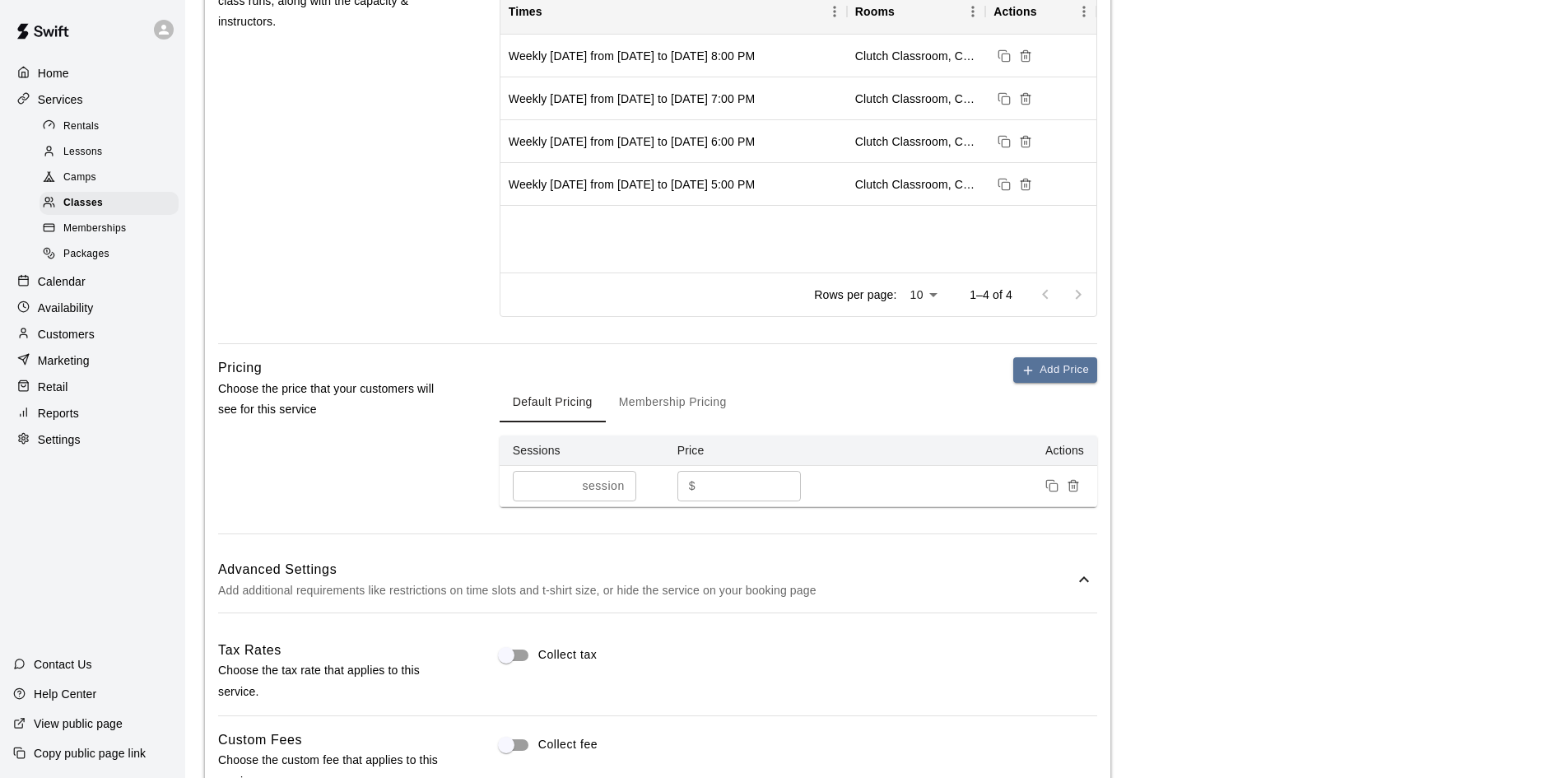
scroll to position [1543, 0]
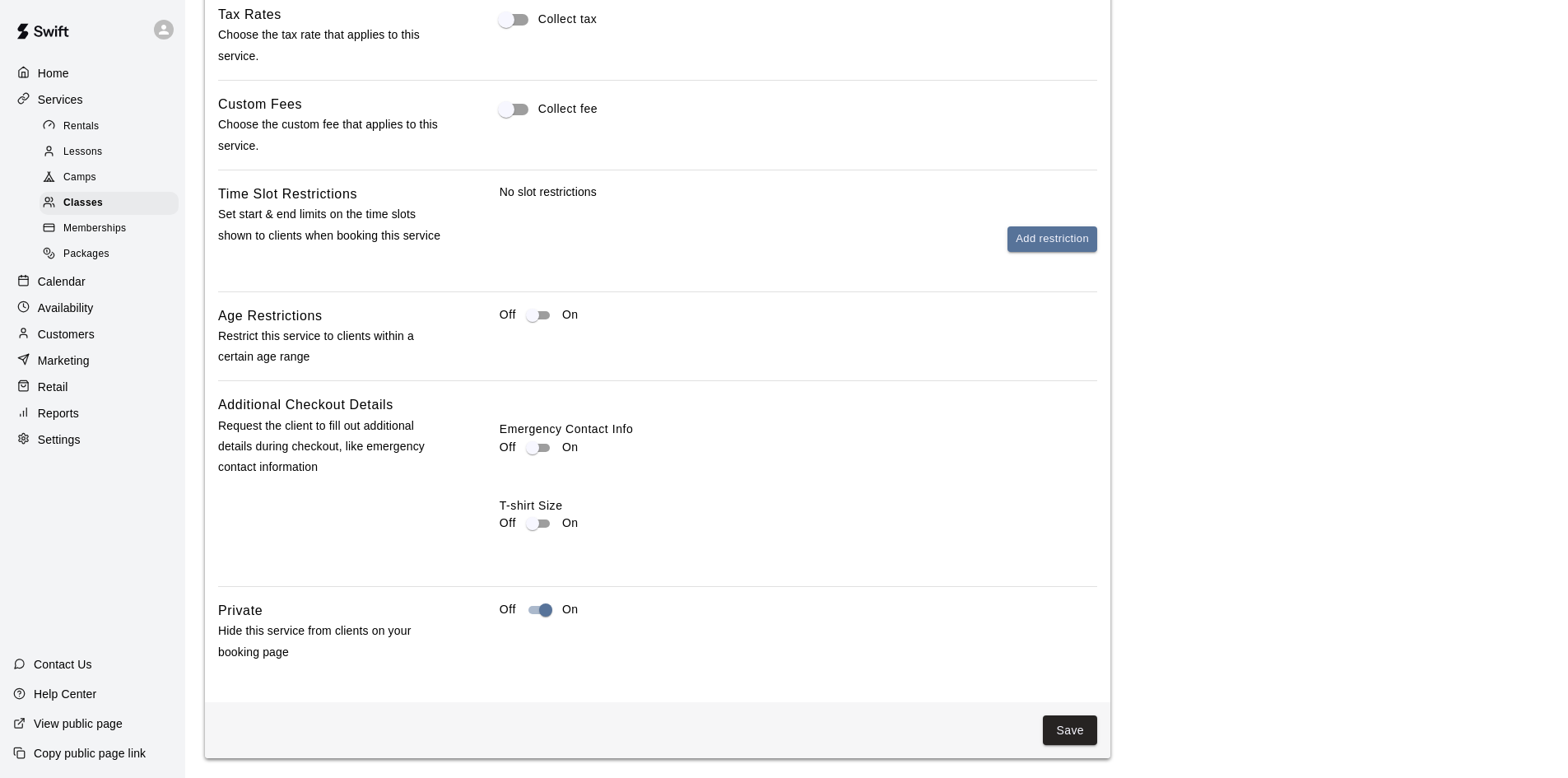
click at [1069, 729] on button "Save" at bounding box center [1071, 731] width 54 height 31
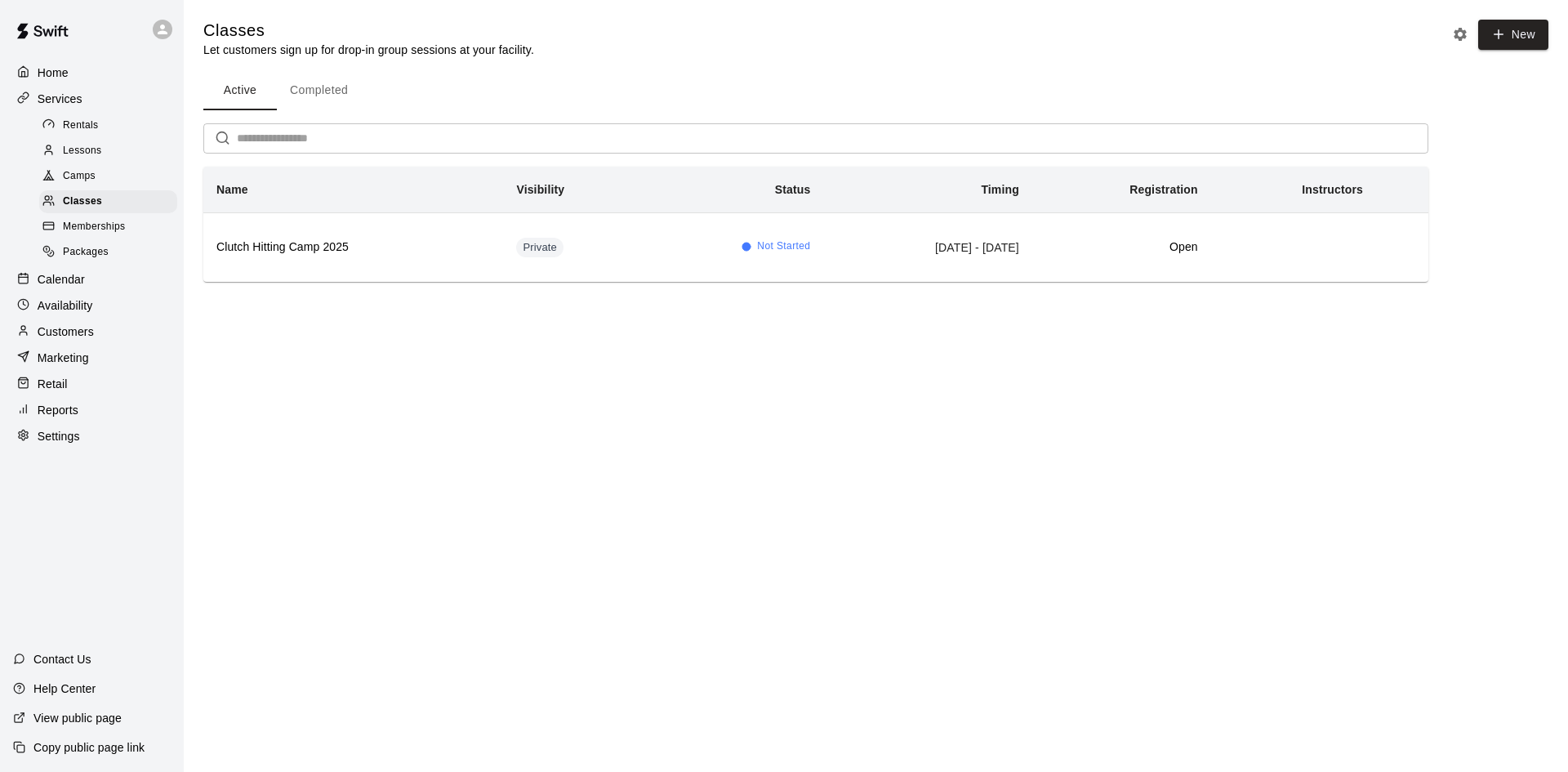
click at [336, 87] on button "Completed" at bounding box center [318, 90] width 84 height 39
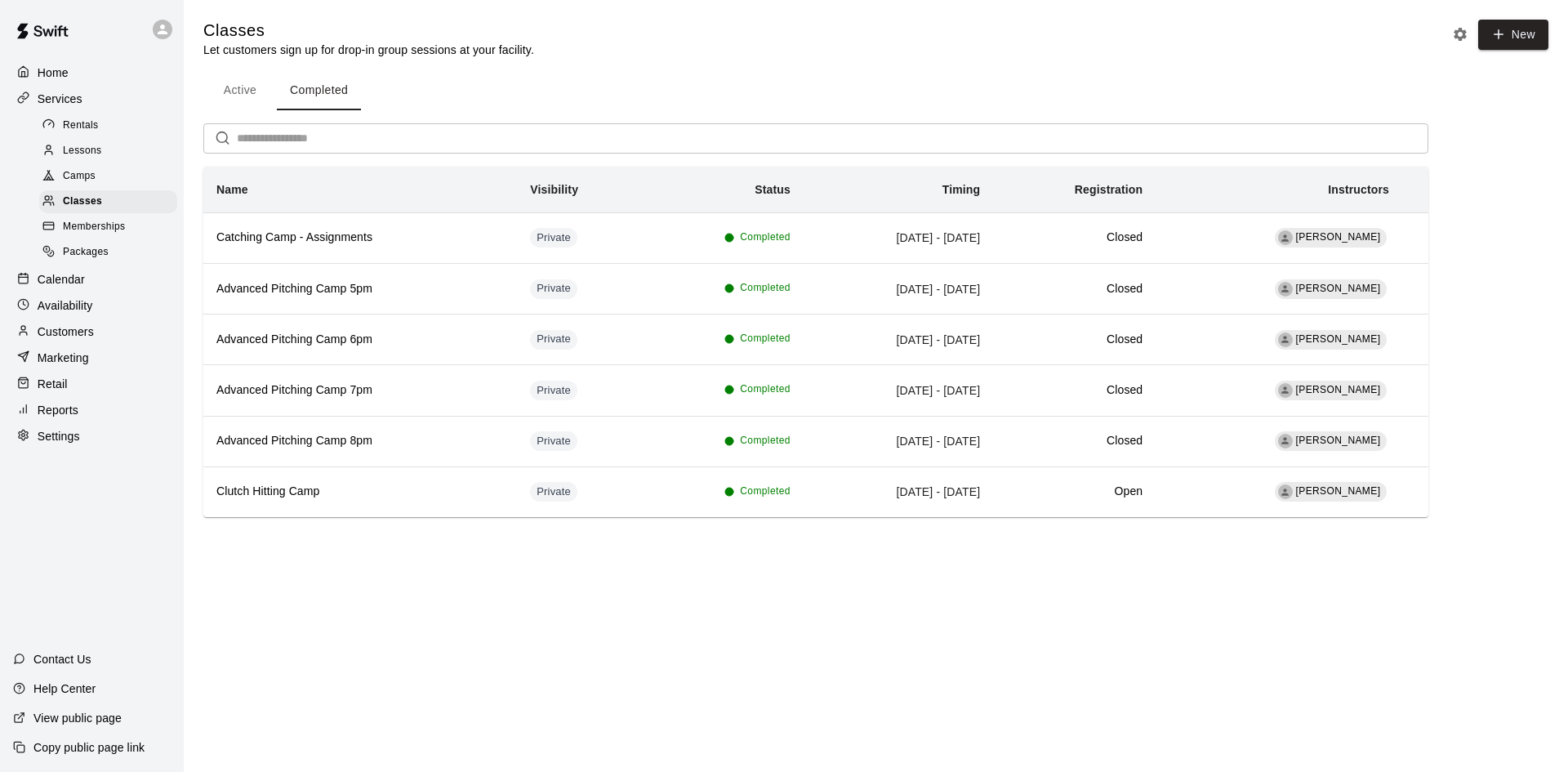
click at [239, 98] on button "Active" at bounding box center [240, 90] width 73 height 39
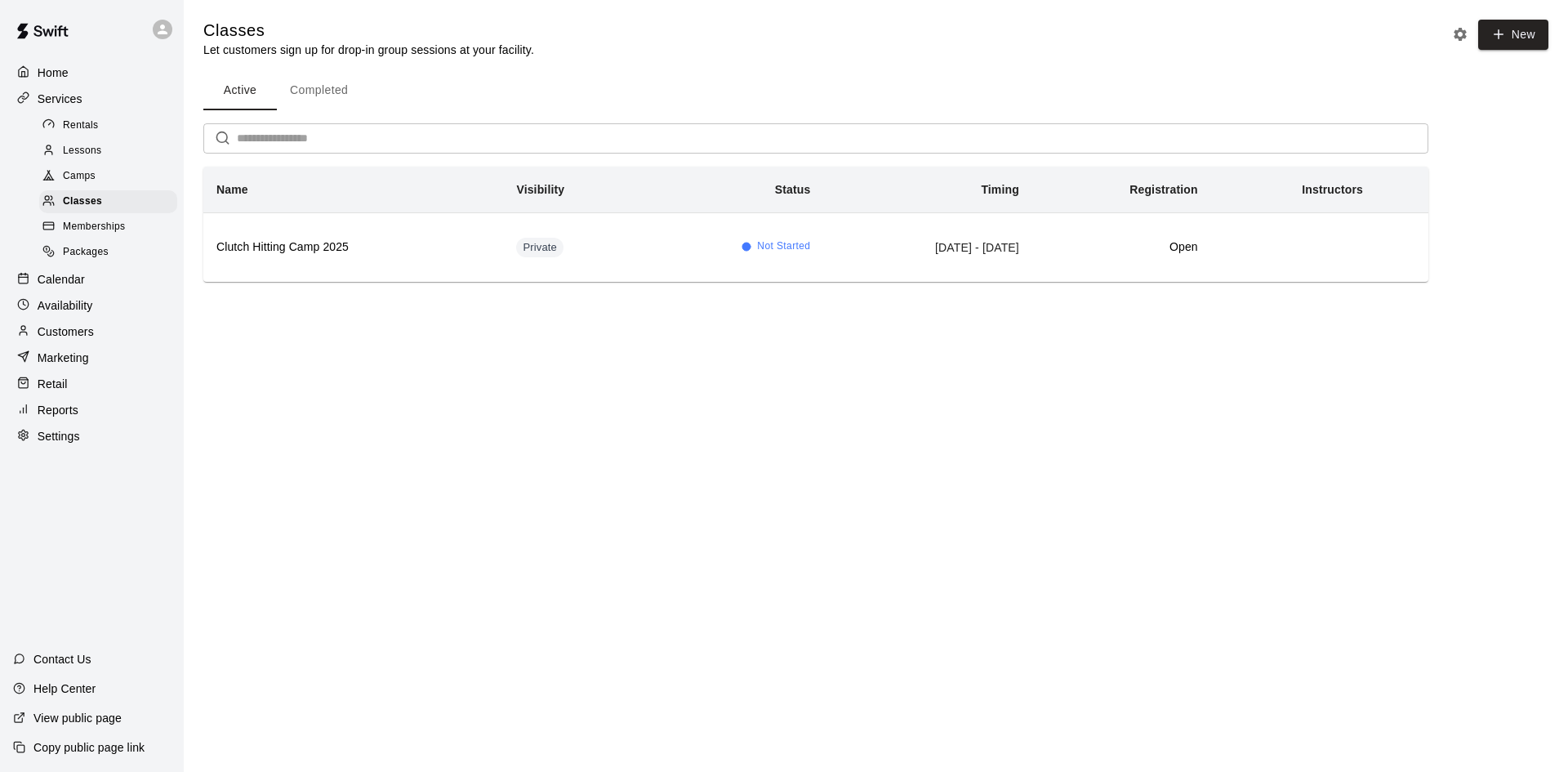
click at [307, 97] on button "Completed" at bounding box center [318, 90] width 84 height 39
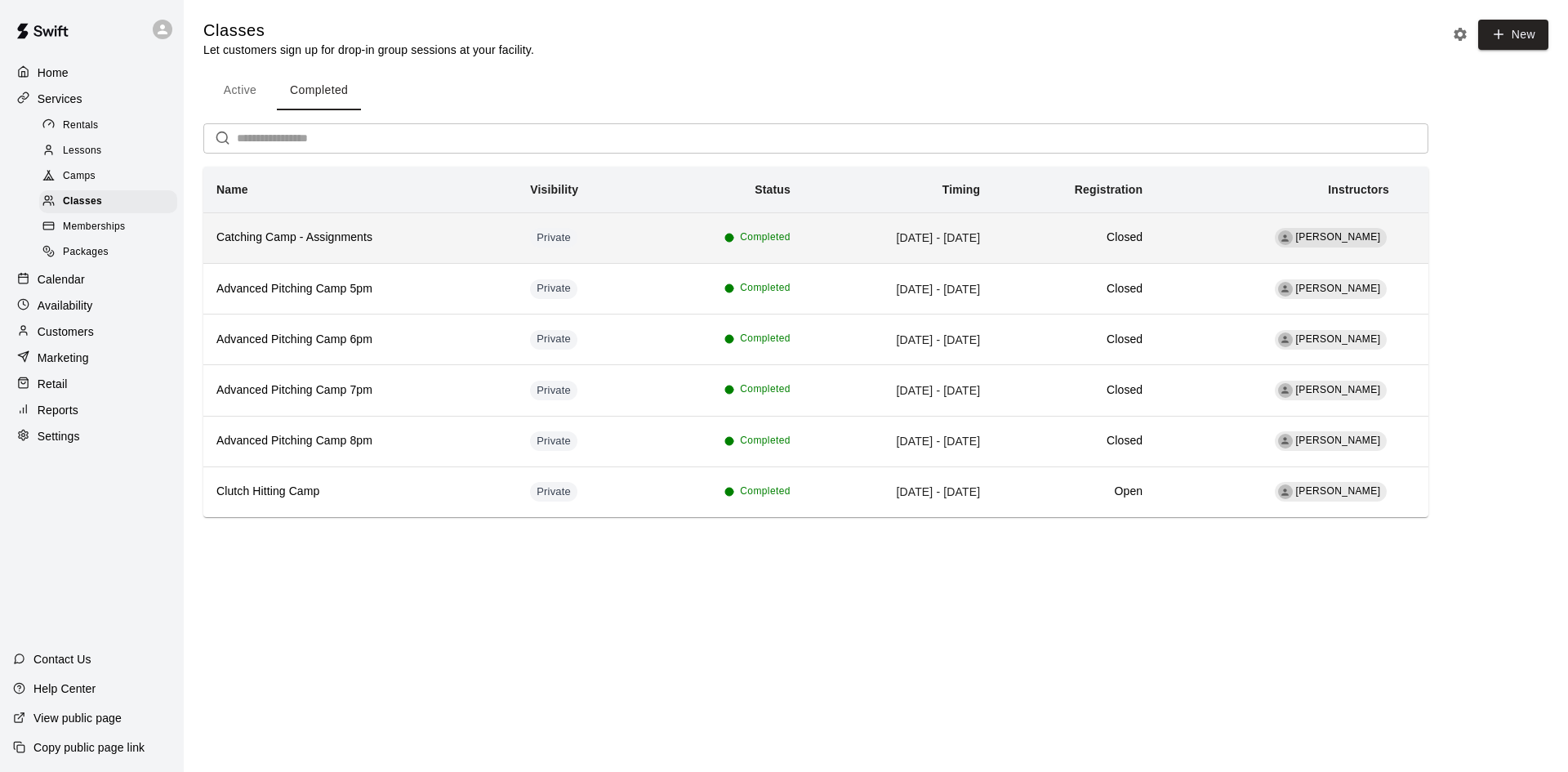
click at [302, 243] on h6 "Catching Camp - Assignments" at bounding box center [360, 237] width 288 height 18
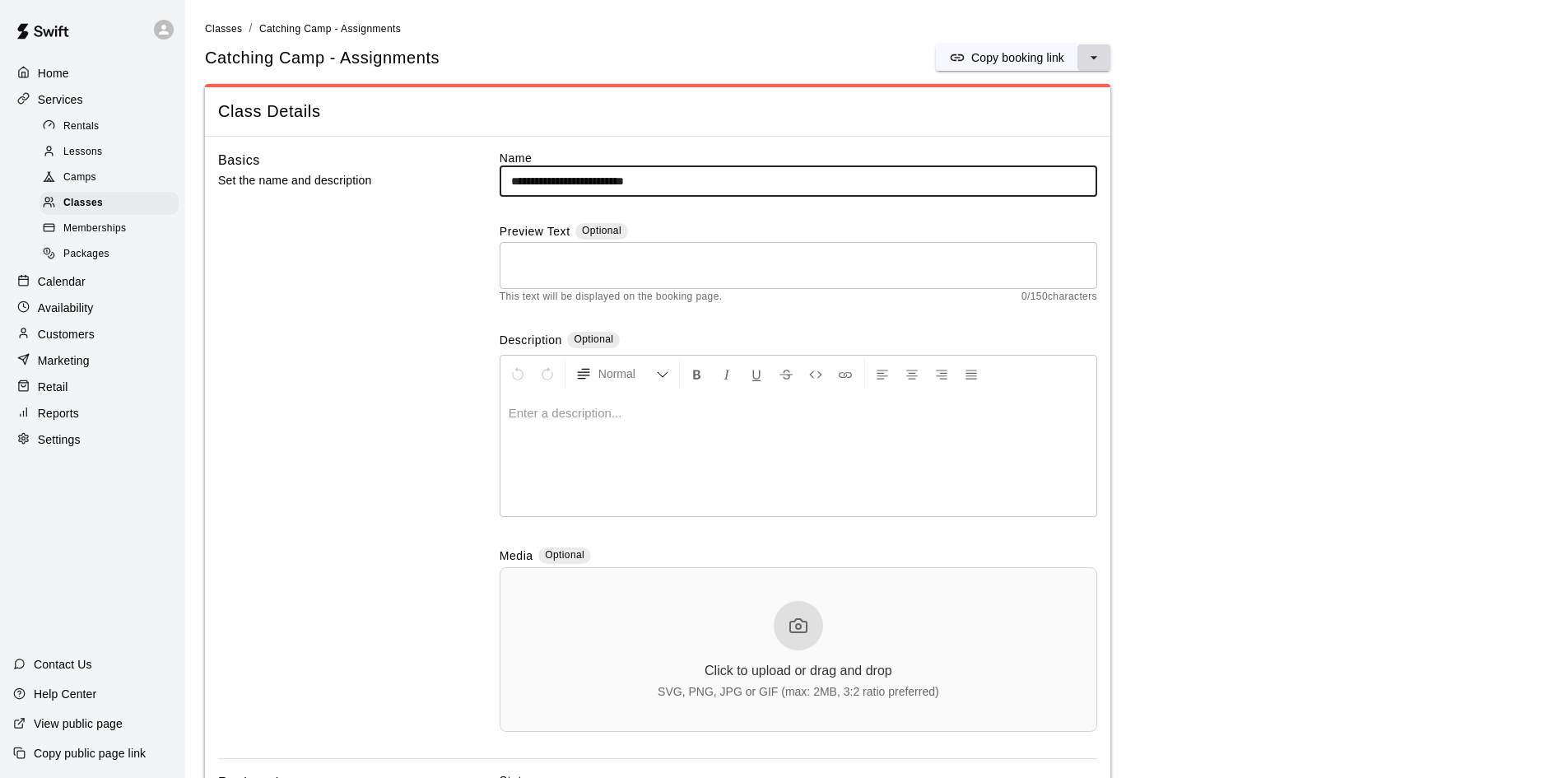
click at [1094, 59] on icon "select merge strategy" at bounding box center [1093, 58] width 6 height 4
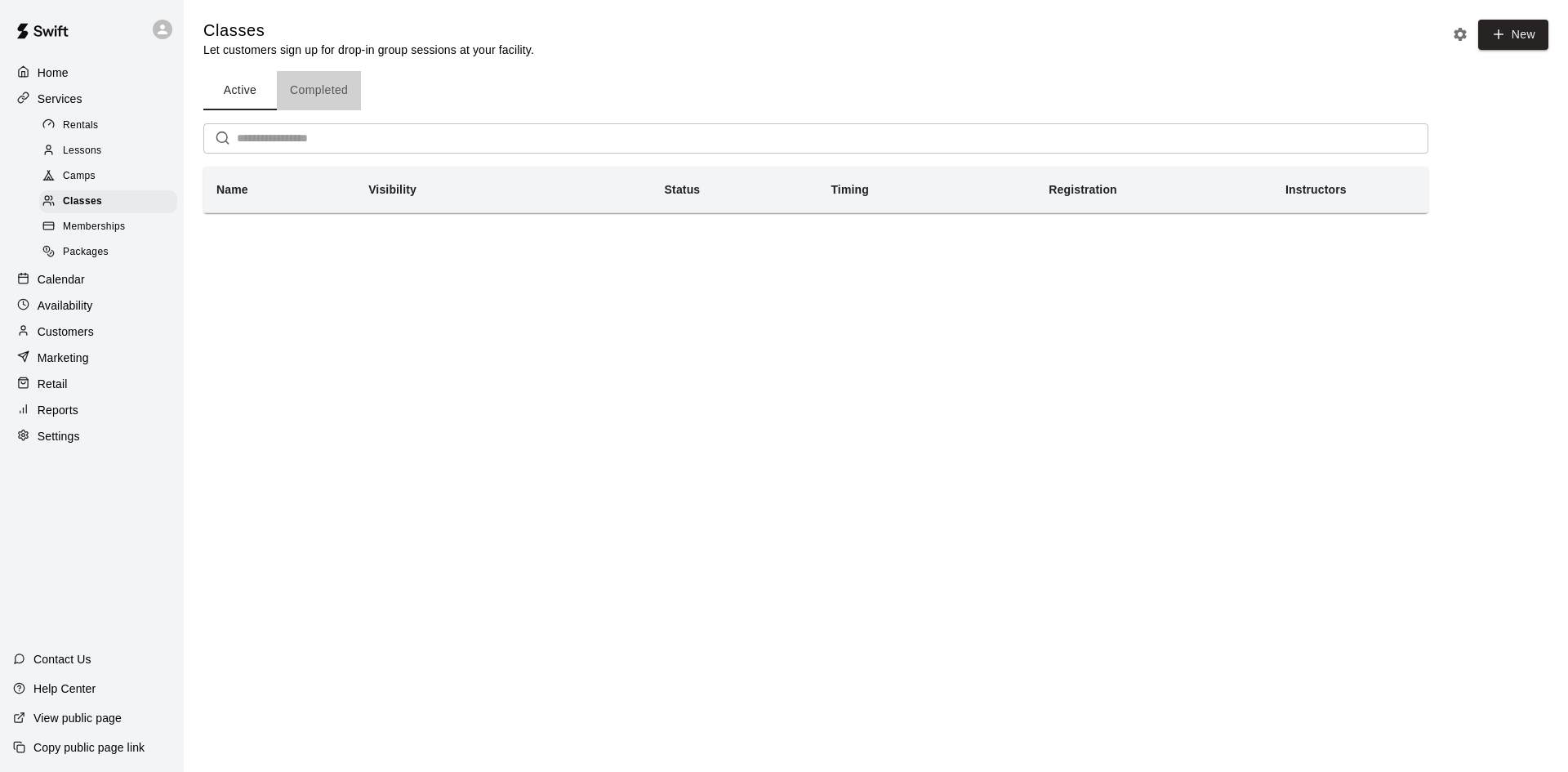
click at [311, 89] on button "Completed" at bounding box center [318, 90] width 84 height 39
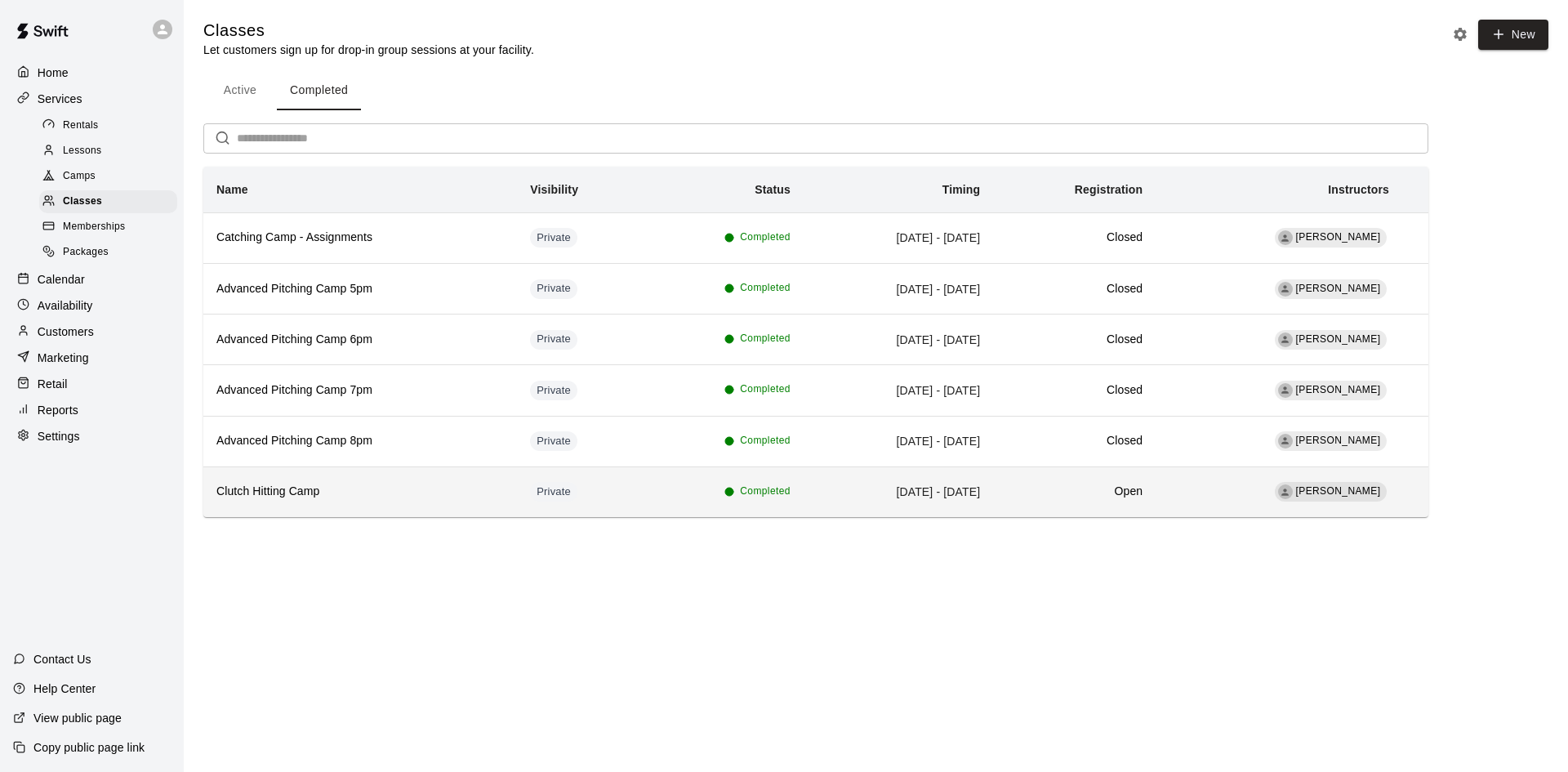
click at [348, 488] on h6 "Clutch Hitting Camp" at bounding box center [360, 491] width 288 height 18
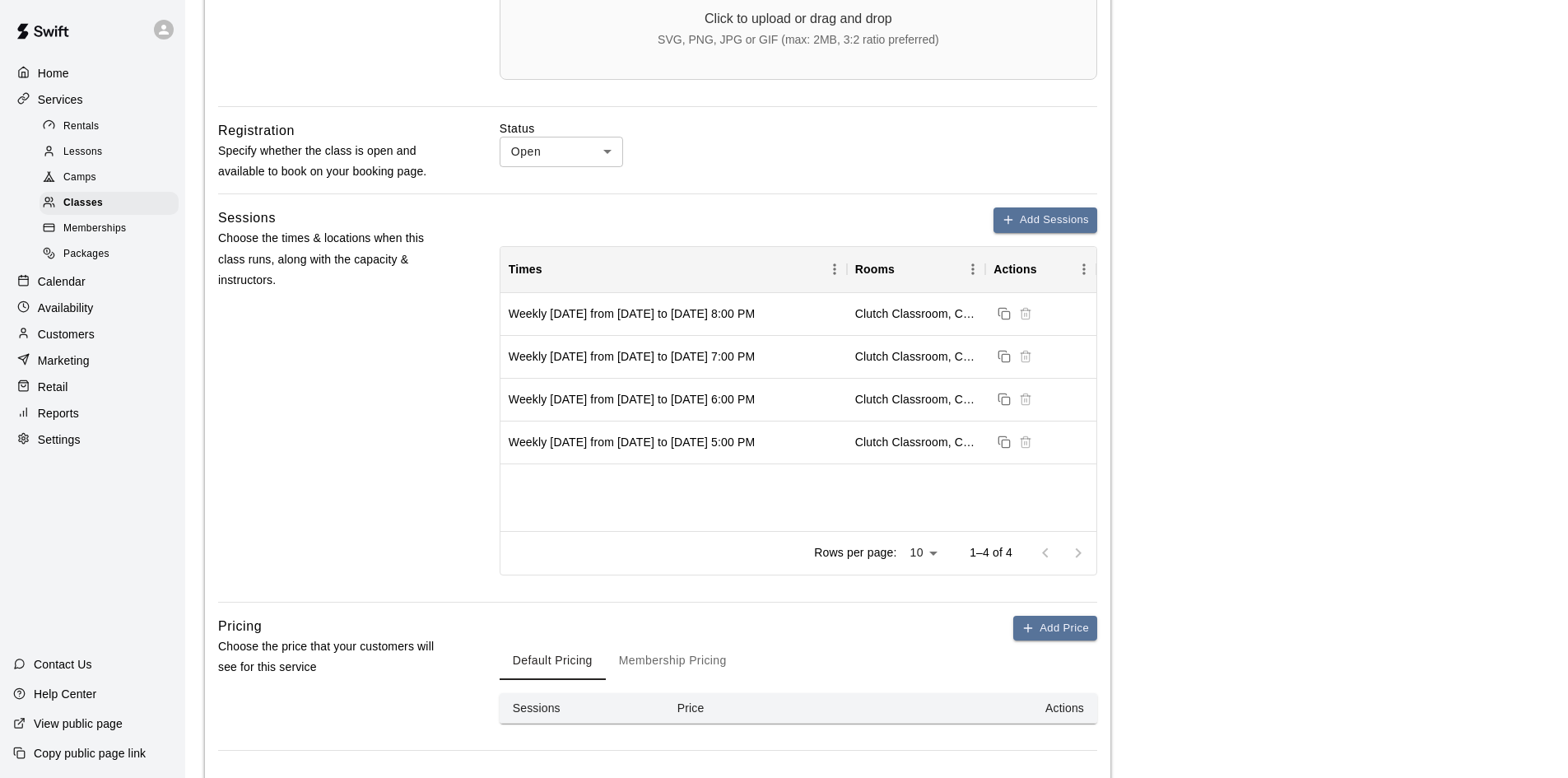
scroll to position [658, 0]
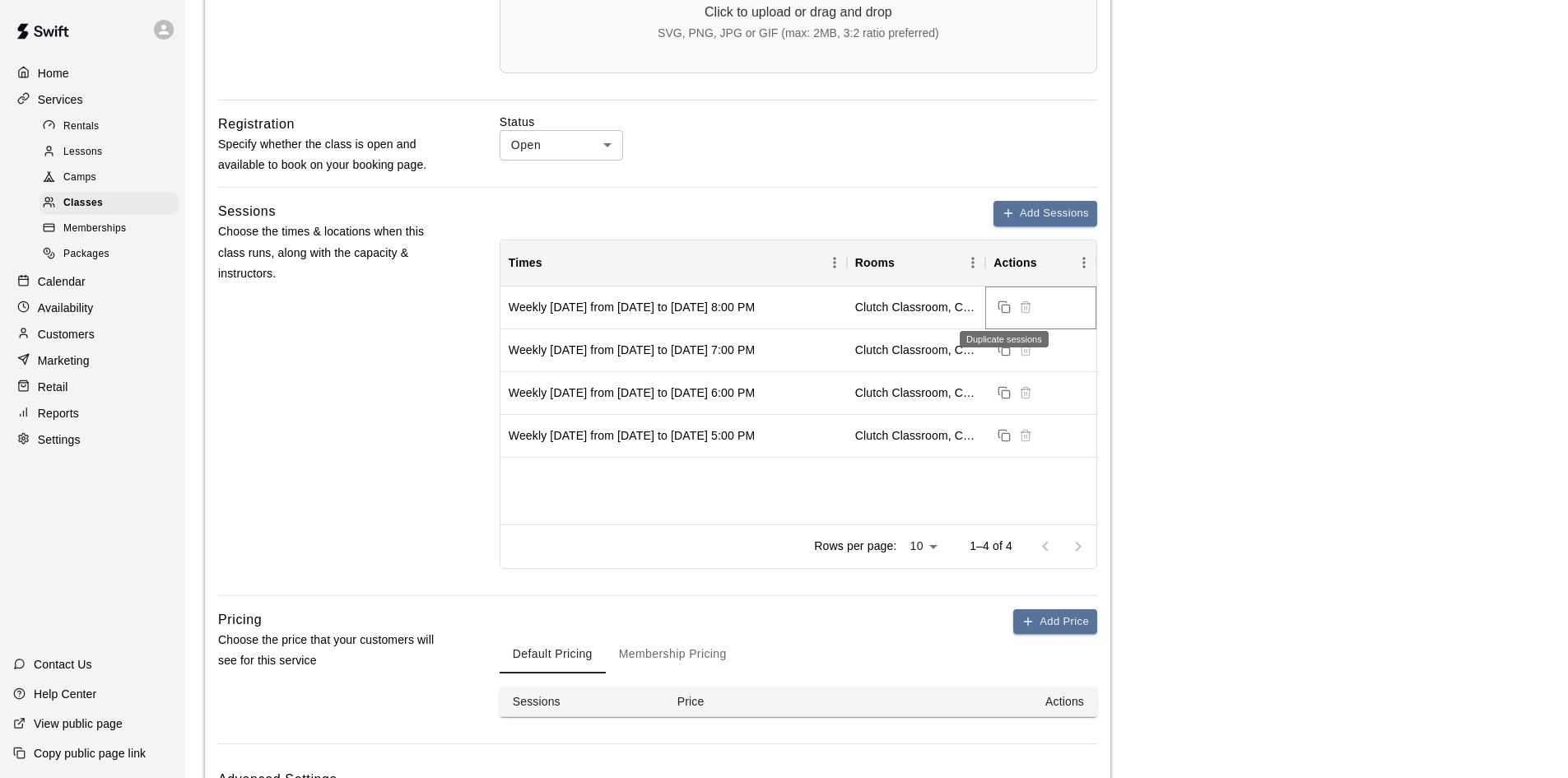
click at [999, 307] on icon "Duplicate sessions" at bounding box center [1003, 305] width 7 height 7
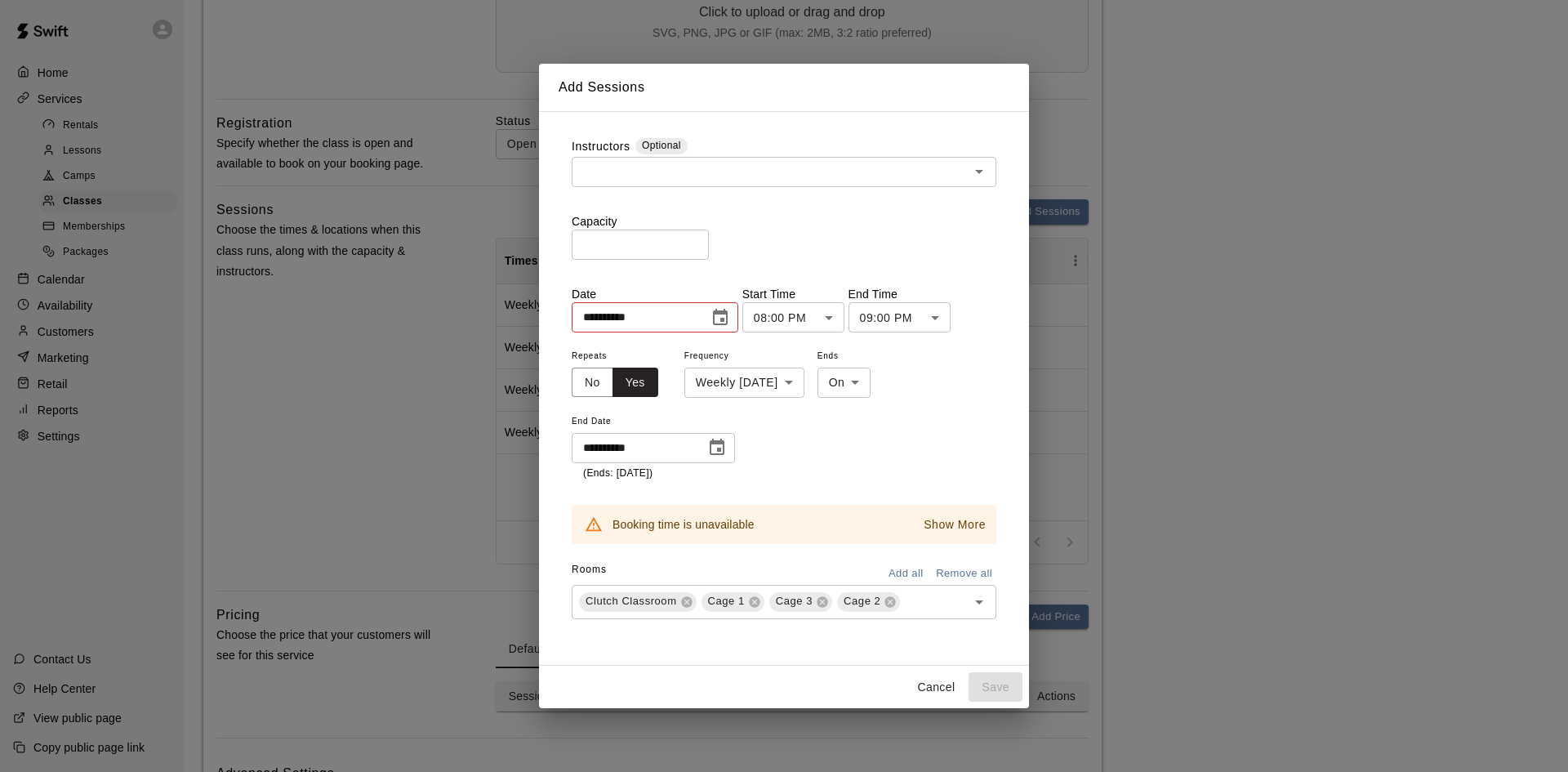
click at [943, 692] on button "Cancel" at bounding box center [936, 687] width 52 height 31
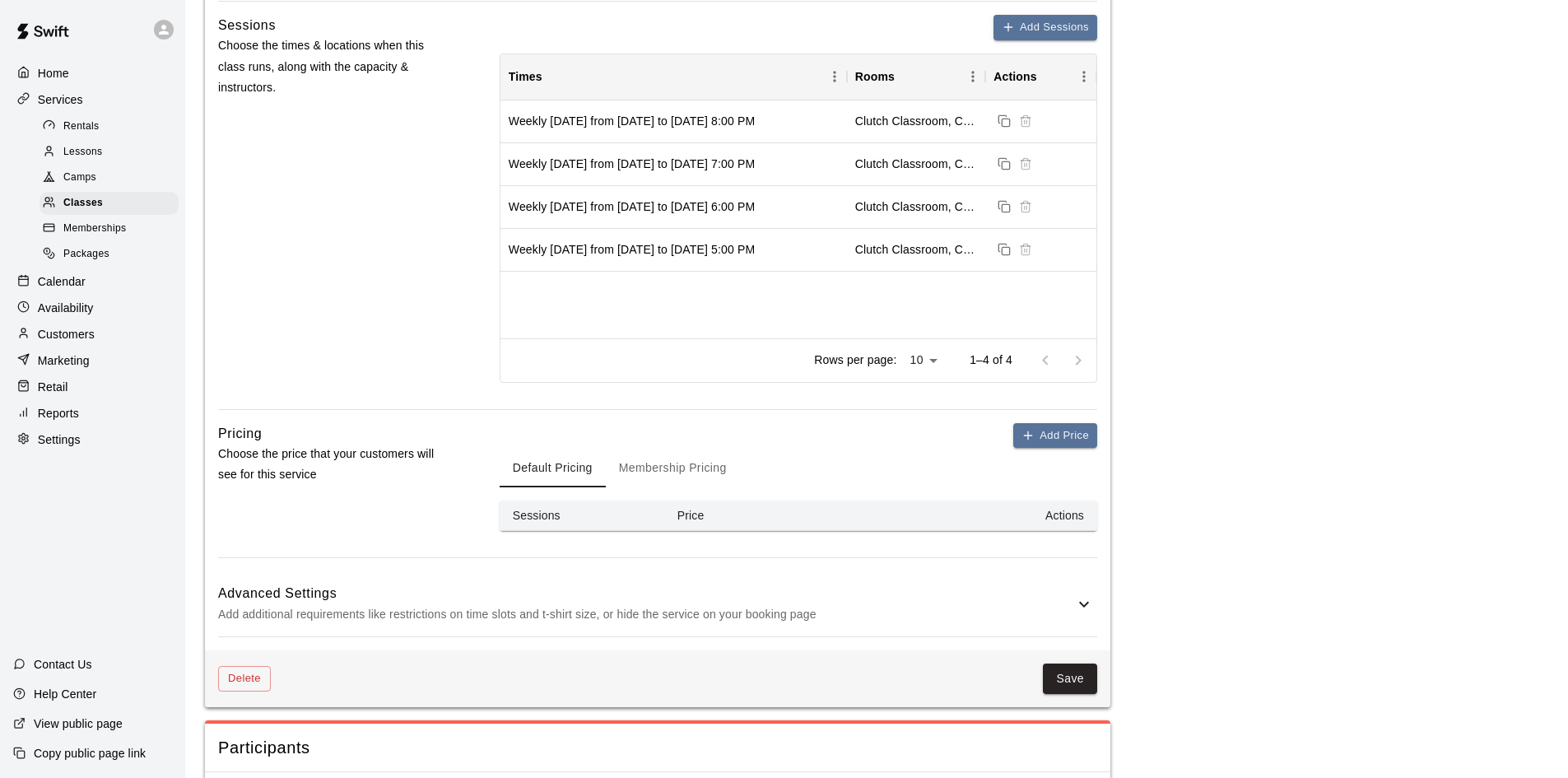
scroll to position [988, 0]
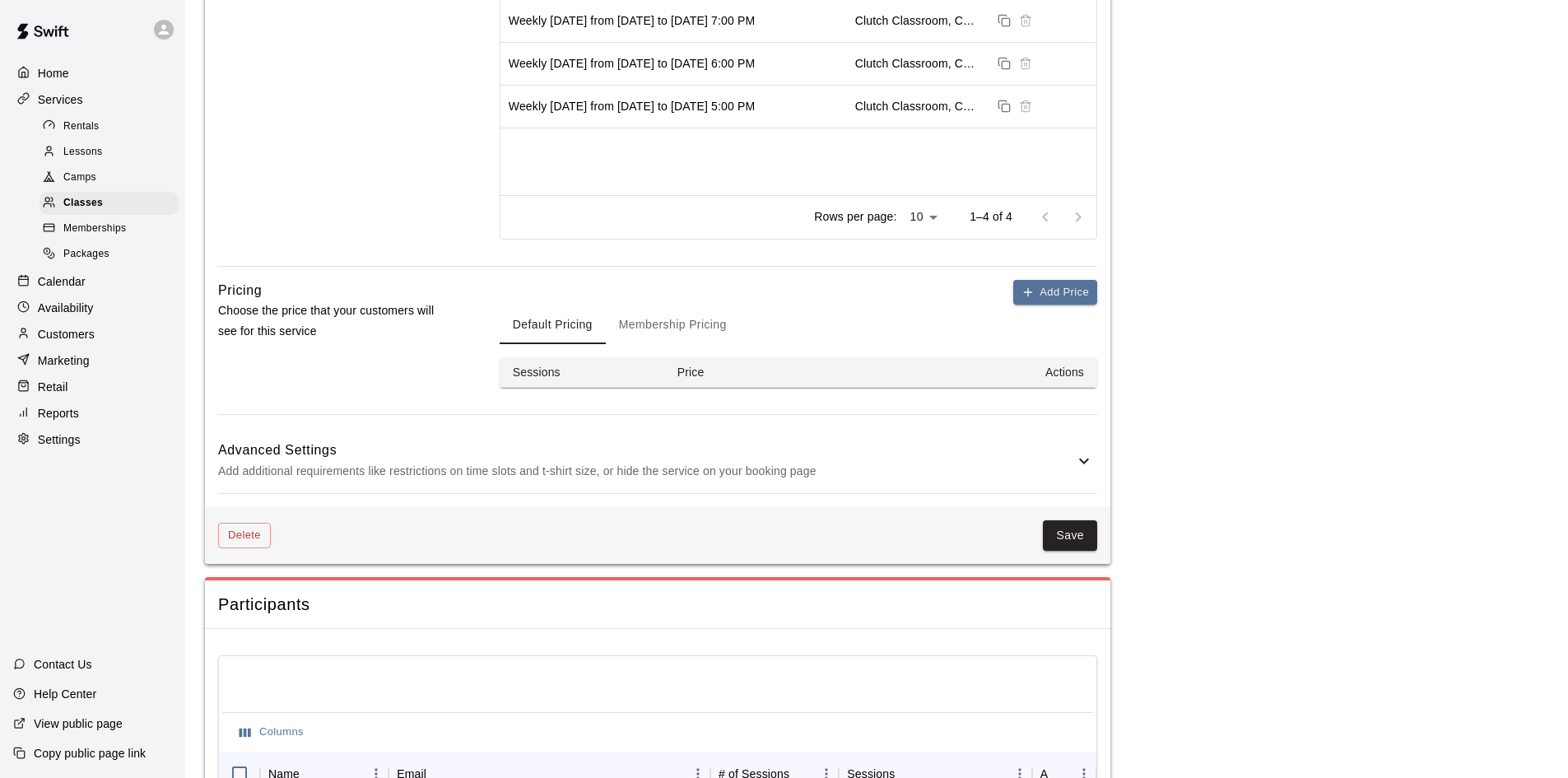
click at [685, 447] on h6 "Advanced Settings" at bounding box center [646, 450] width 856 height 21
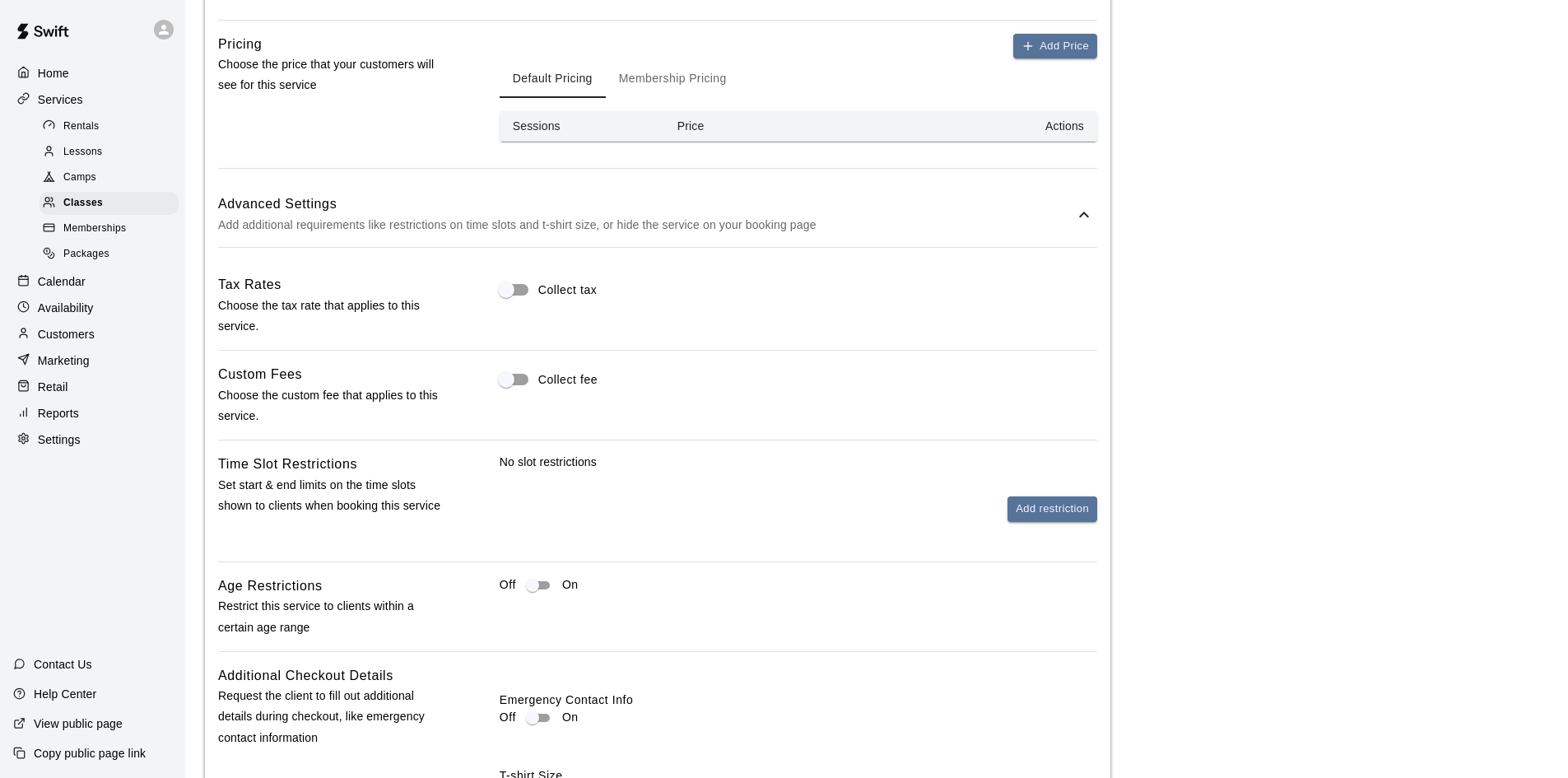
scroll to position [1070, 0]
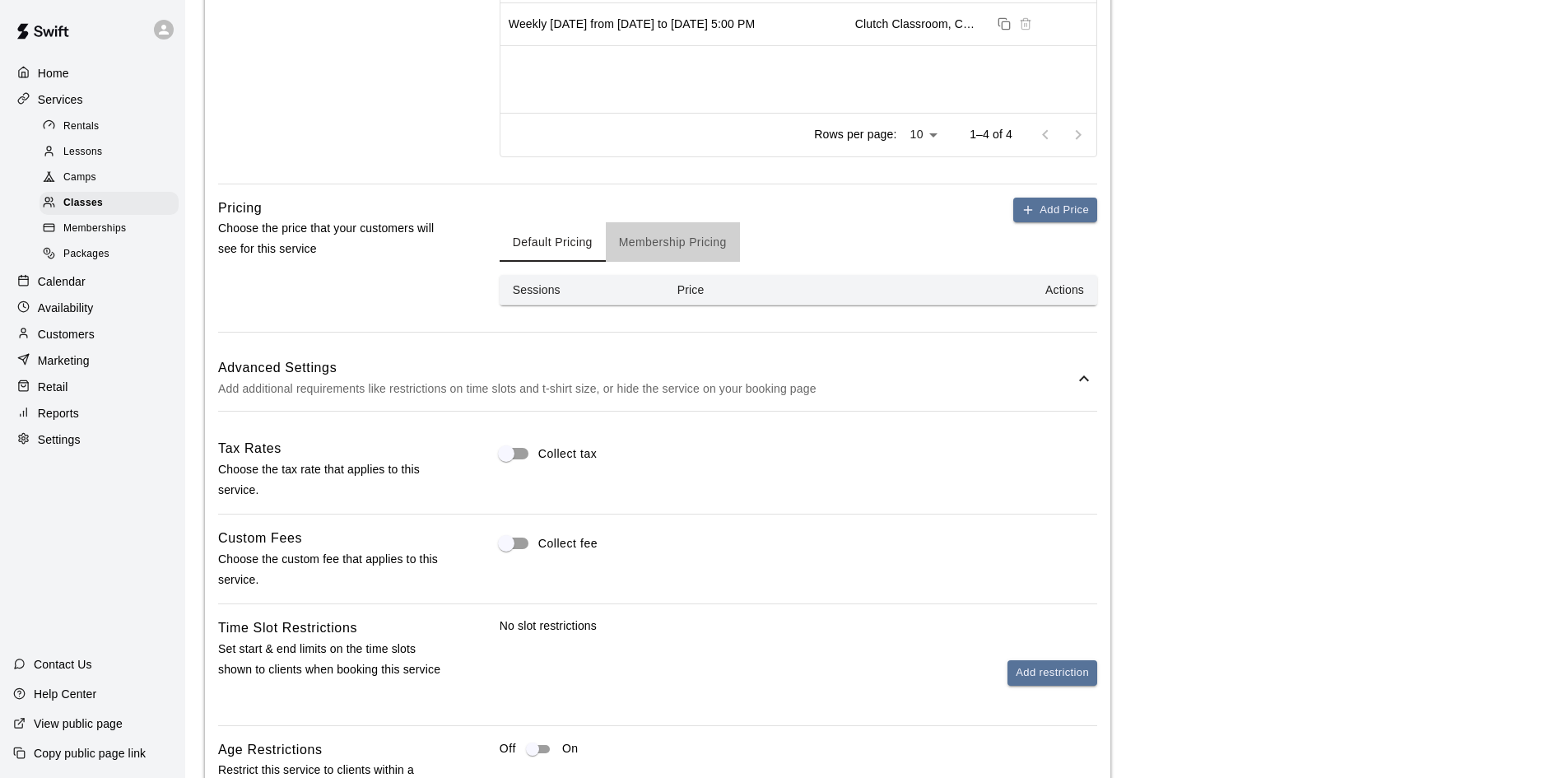
click at [680, 244] on button "Membership Pricing" at bounding box center [672, 242] width 134 height 40
click at [566, 236] on button "Default Pricing" at bounding box center [552, 242] width 106 height 40
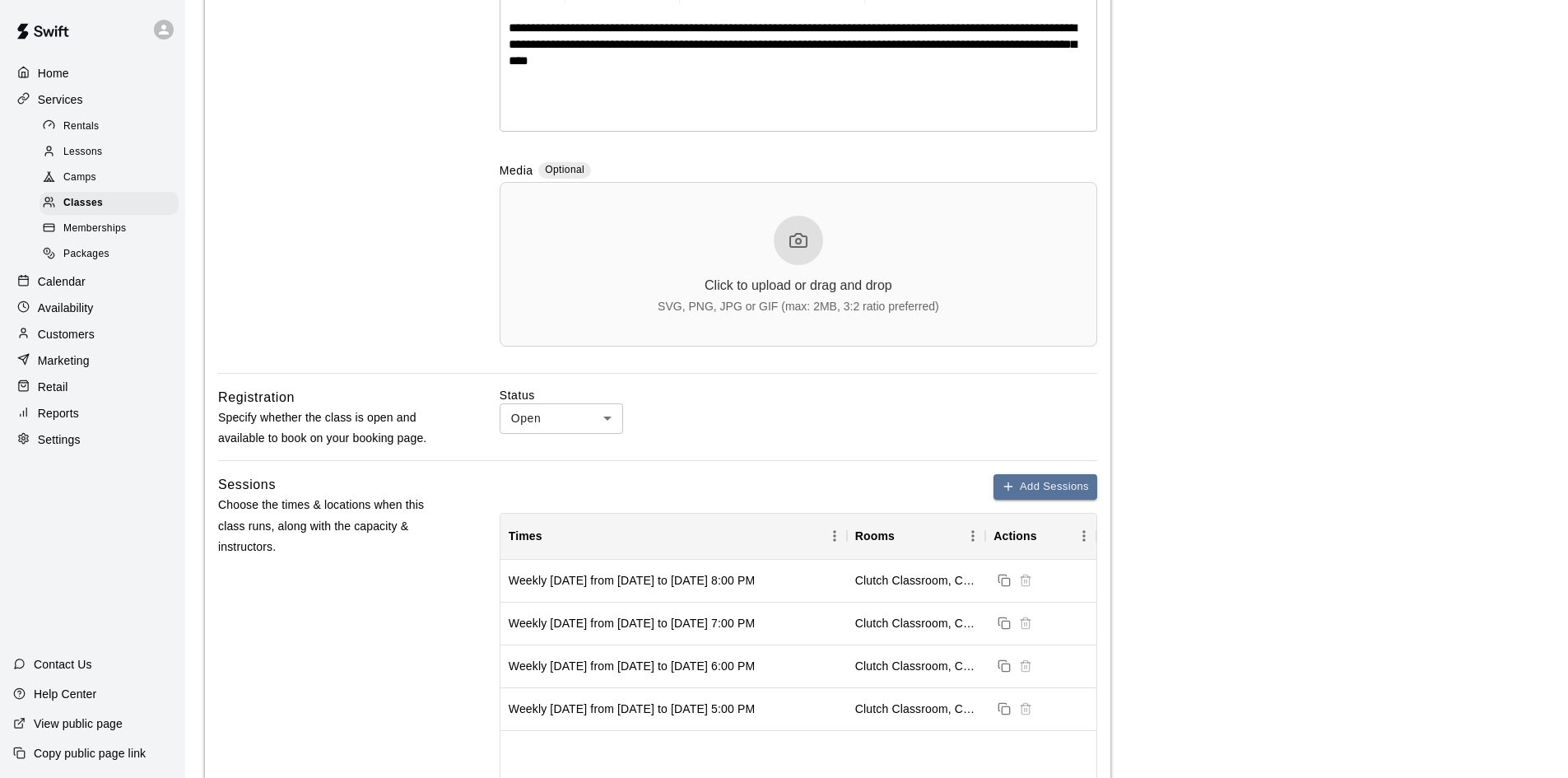
scroll to position [247, 0]
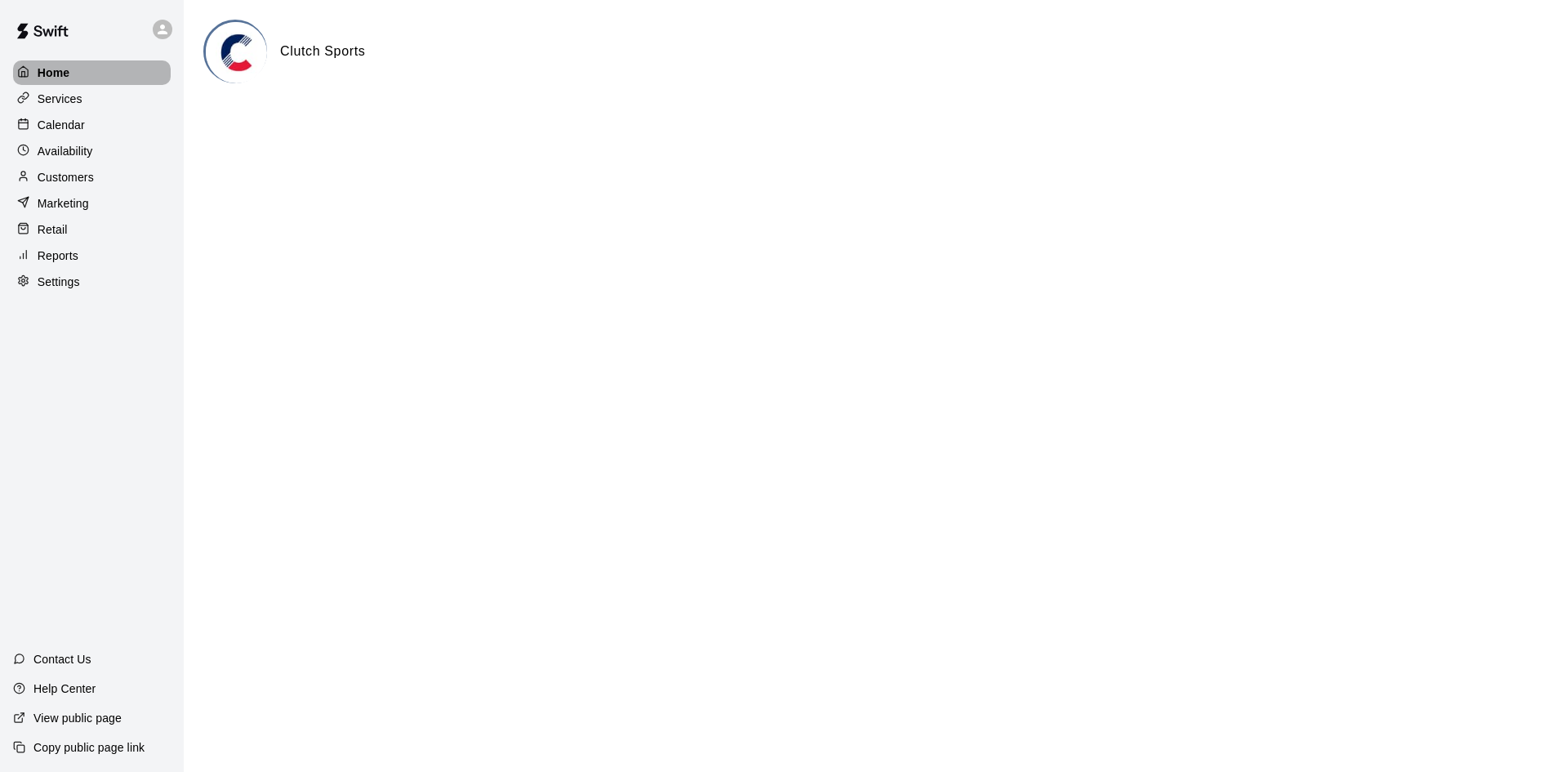
click at [61, 62] on div "Home" at bounding box center [92, 72] width 158 height 24
click at [52, 171] on div "Customers" at bounding box center [92, 177] width 158 height 24
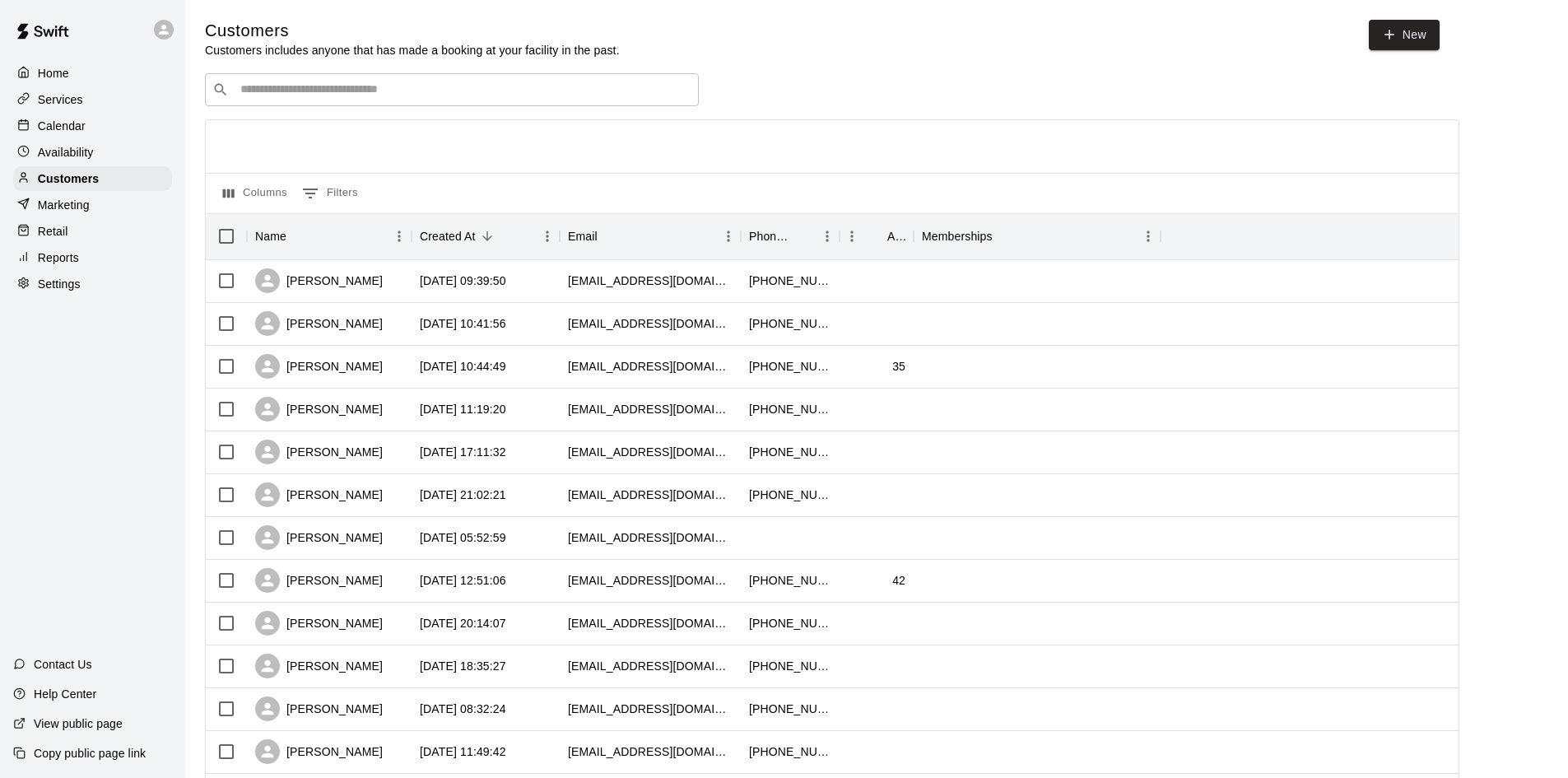
click at [59, 151] on p "Availability" at bounding box center [66, 152] width 56 height 17
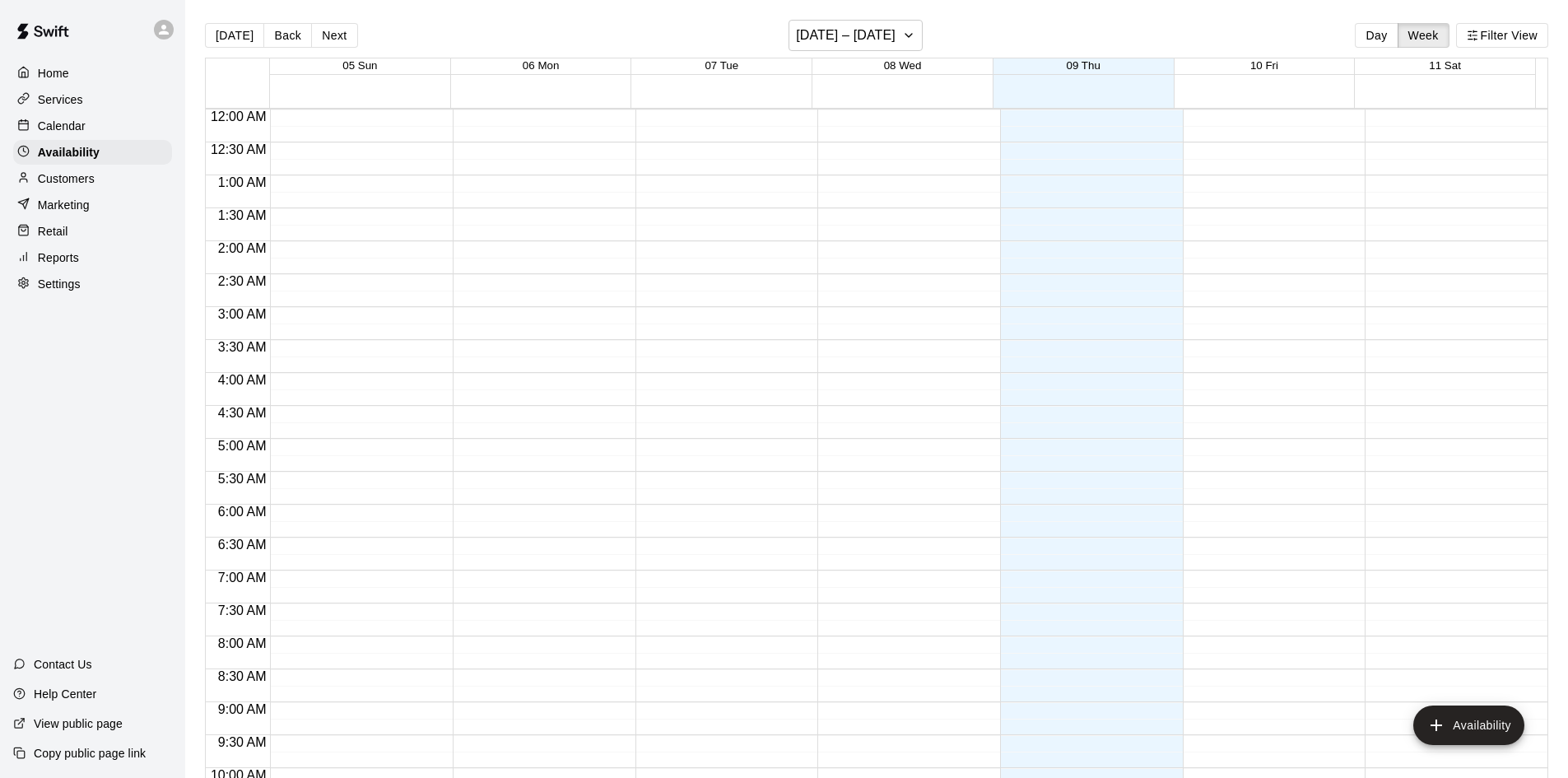
scroll to position [894, 0]
click at [47, 67] on p "Home" at bounding box center [54, 73] width 32 height 17
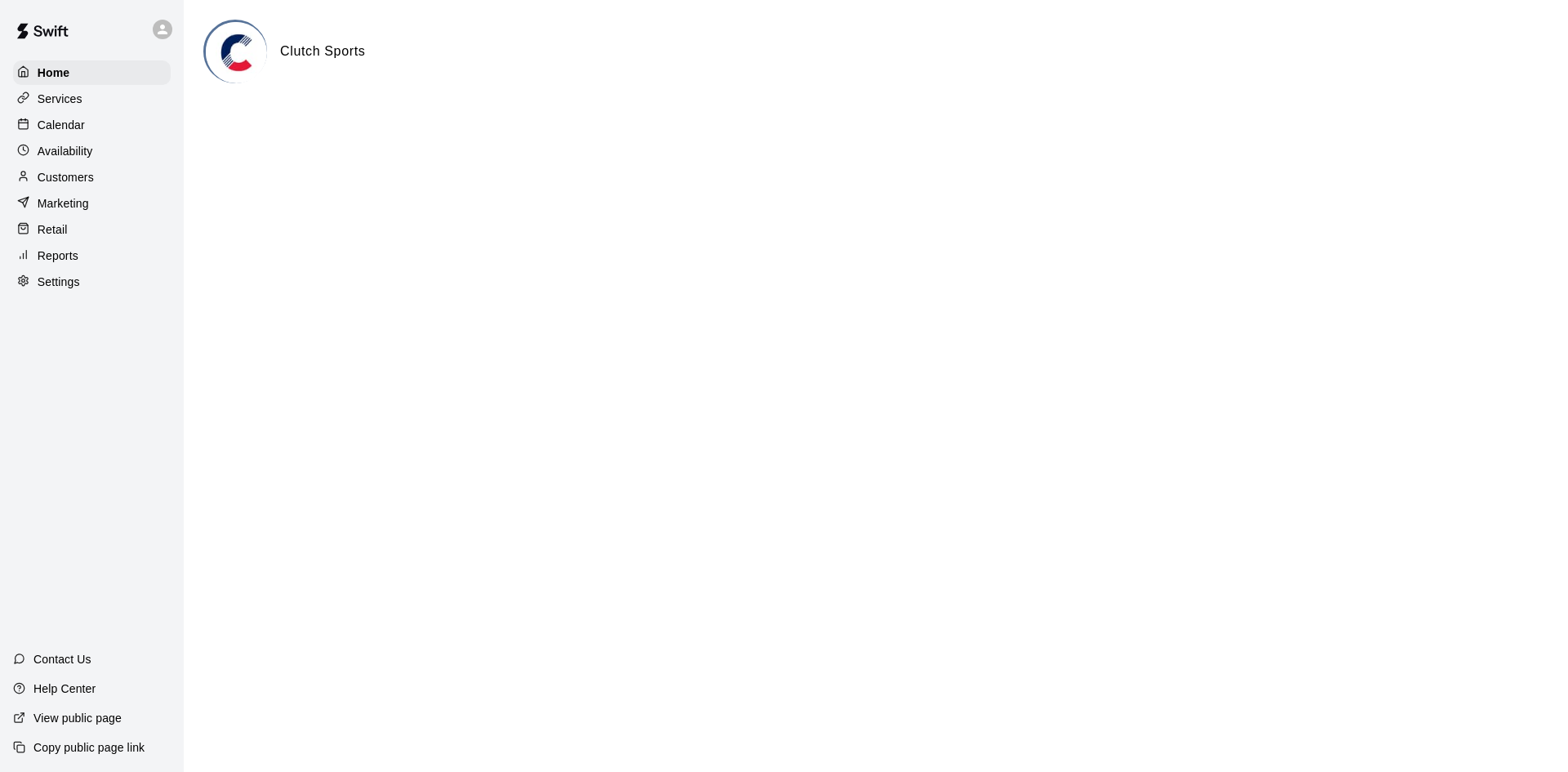
click at [326, 57] on h6 "Clutch Sports" at bounding box center [322, 51] width 85 height 21
click at [85, 719] on p "View public page" at bounding box center [77, 718] width 88 height 17
click at [45, 140] on div "Home Services Calendar Availability Customers Marketing Retail Reports Settings" at bounding box center [92, 177] width 184 height 237
click at [45, 160] on p "Availability" at bounding box center [65, 151] width 56 height 17
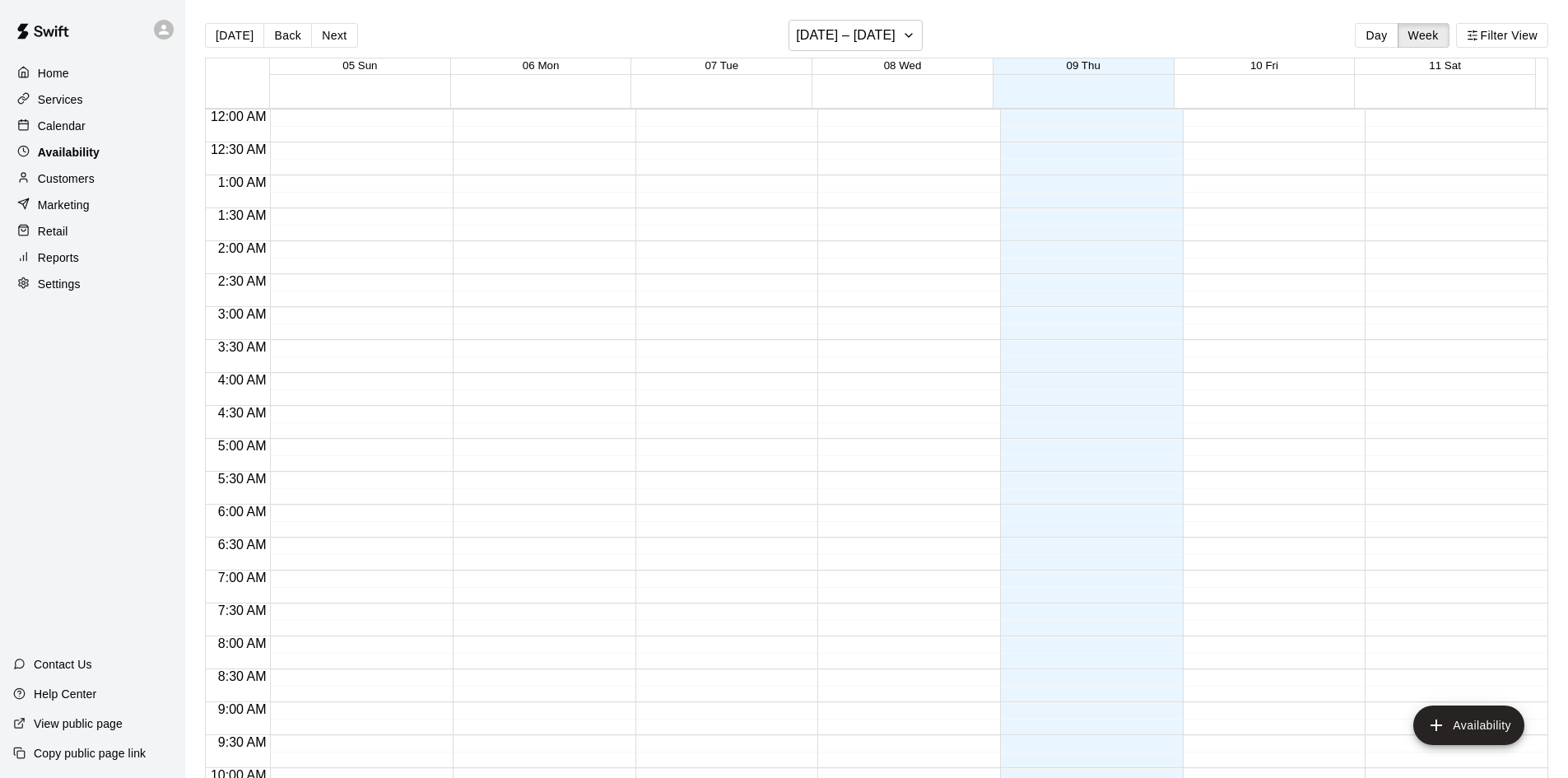
scroll to position [894, 0]
click at [50, 132] on p "Calendar" at bounding box center [62, 126] width 47 height 17
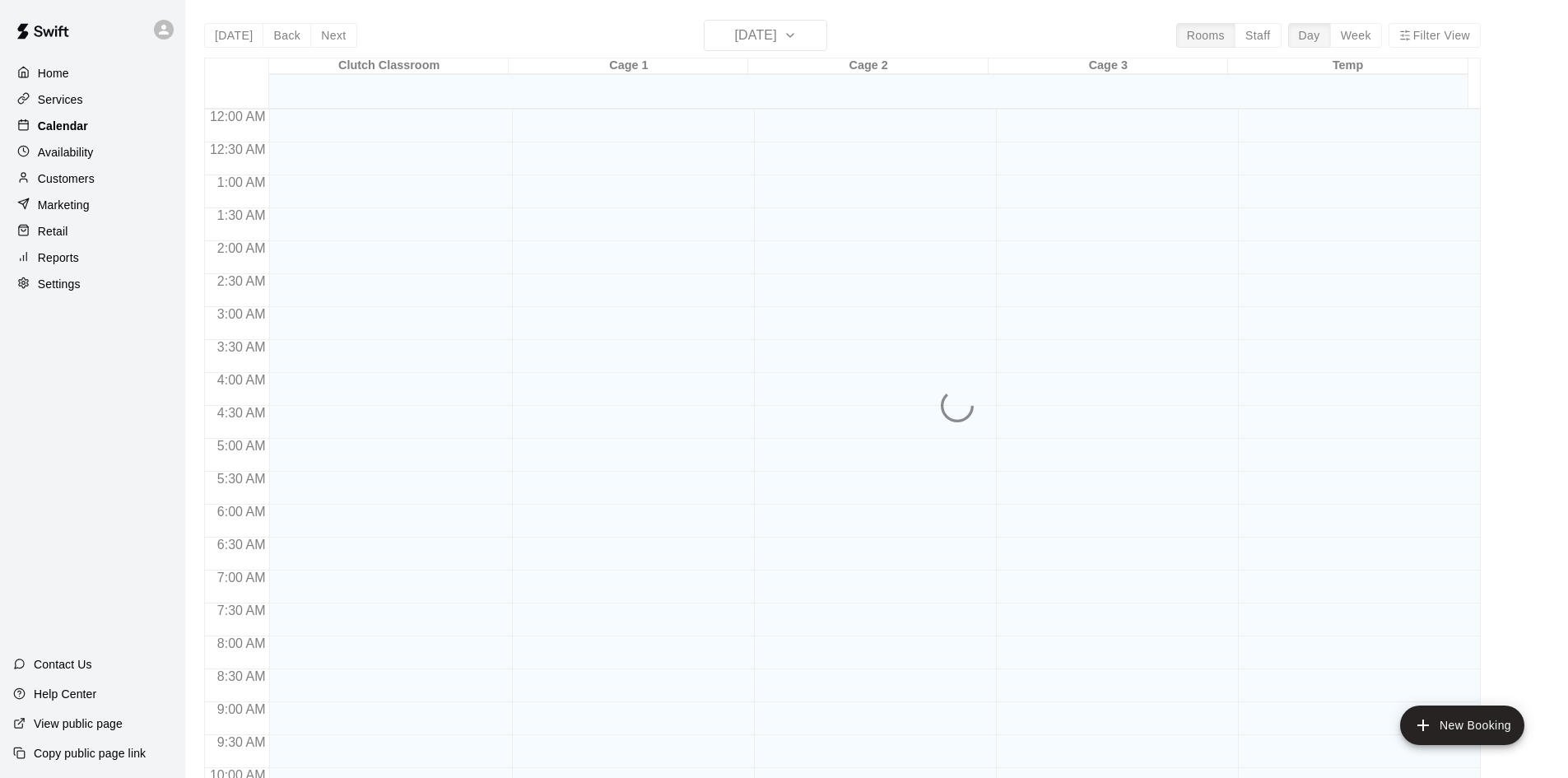
scroll to position [844, 0]
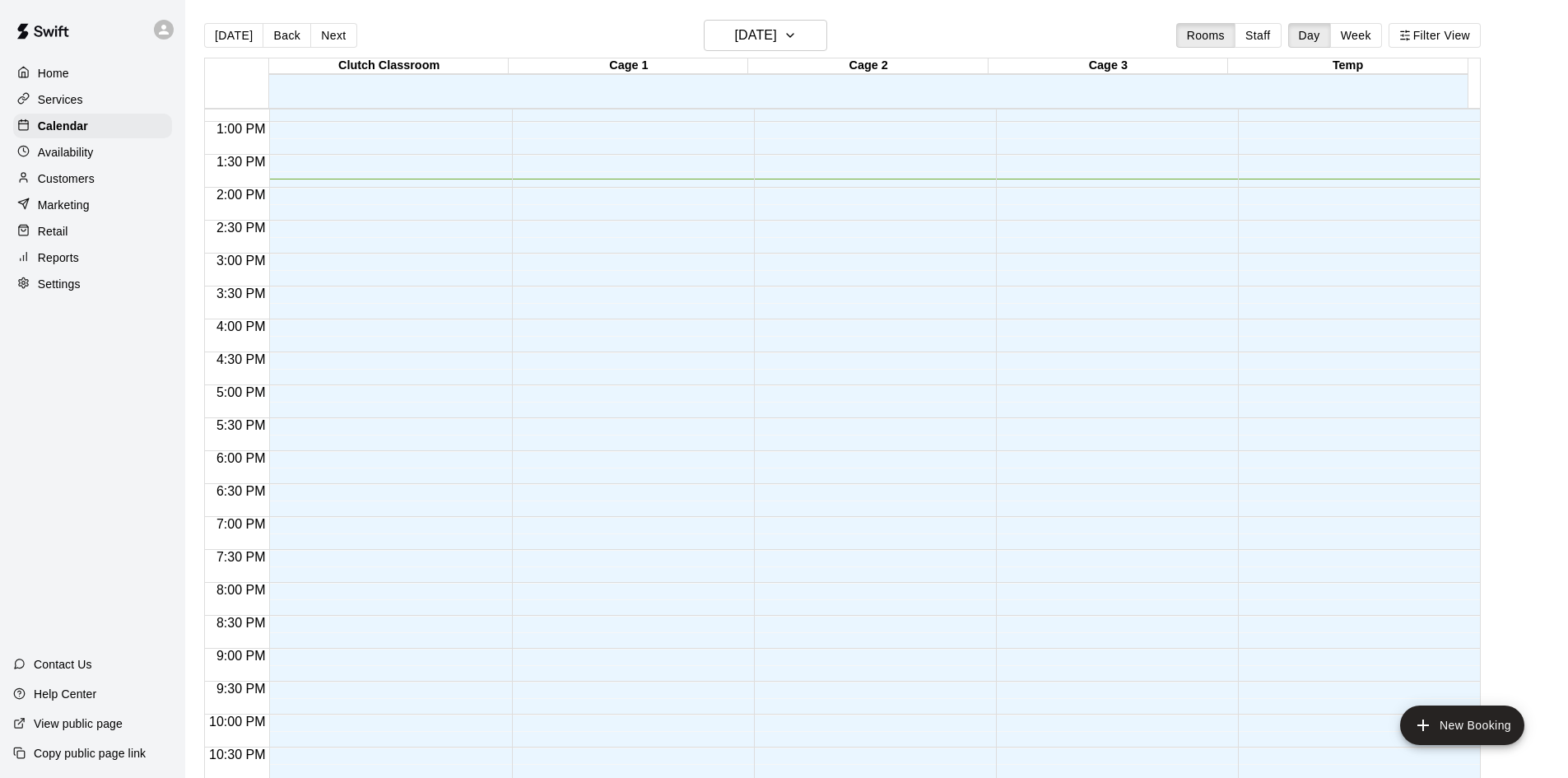
click at [63, 98] on p "Services" at bounding box center [61, 99] width 46 height 17
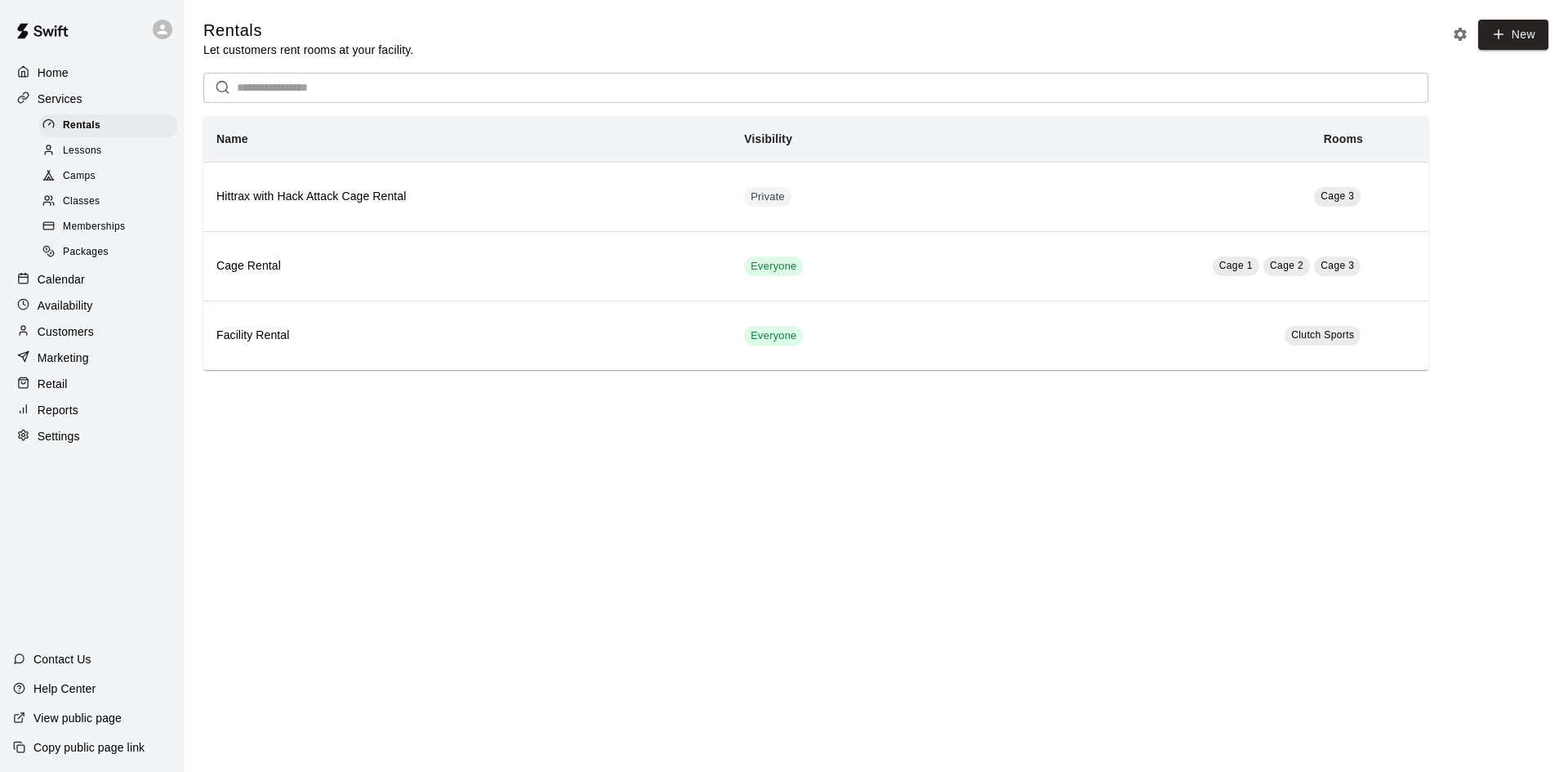
click at [53, 393] on p "Retail" at bounding box center [52, 384] width 31 height 17
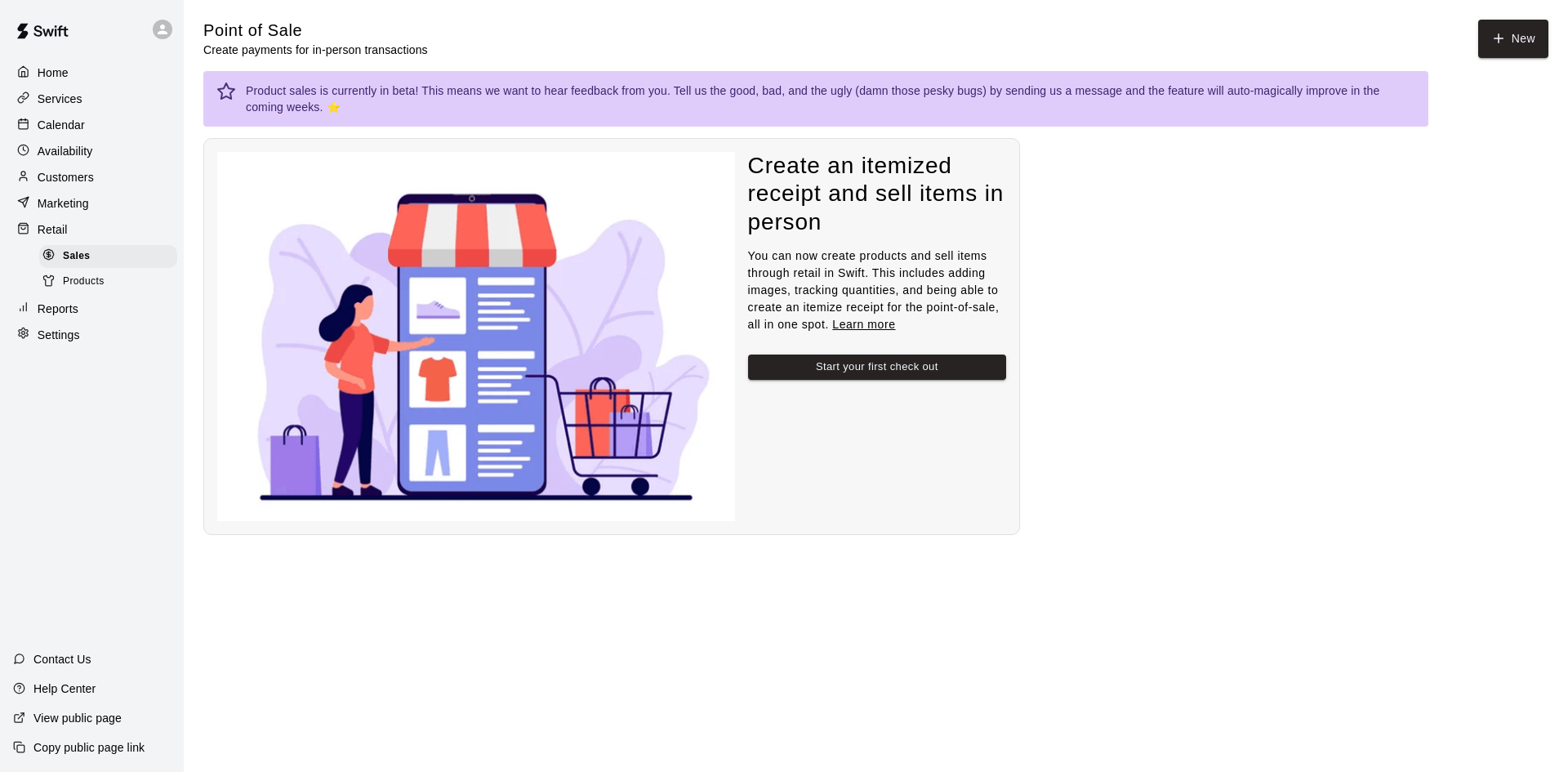
click at [53, 72] on p "Home" at bounding box center [53, 72] width 31 height 17
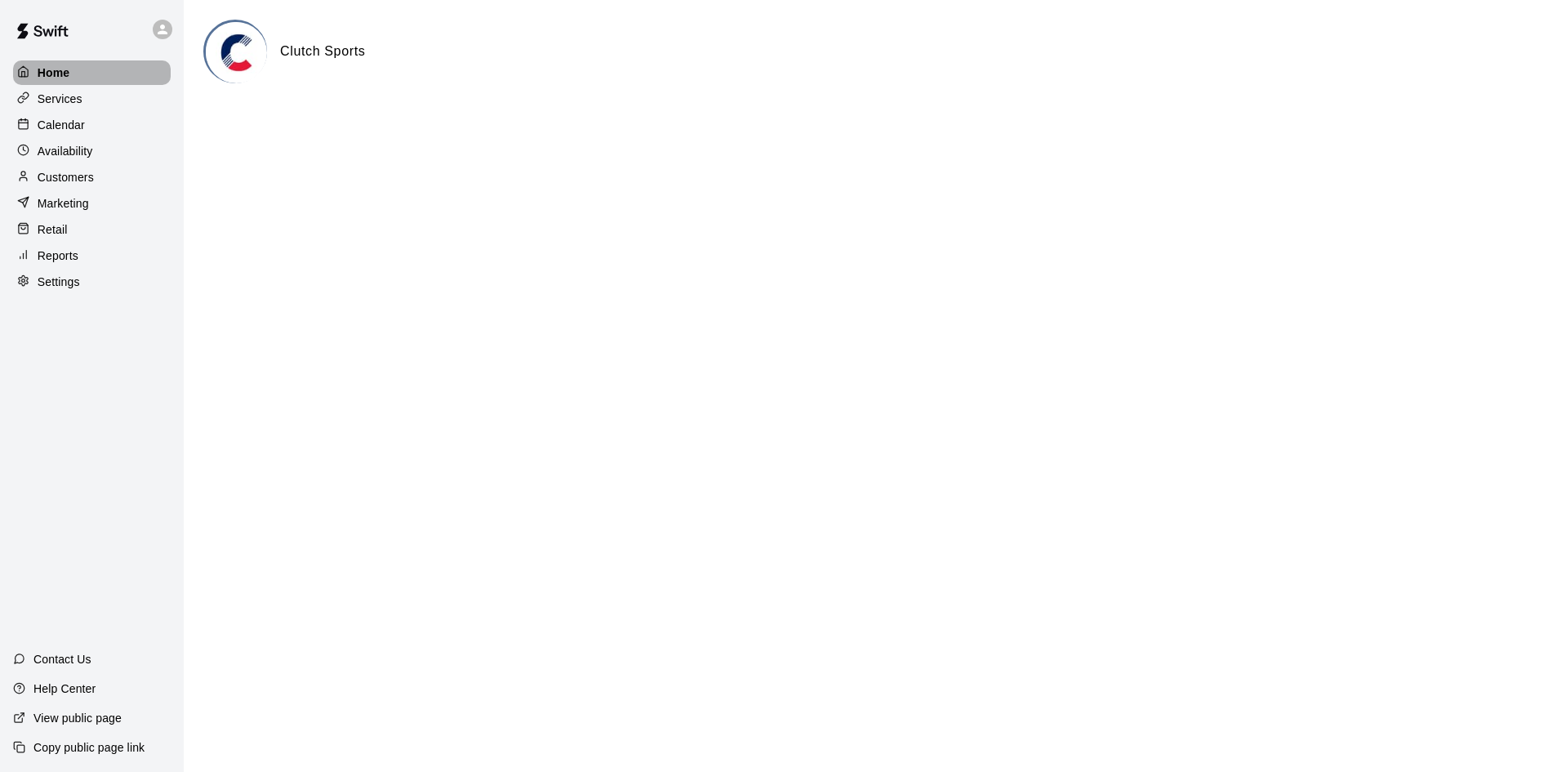
click at [53, 72] on p "Home" at bounding box center [53, 72] width 32 height 17
click at [238, 56] on img at bounding box center [236, 52] width 61 height 61
click at [65, 95] on p "Services" at bounding box center [60, 99] width 45 height 17
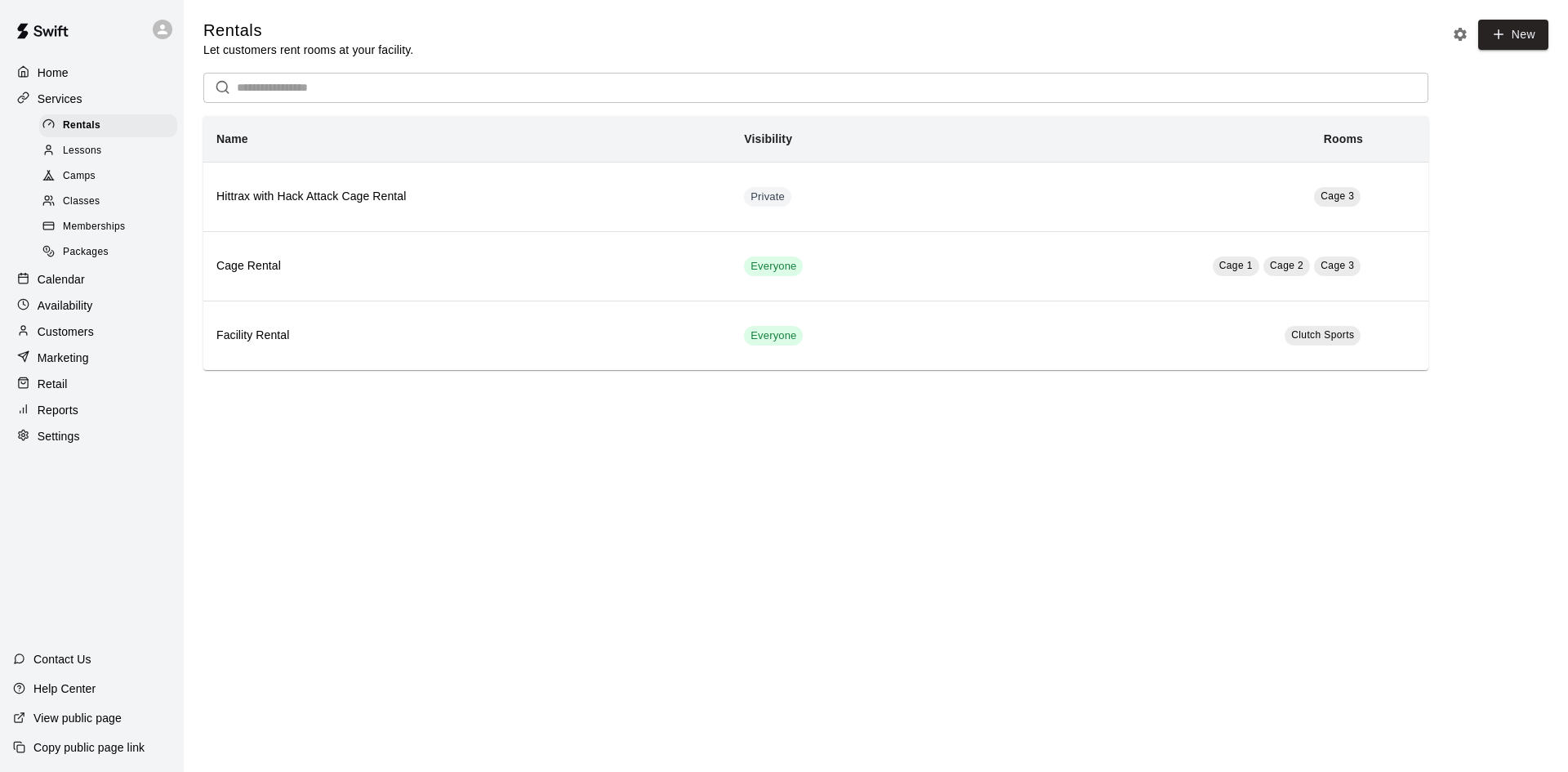
click at [72, 173] on span "Camps" at bounding box center [78, 176] width 32 height 17
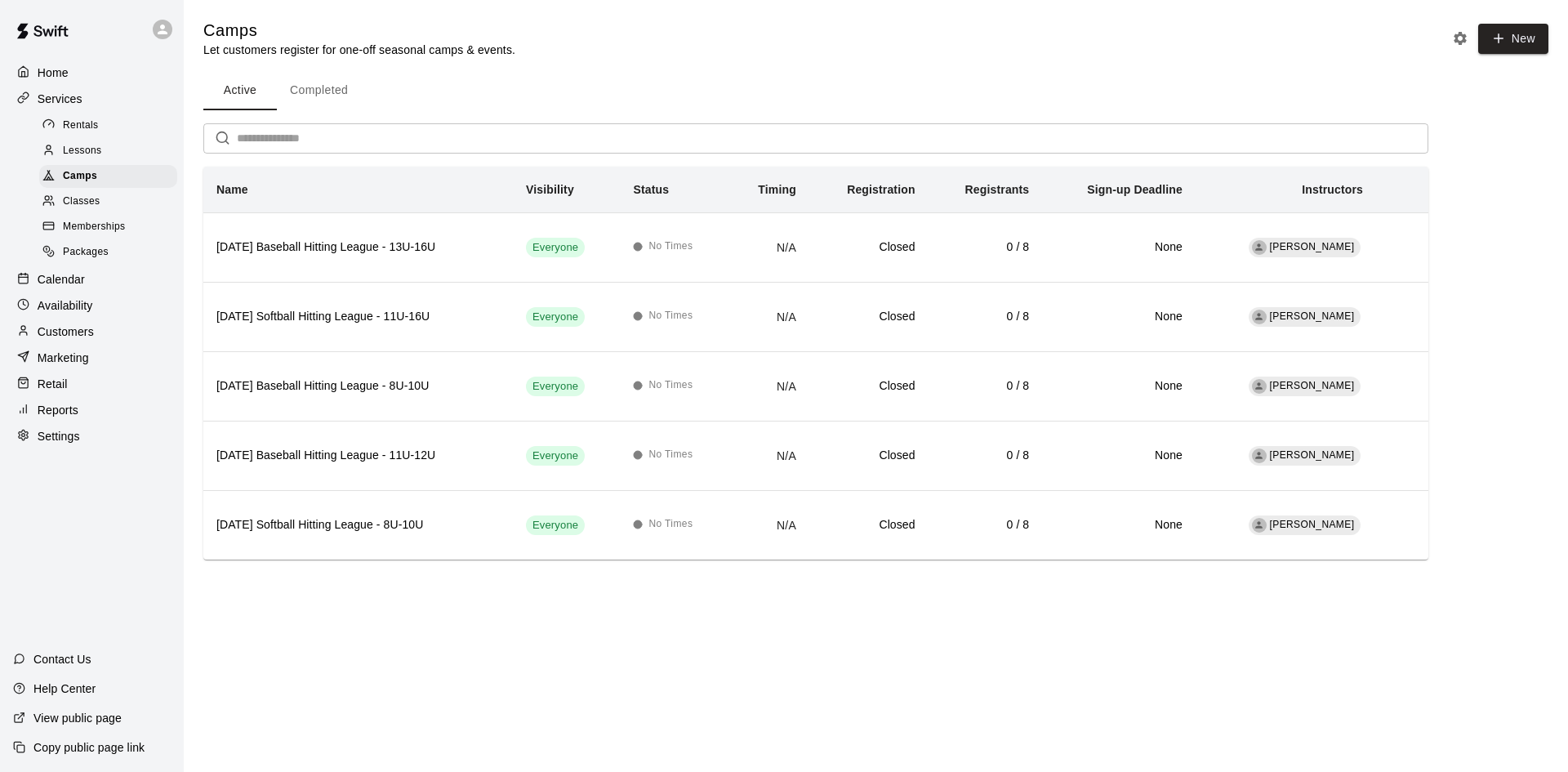
click at [84, 213] on div "Classes" at bounding box center [108, 202] width 138 height 23
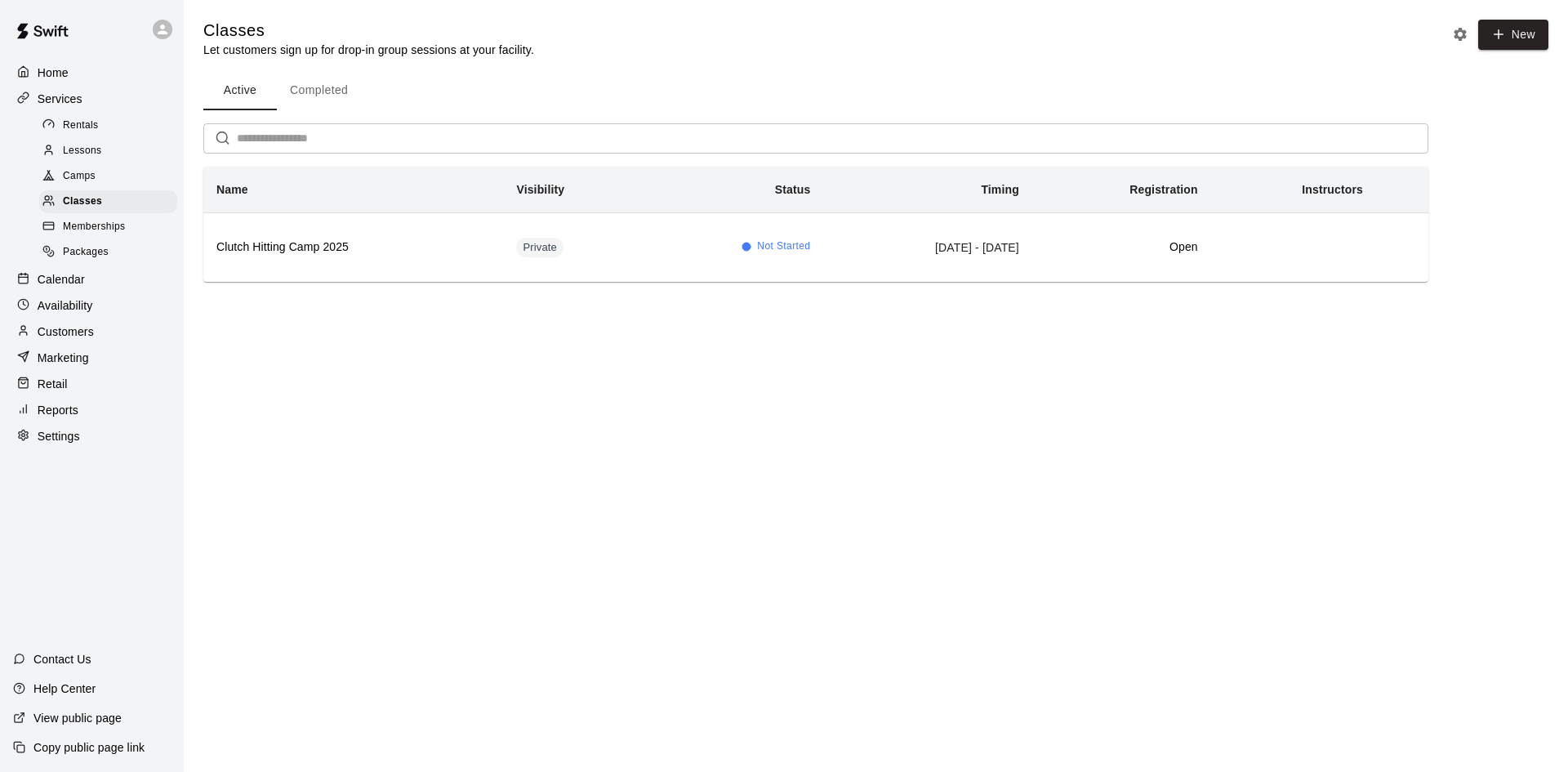
click at [70, 174] on span "Camps" at bounding box center [78, 176] width 32 height 17
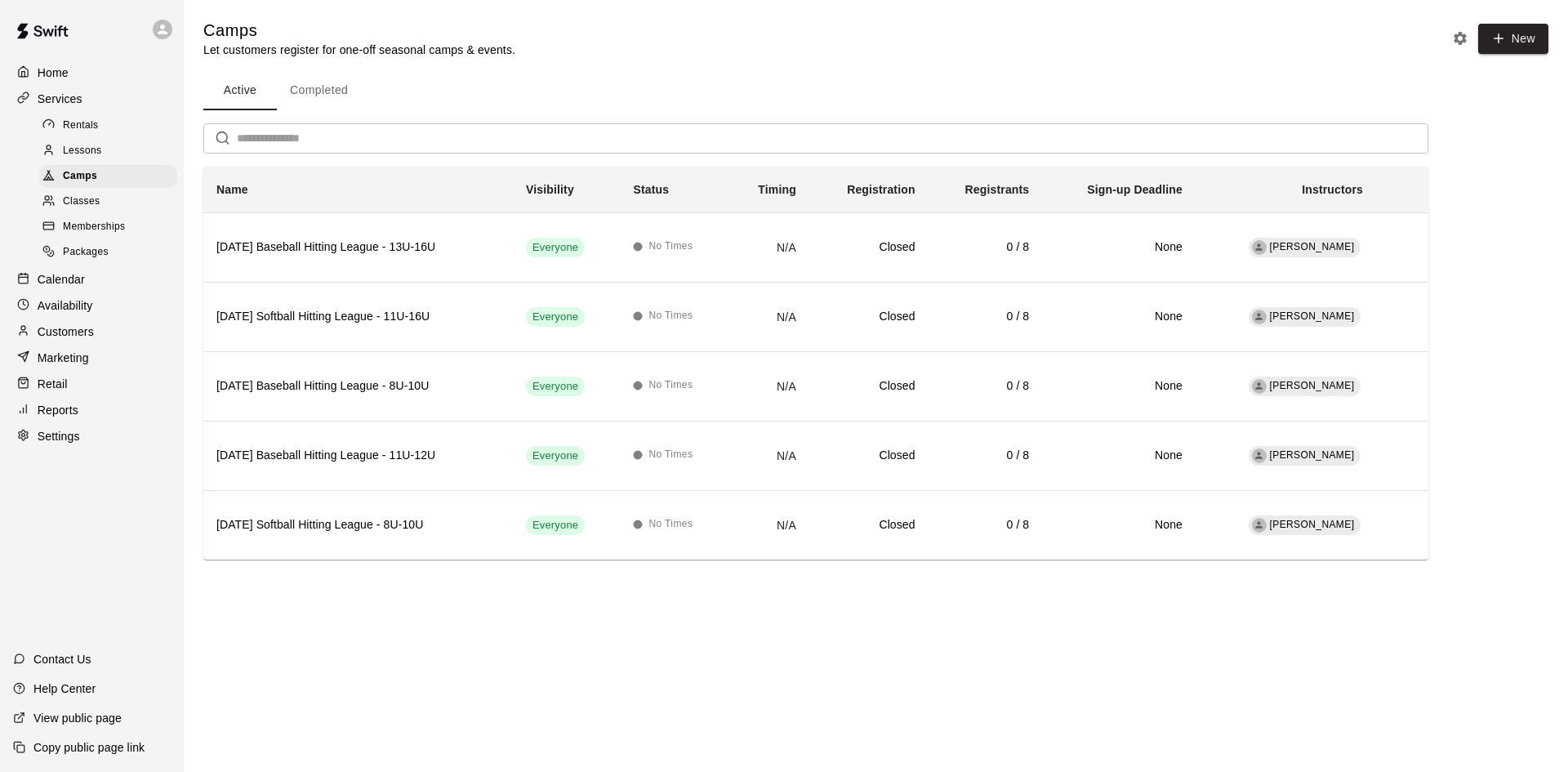
click at [317, 99] on button "Completed" at bounding box center [318, 90] width 84 height 39
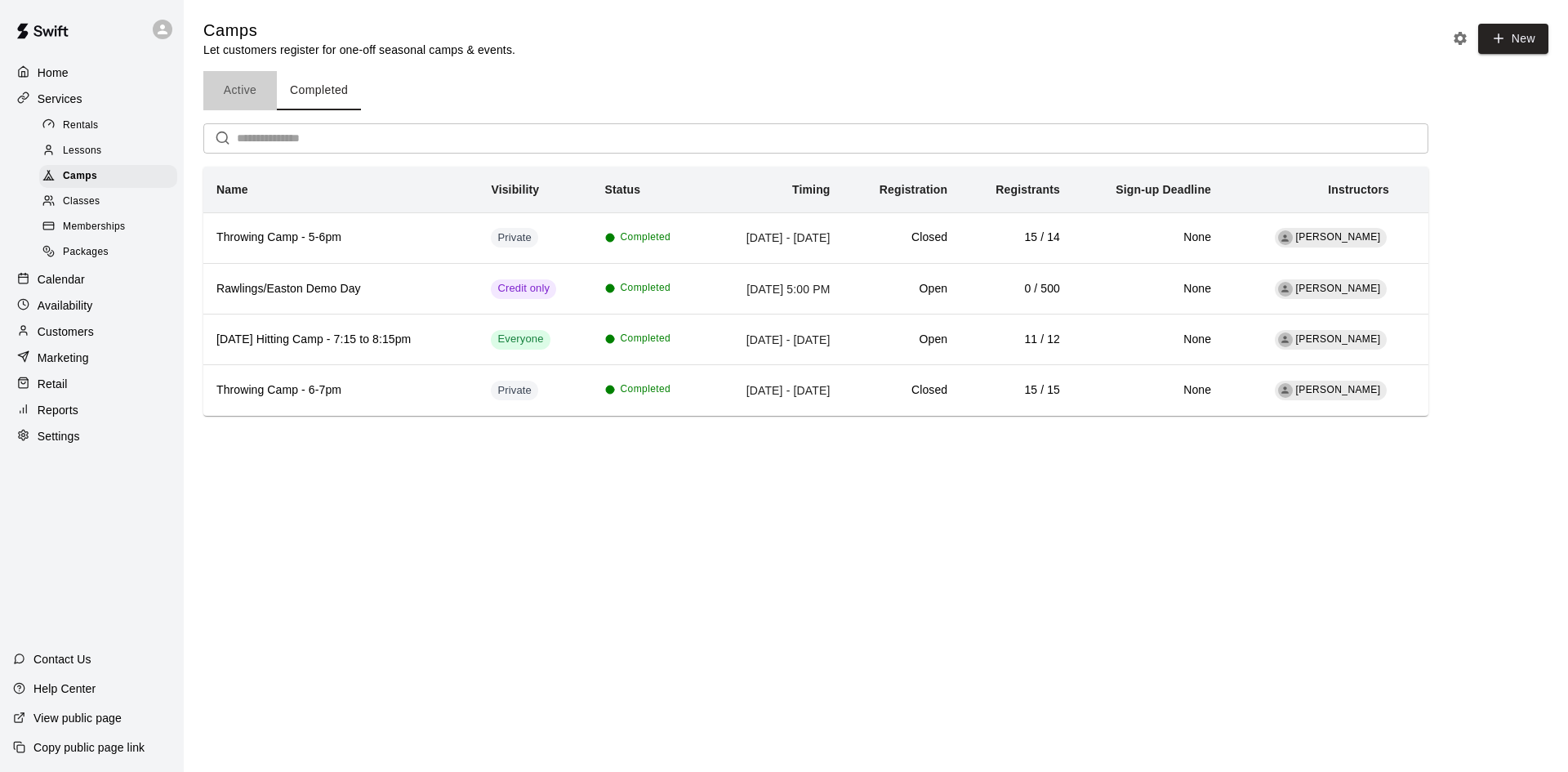
click at [257, 99] on button "Active" at bounding box center [240, 90] width 73 height 39
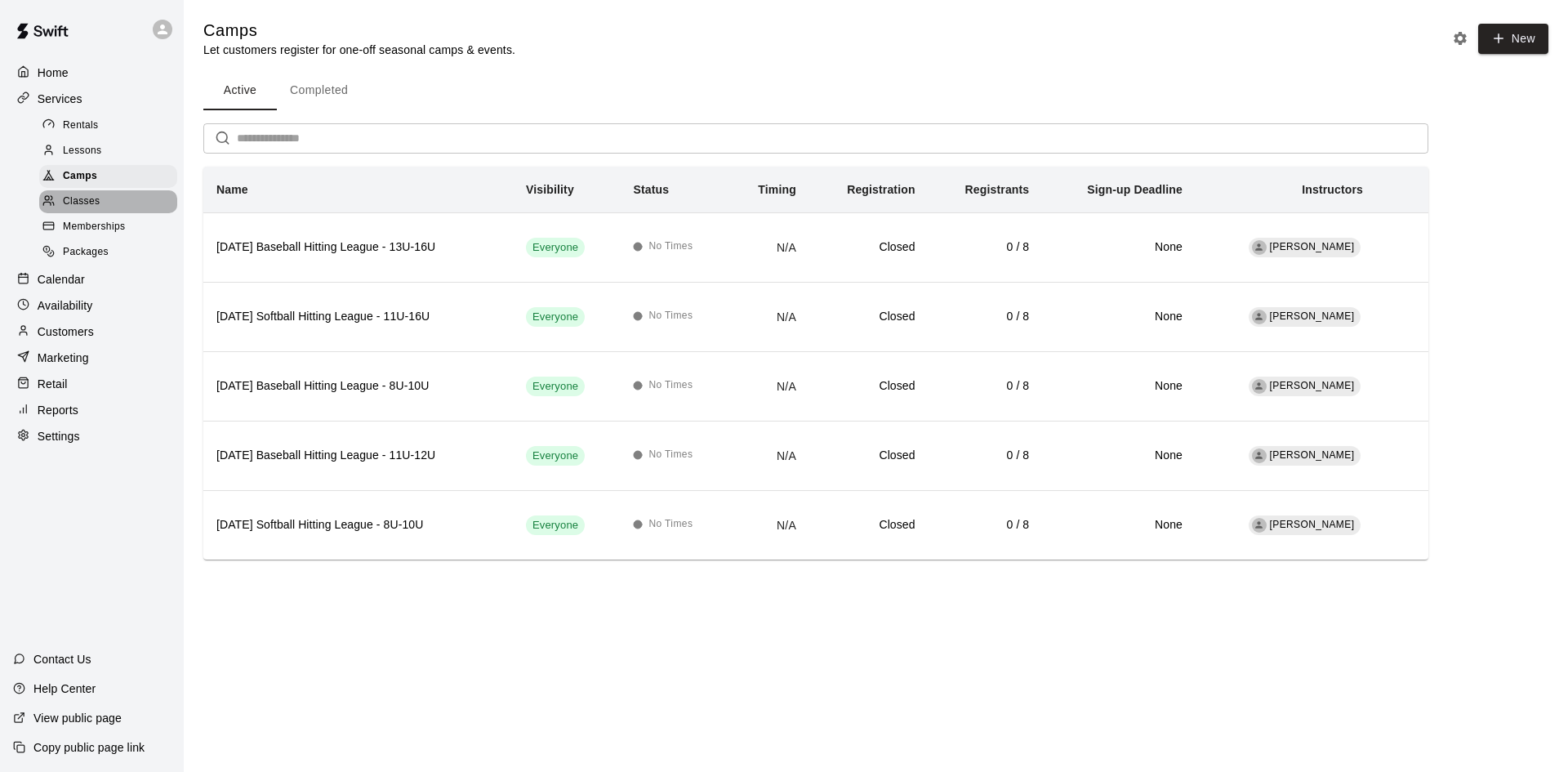
click at [77, 203] on span "Classes" at bounding box center [81, 202] width 37 height 17
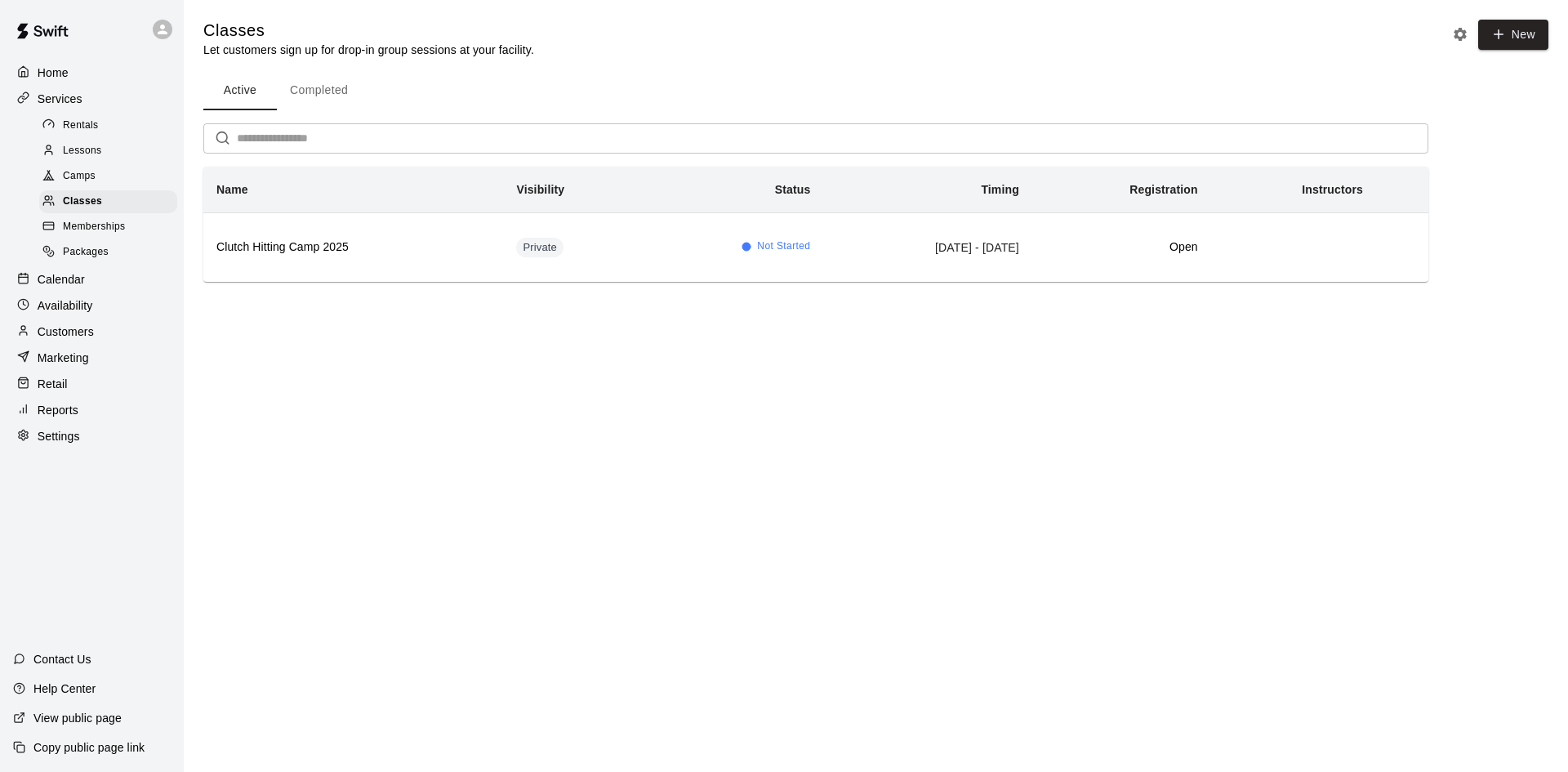
click at [315, 92] on button "Completed" at bounding box center [318, 90] width 84 height 39
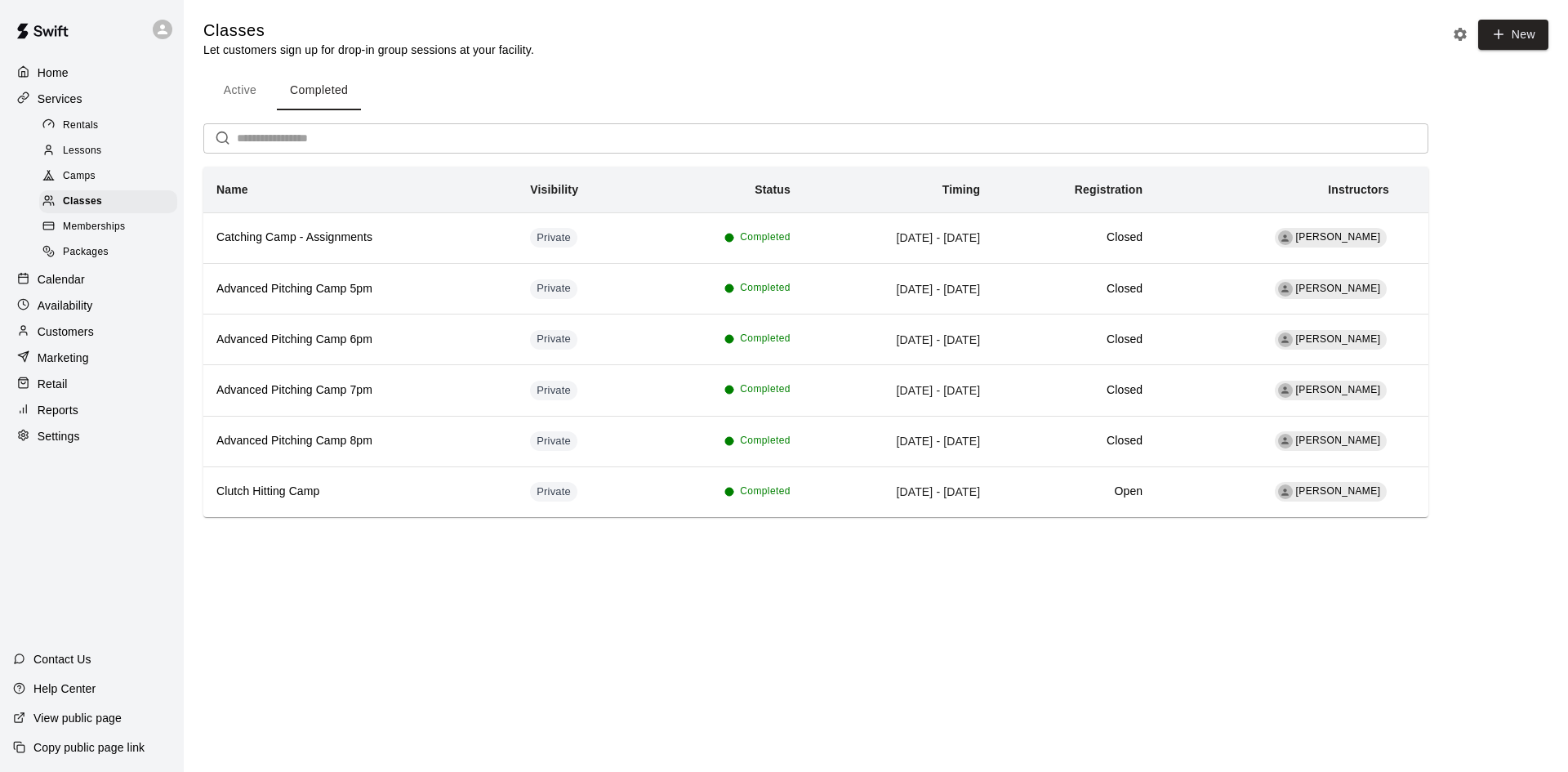
click at [244, 85] on button "Active" at bounding box center [240, 90] width 73 height 39
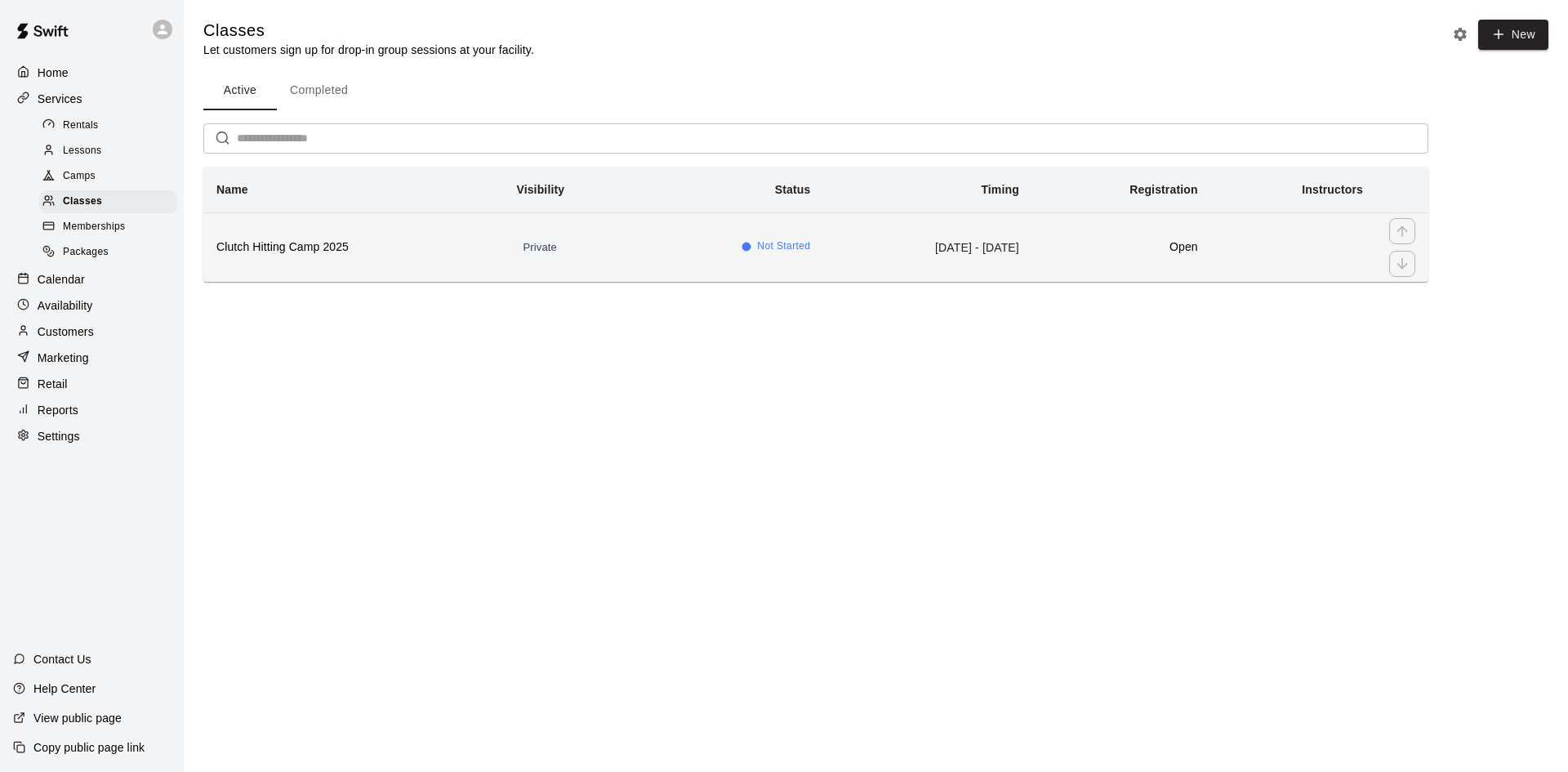
click at [295, 241] on h6 "Clutch Hitting Camp 2025" at bounding box center [353, 247] width 274 height 18
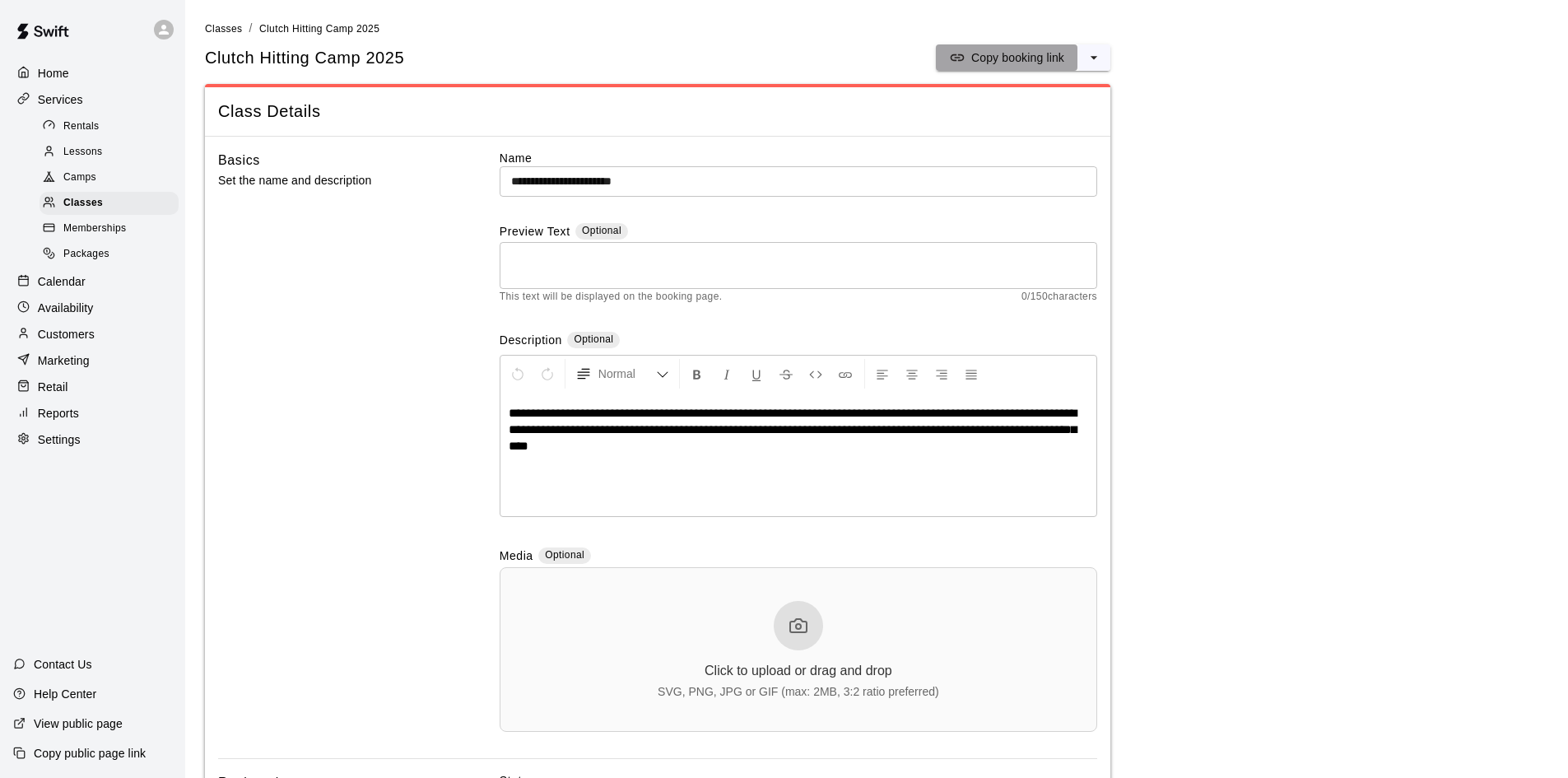
click at [965, 56] on div "Copy booking link" at bounding box center [1006, 57] width 115 height 17
click at [53, 290] on p "Calendar" at bounding box center [62, 281] width 47 height 17
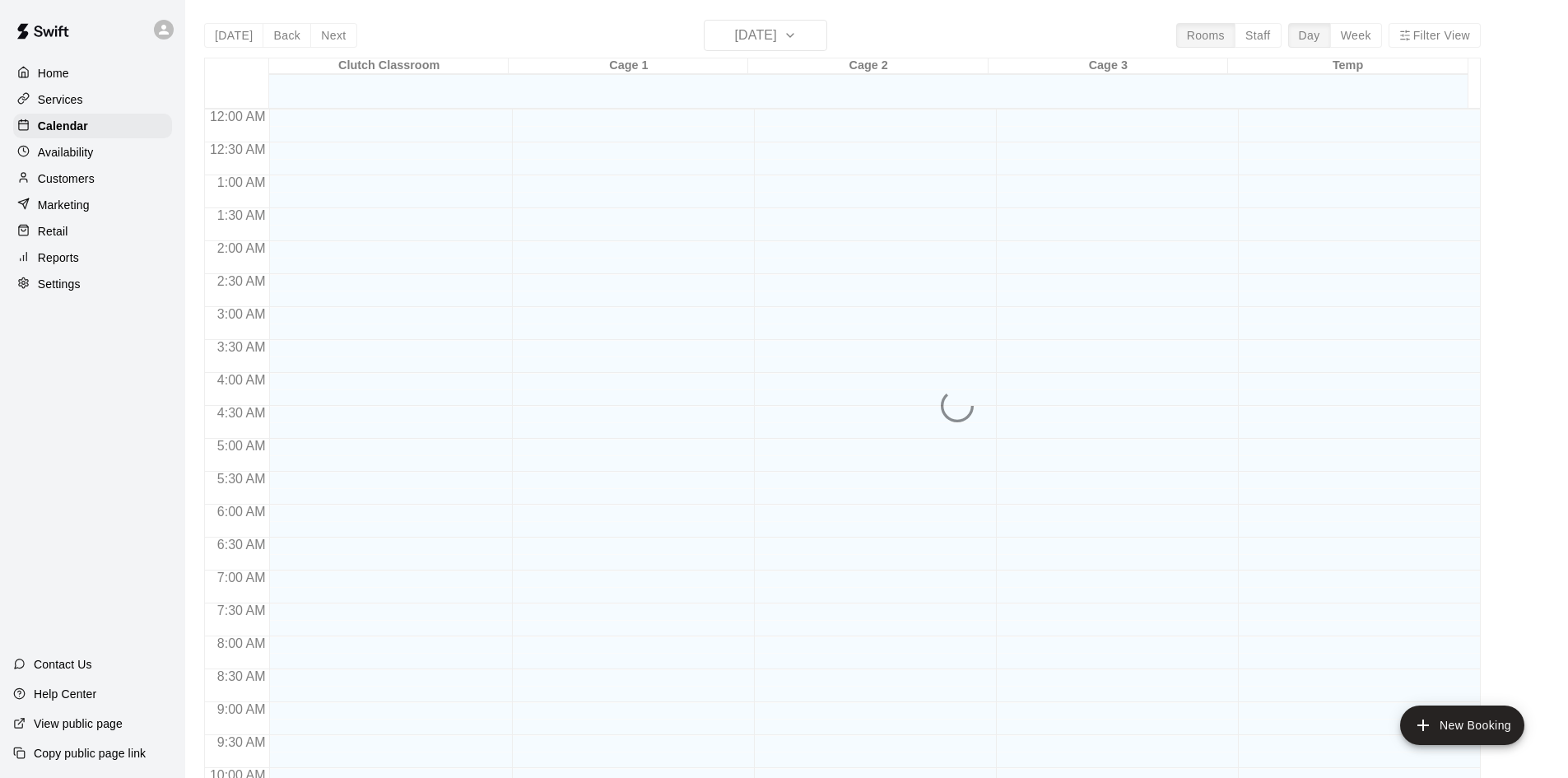
scroll to position [844, 0]
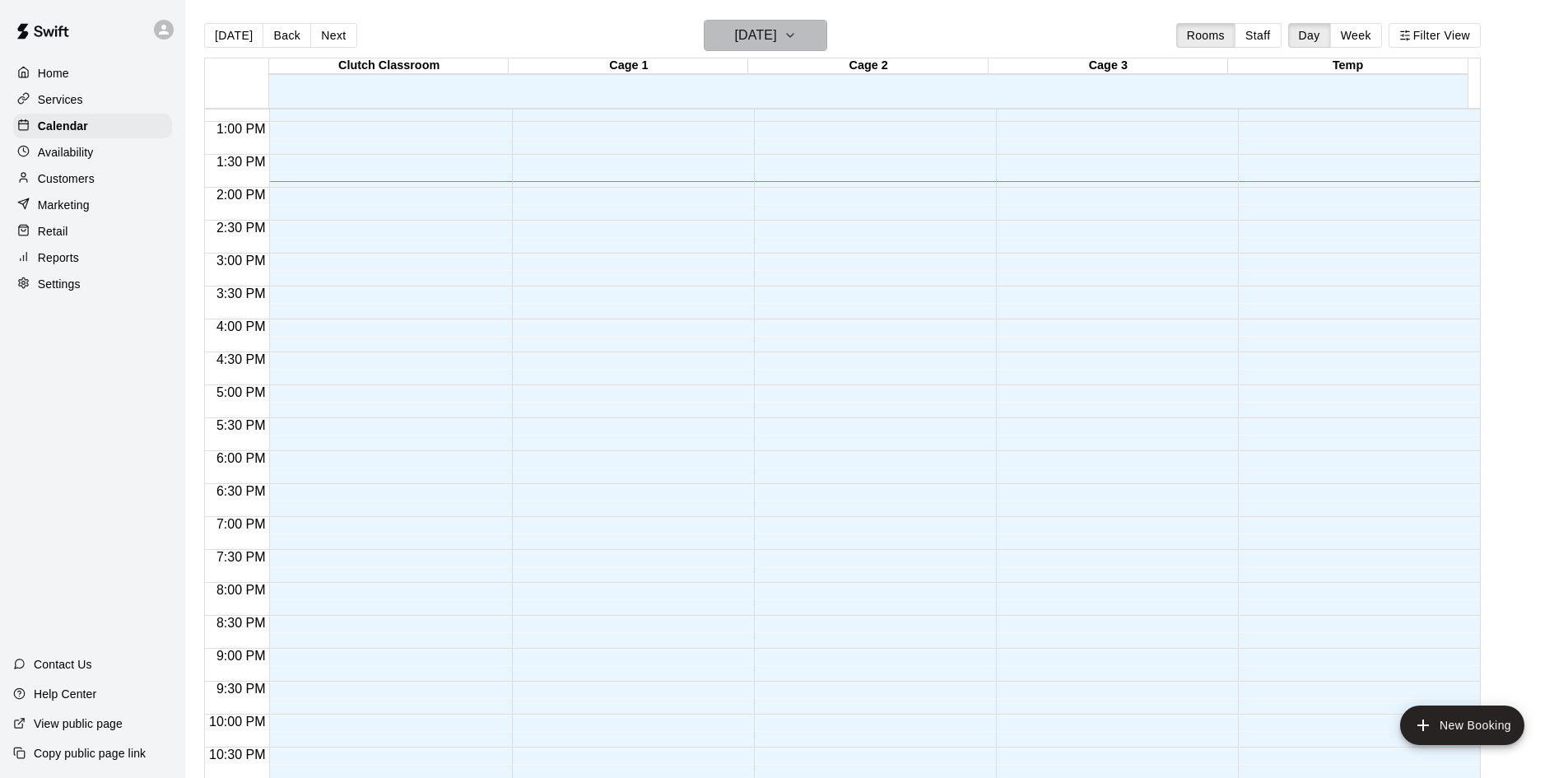
click at [777, 32] on h6 "Thursday Oct 09" at bounding box center [756, 35] width 42 height 23
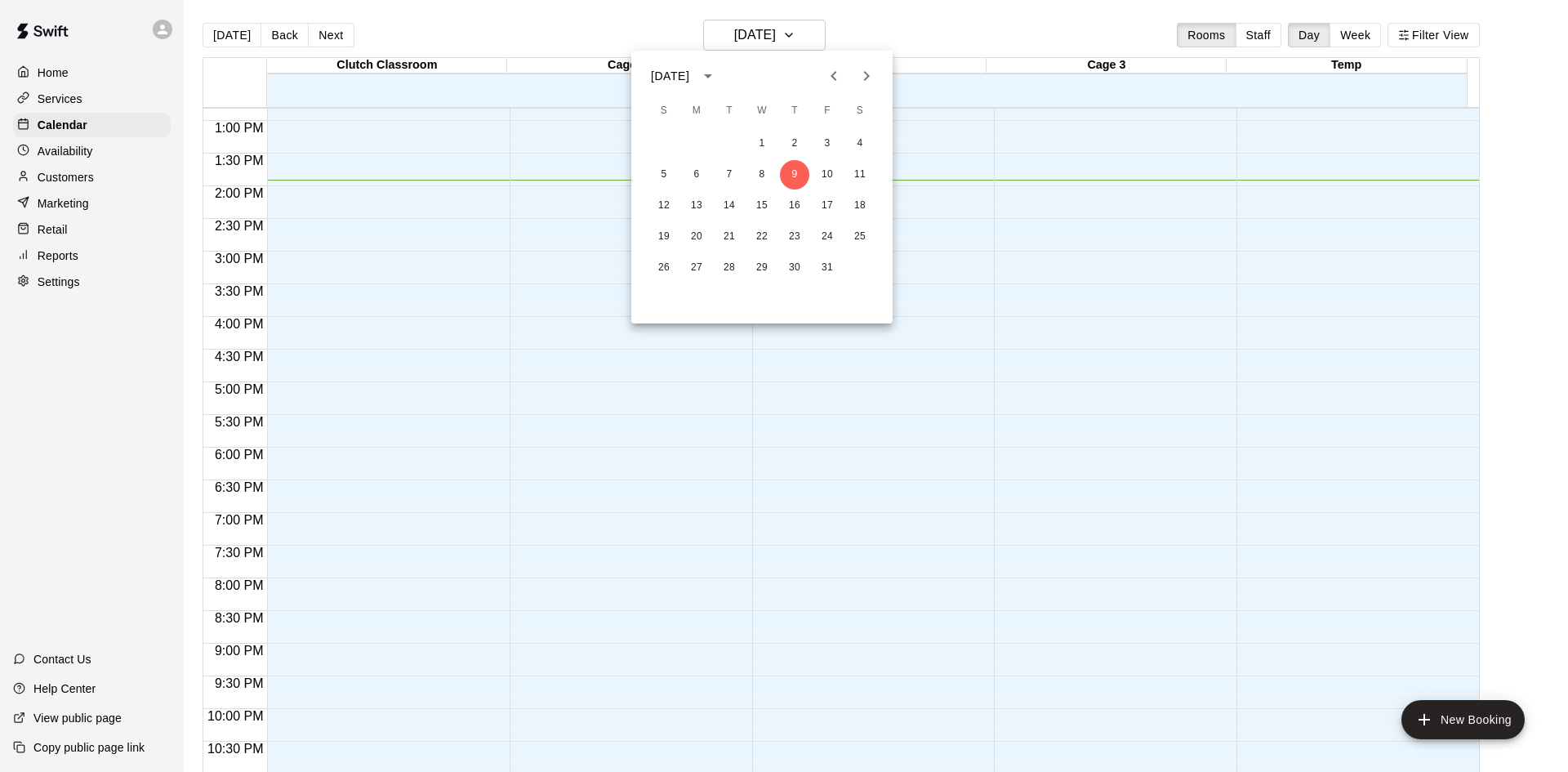
click at [862, 71] on icon "Next month" at bounding box center [866, 76] width 19 height 19
click at [839, 79] on icon "Previous month" at bounding box center [834, 76] width 19 height 19
click at [731, 270] on button "25" at bounding box center [729, 268] width 30 height 30
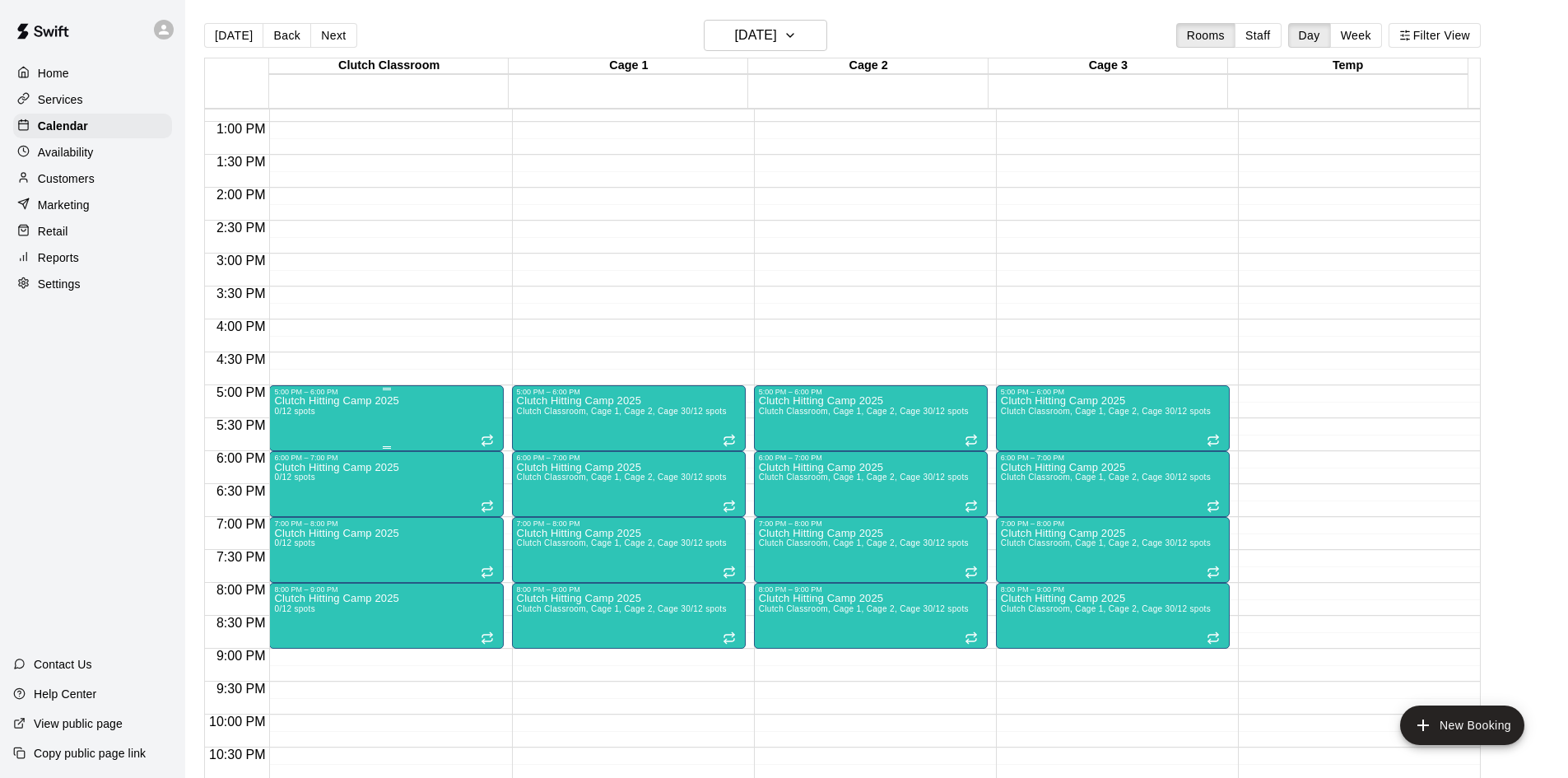
click at [342, 396] on div "5:00 PM – 6:00 PM" at bounding box center [386, 391] width 224 height 8
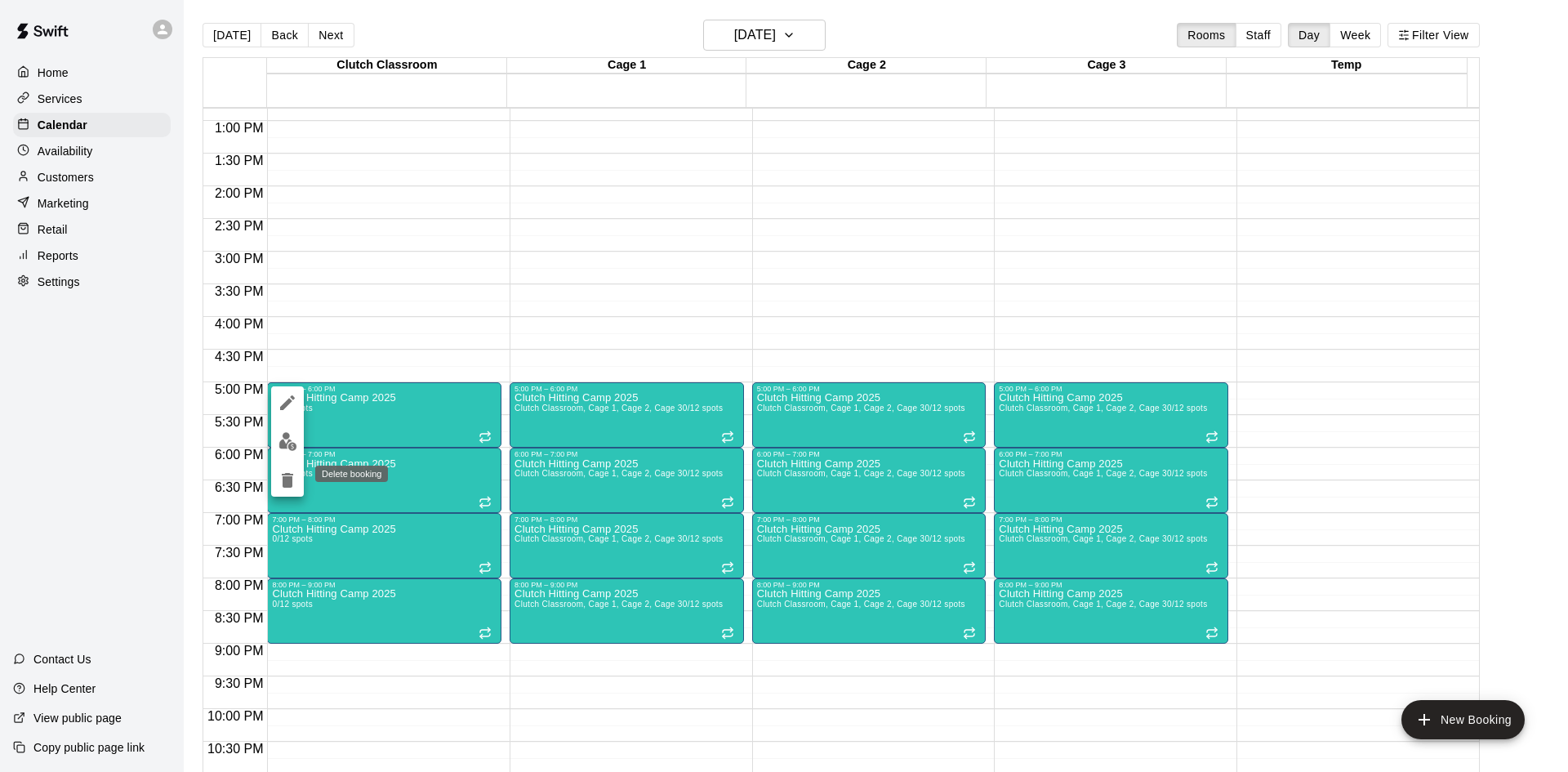
click at [290, 480] on icon "delete" at bounding box center [287, 480] width 11 height 15
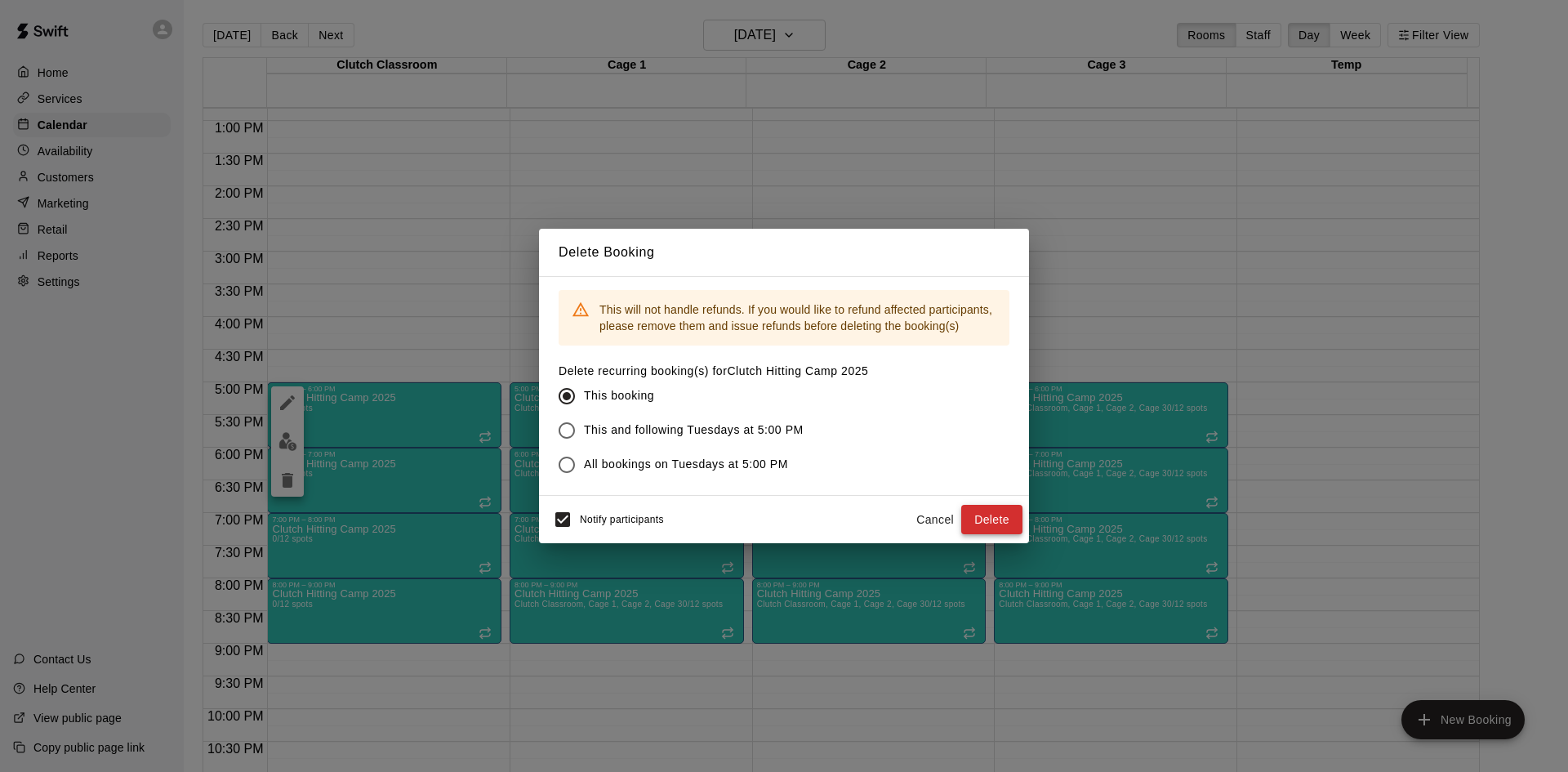
click at [997, 512] on button "Delete" at bounding box center [992, 520] width 61 height 31
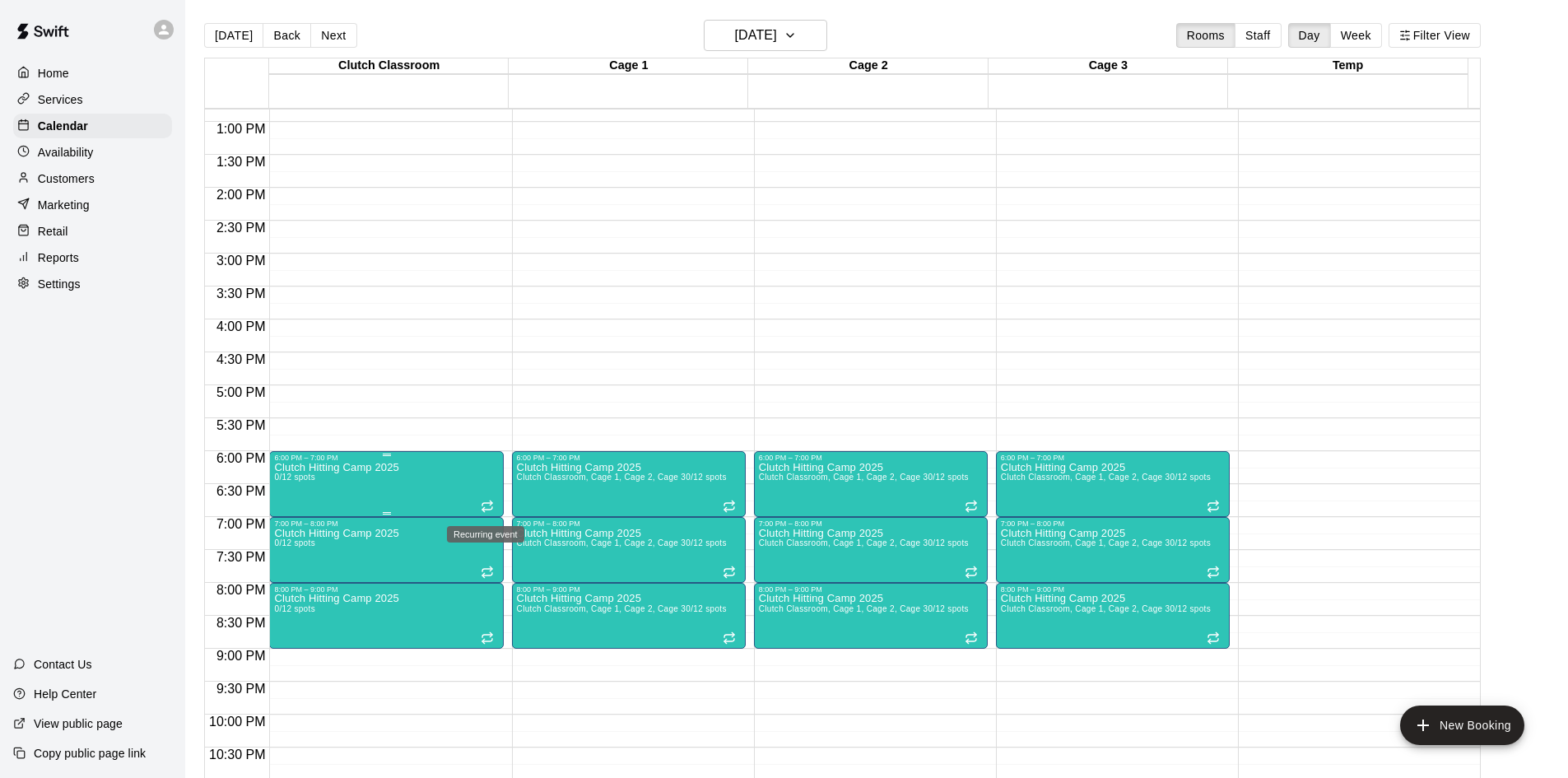
click at [488, 505] on icon "Recurring event" at bounding box center [487, 504] width 10 height 3
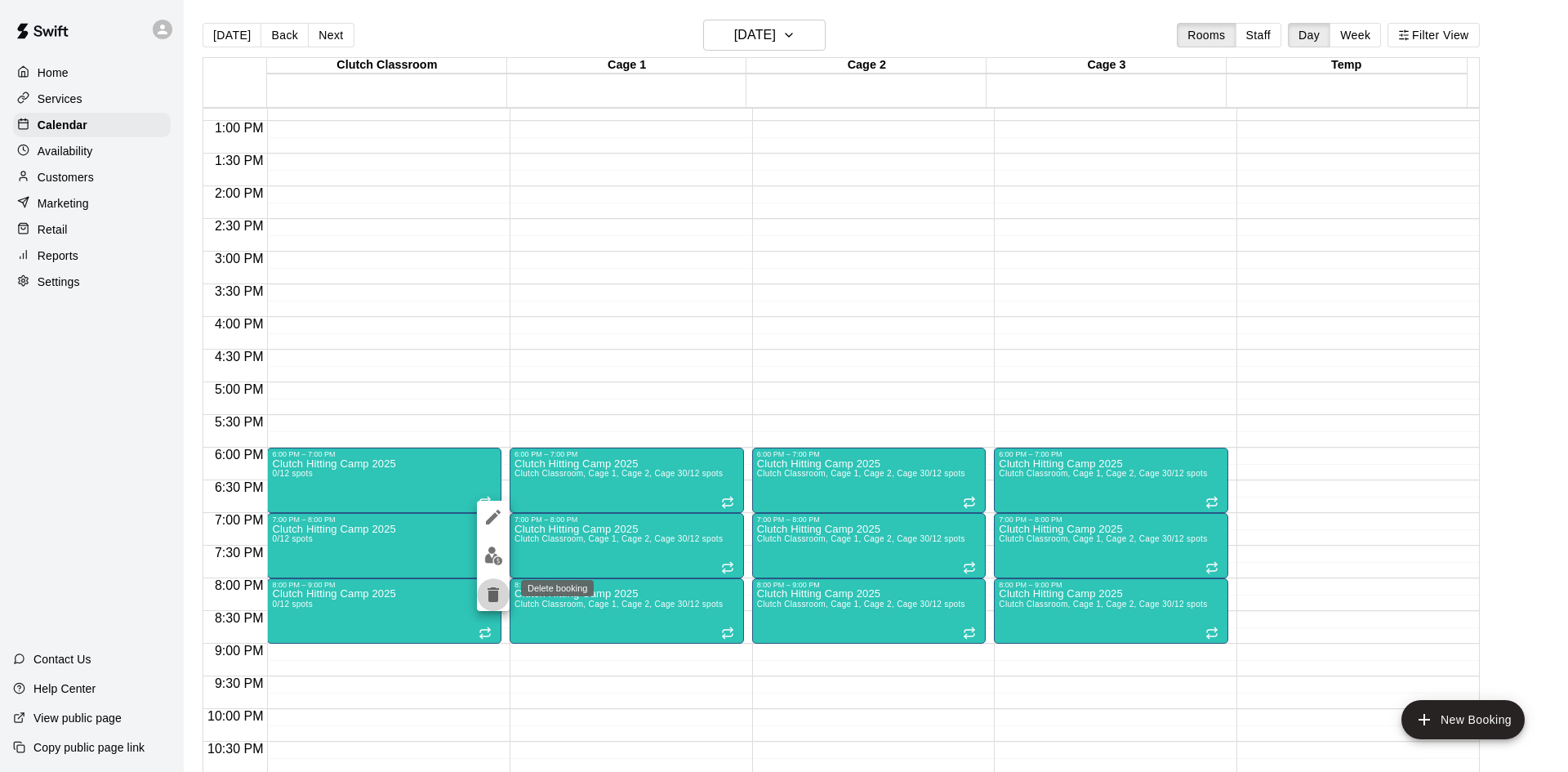
click at [488, 601] on icon "delete" at bounding box center [493, 595] width 19 height 19
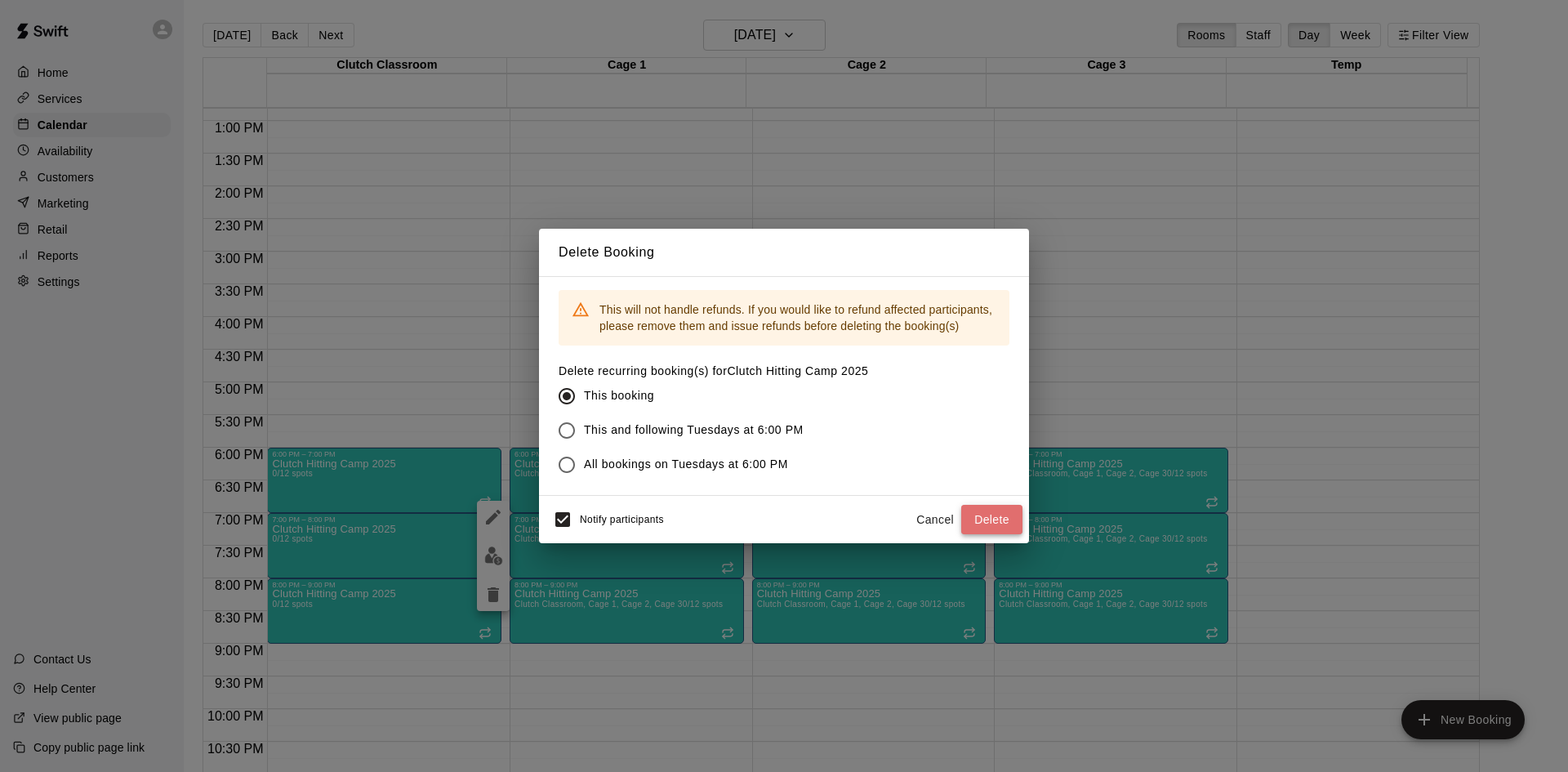
click at [992, 523] on button "Delete" at bounding box center [992, 520] width 61 height 31
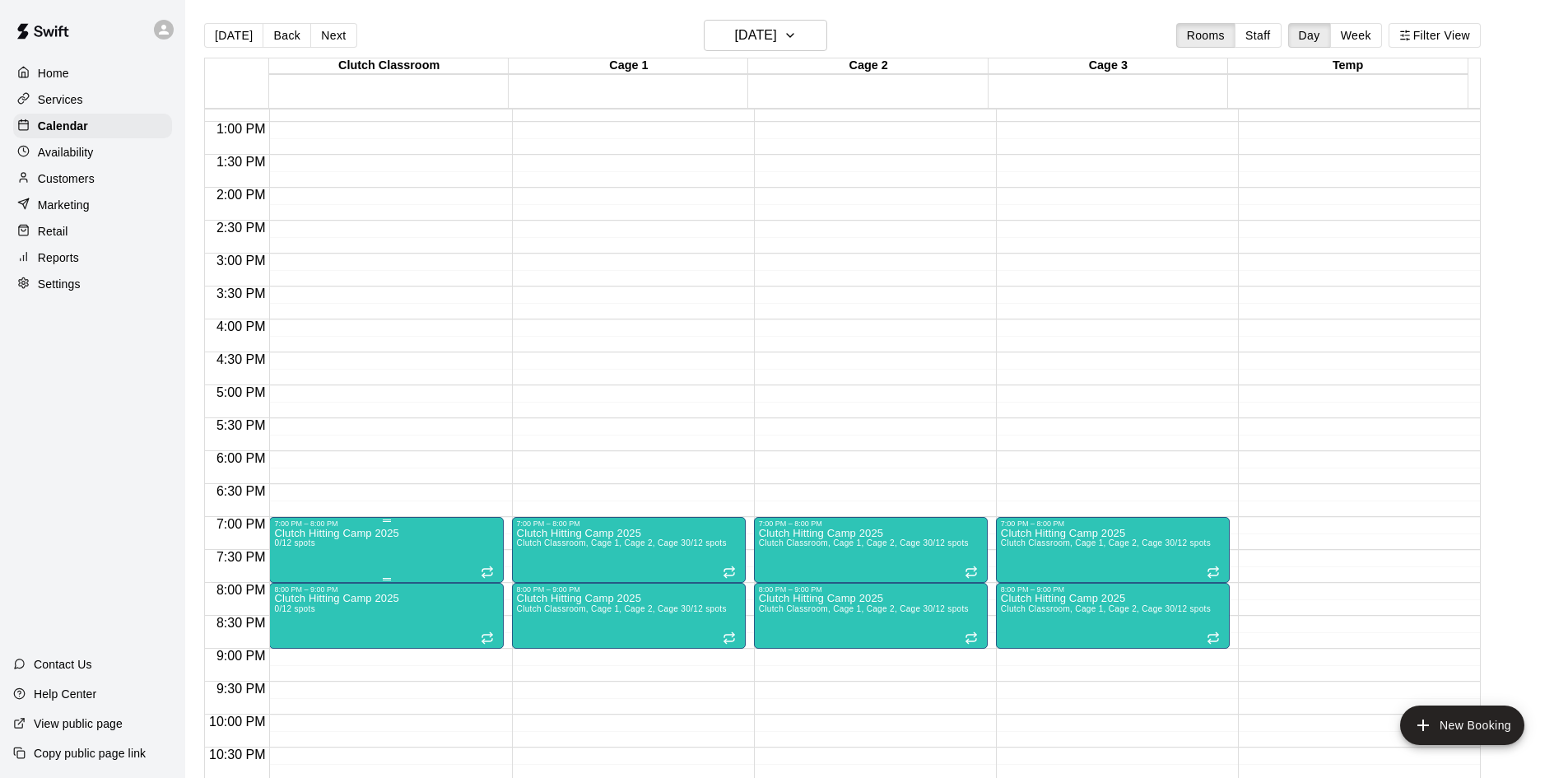
click at [481, 569] on icon "Recurring event" at bounding box center [487, 571] width 13 height 13
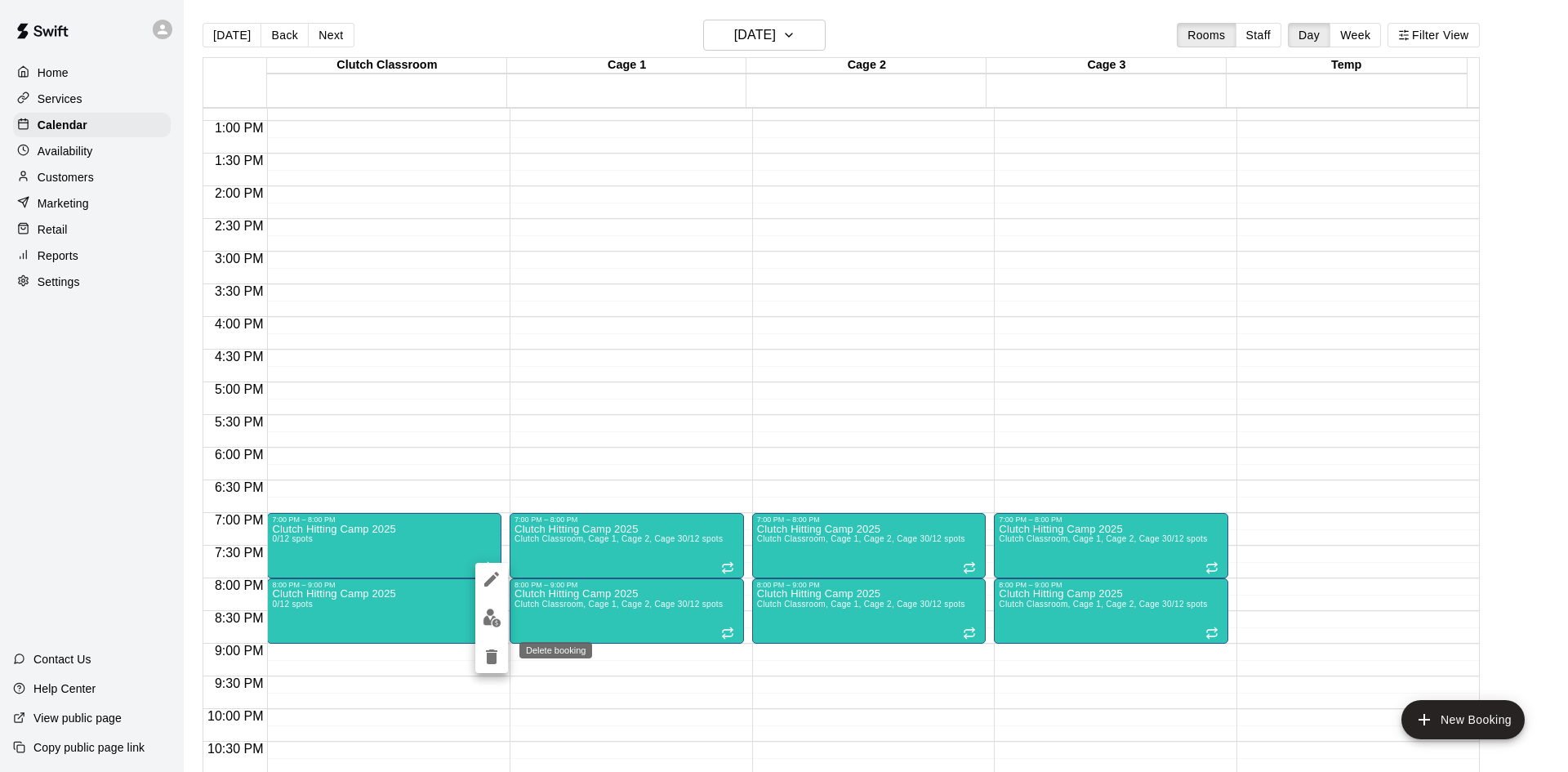
click at [491, 653] on icon "delete" at bounding box center [491, 657] width 11 height 15
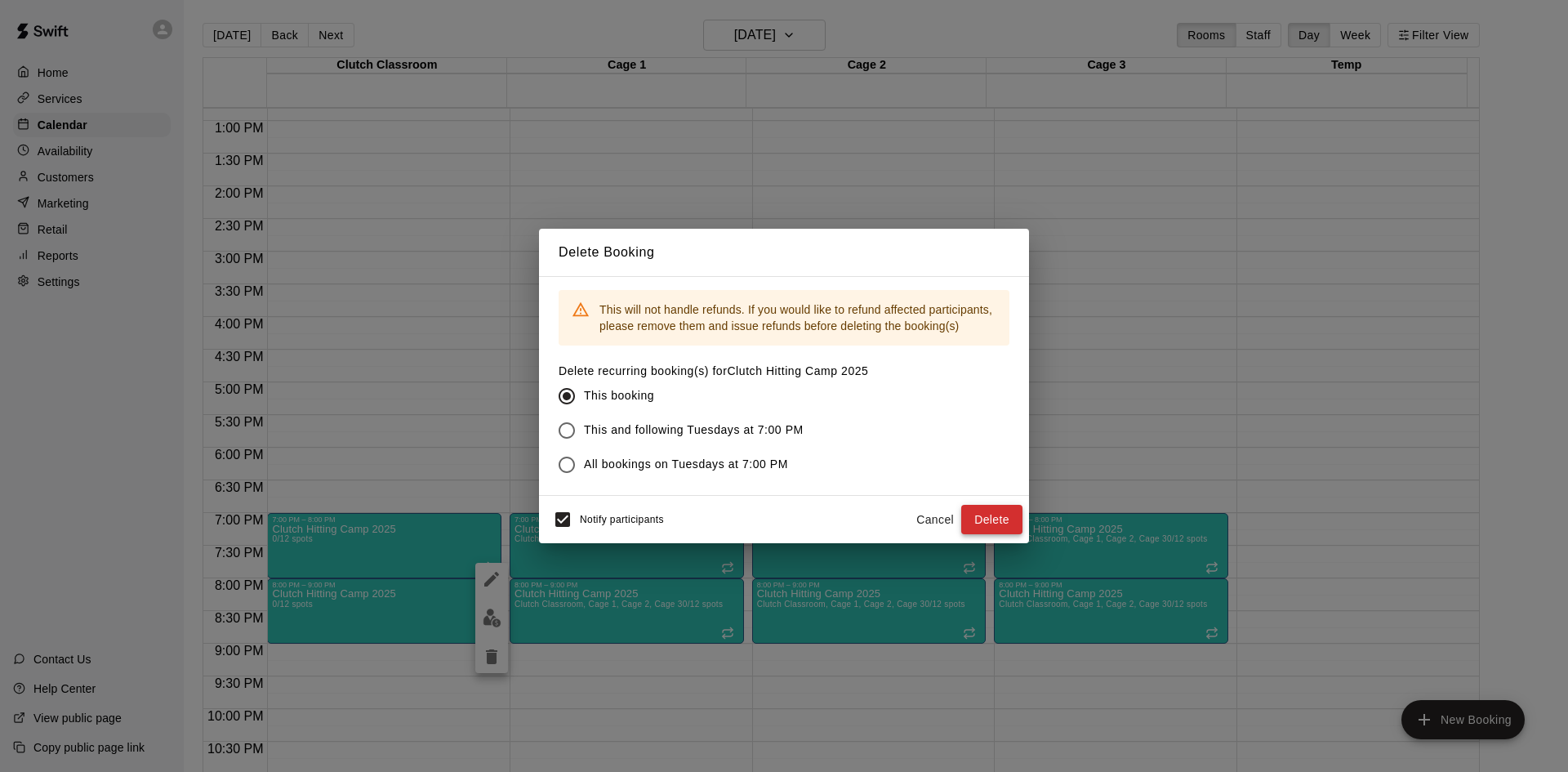
click at [1007, 527] on button "Delete" at bounding box center [992, 520] width 61 height 31
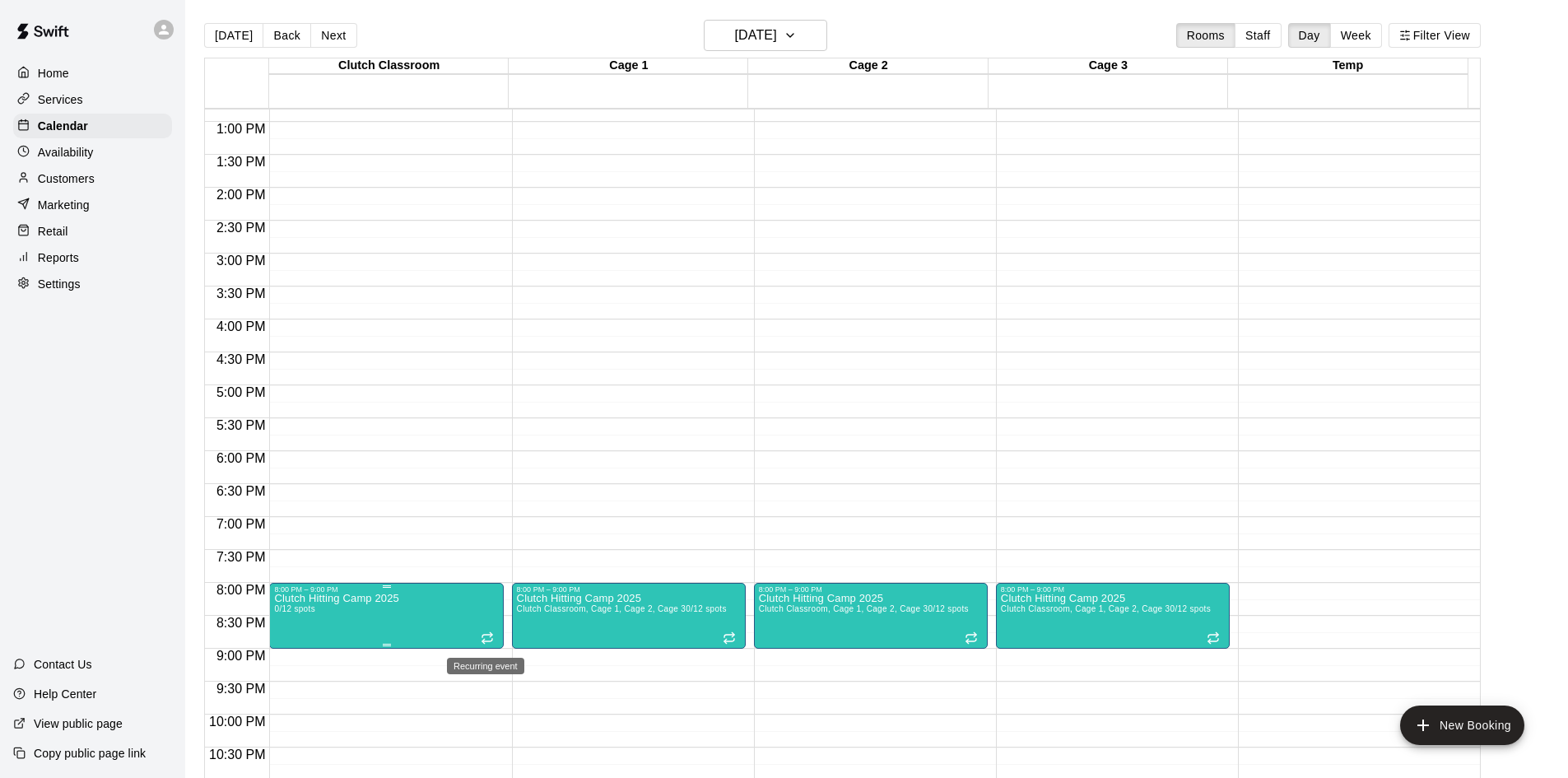
click at [490, 638] on icon "Recurring event" at bounding box center [487, 637] width 13 height 13
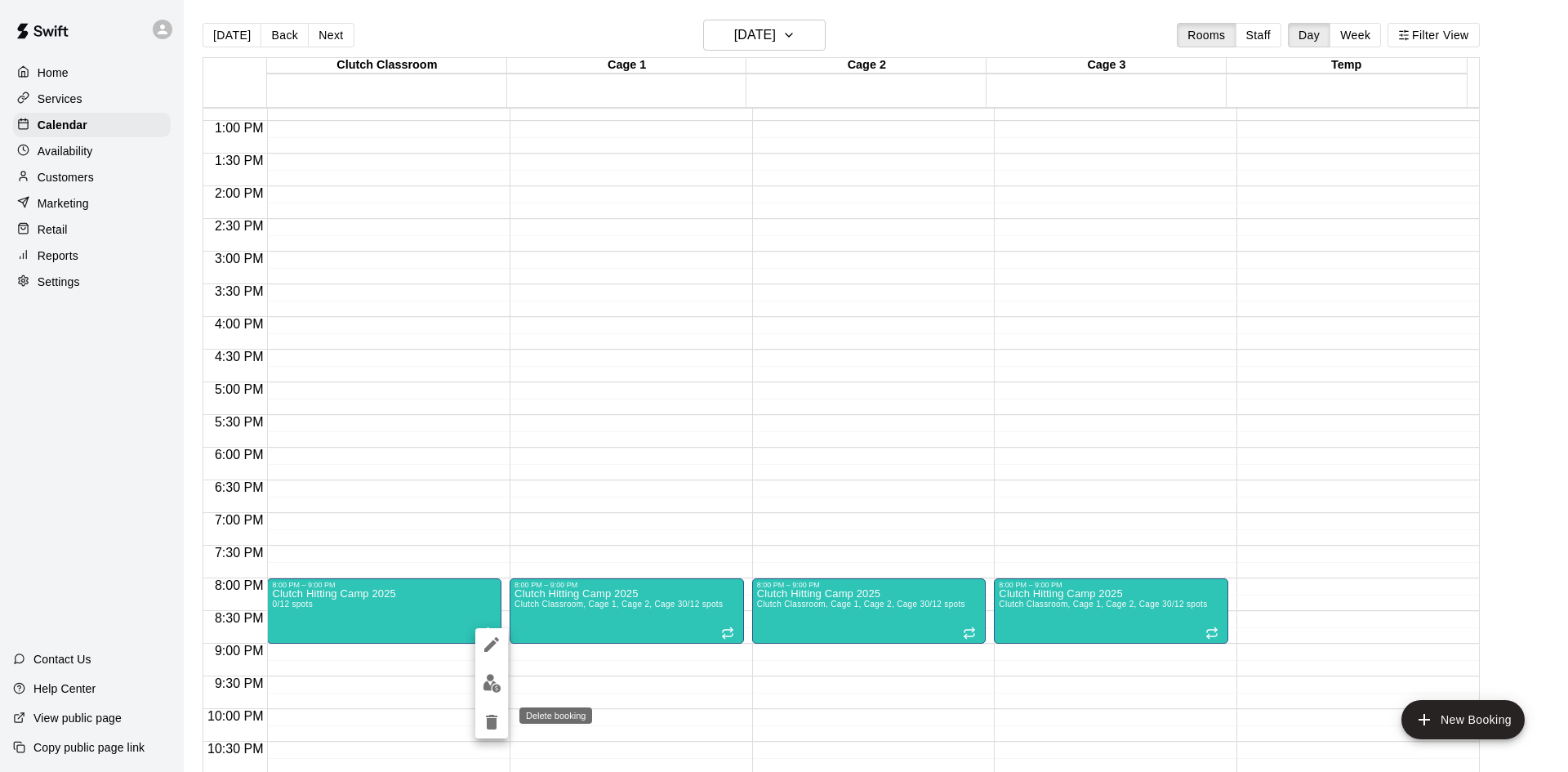
click at [495, 723] on icon "delete" at bounding box center [491, 721] width 11 height 15
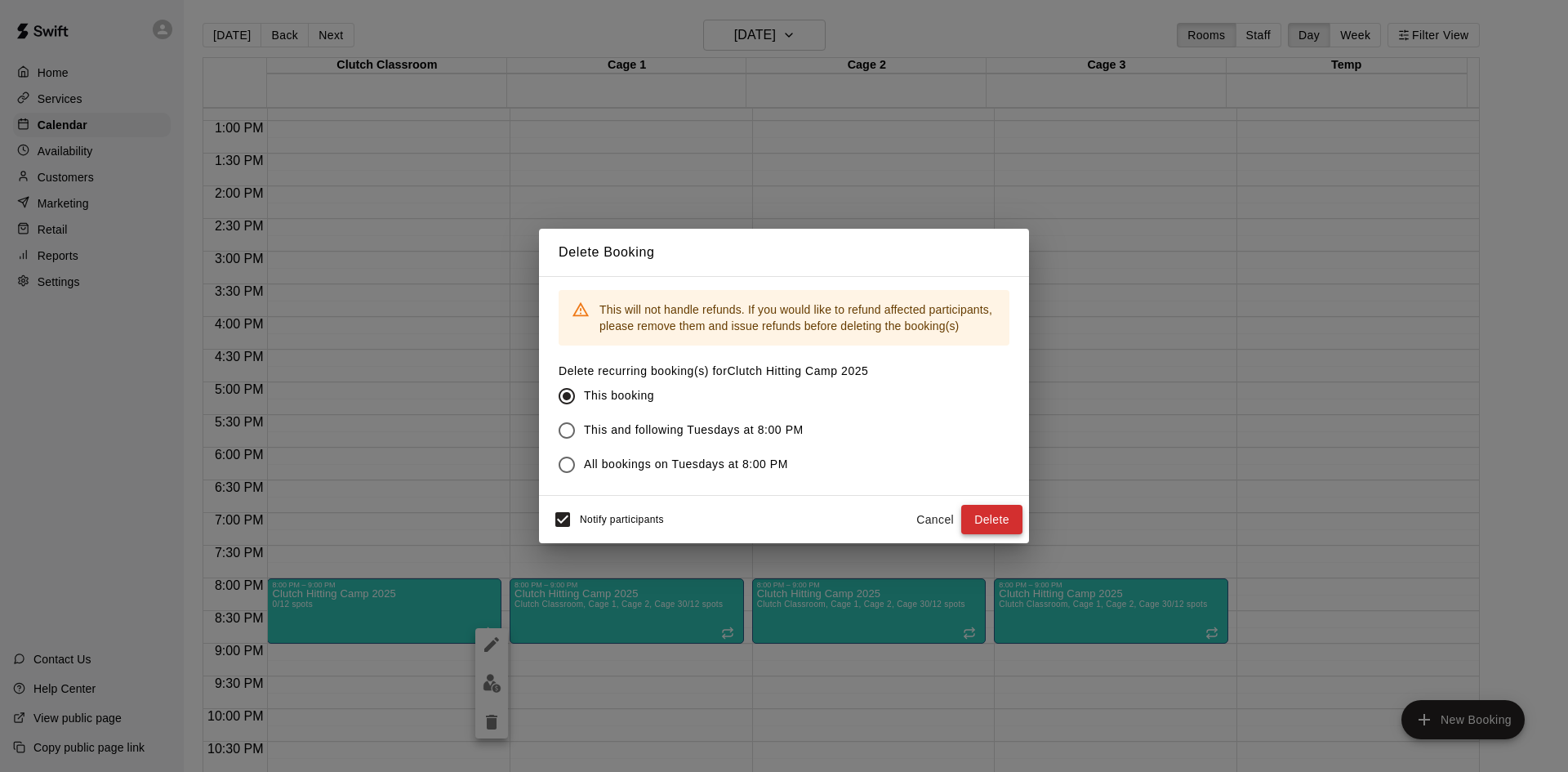
click at [985, 518] on button "Delete" at bounding box center [992, 520] width 61 height 31
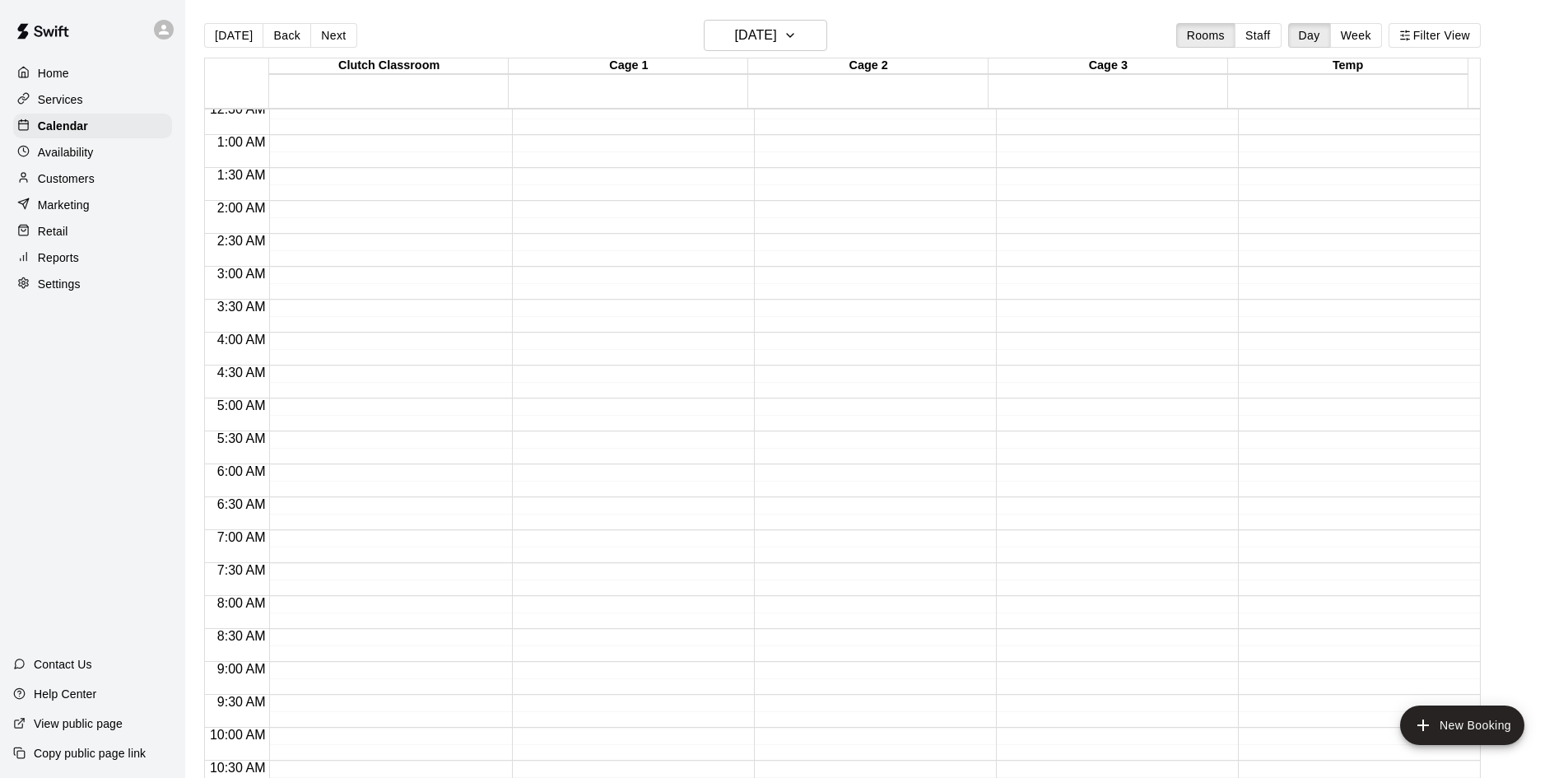
scroll to position [0, 0]
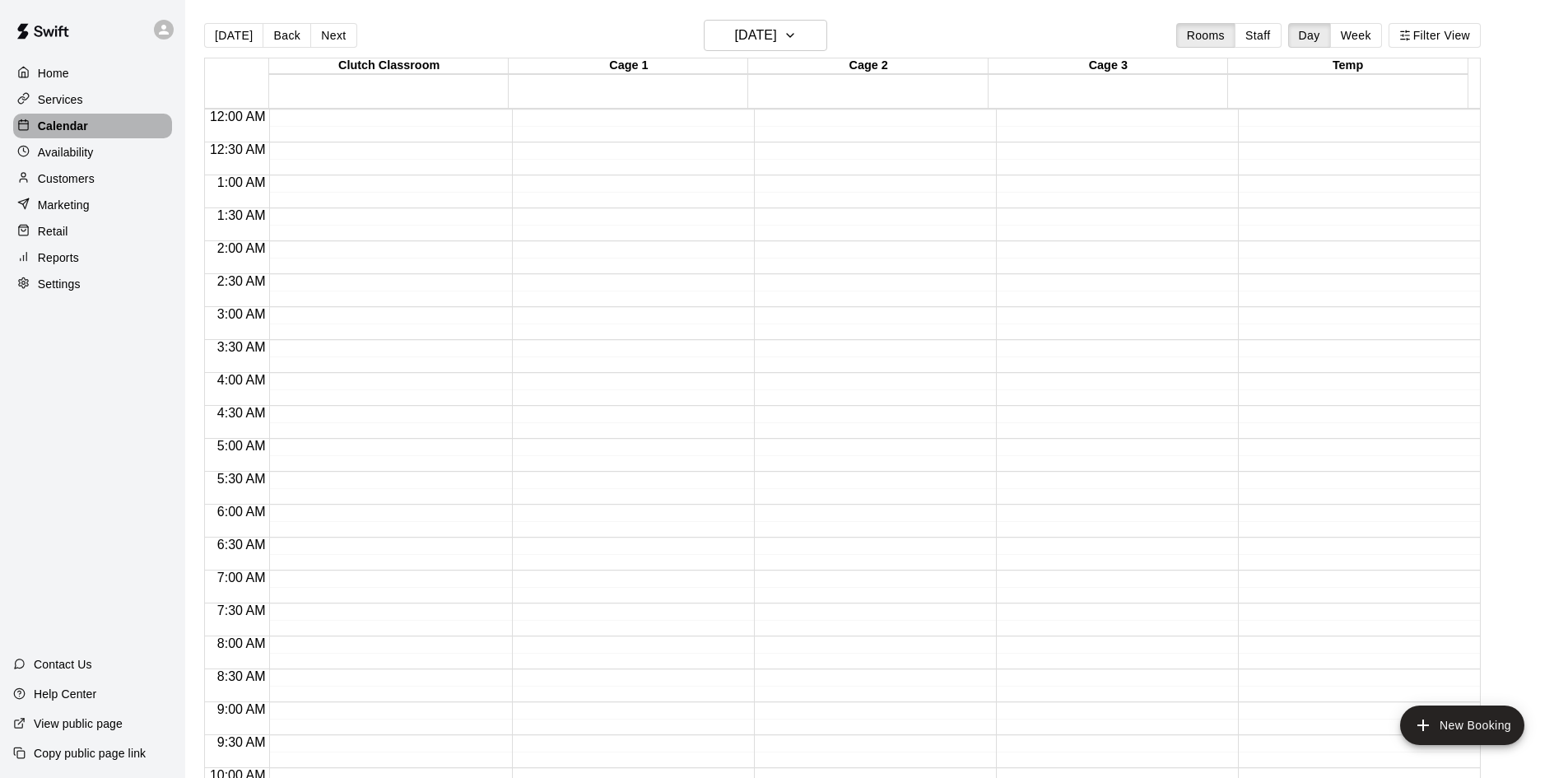
click at [58, 126] on p "Calendar" at bounding box center [62, 126] width 50 height 17
click at [56, 103] on p "Services" at bounding box center [61, 99] width 46 height 17
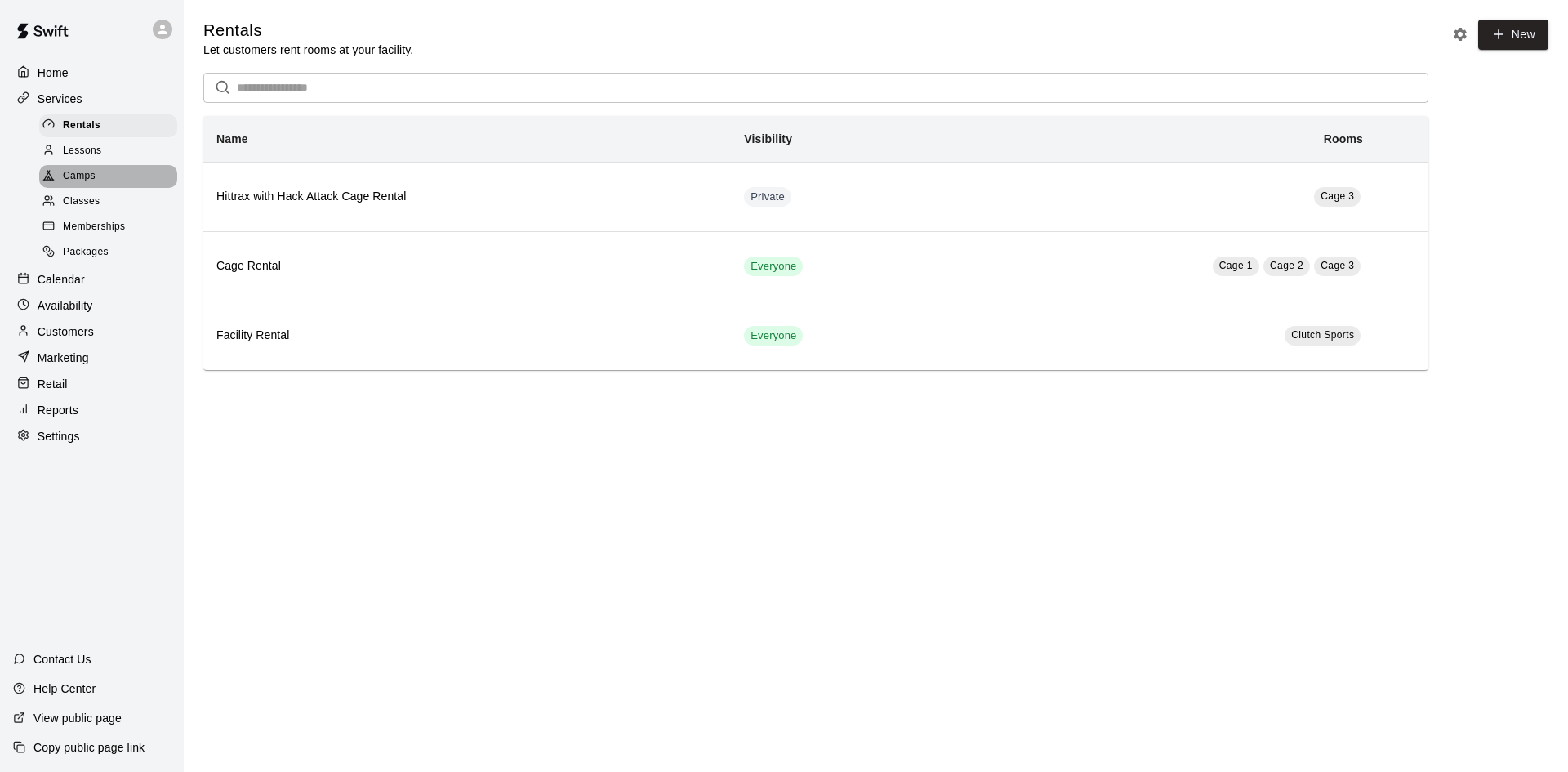
click at [81, 185] on span "Camps" at bounding box center [78, 176] width 32 height 17
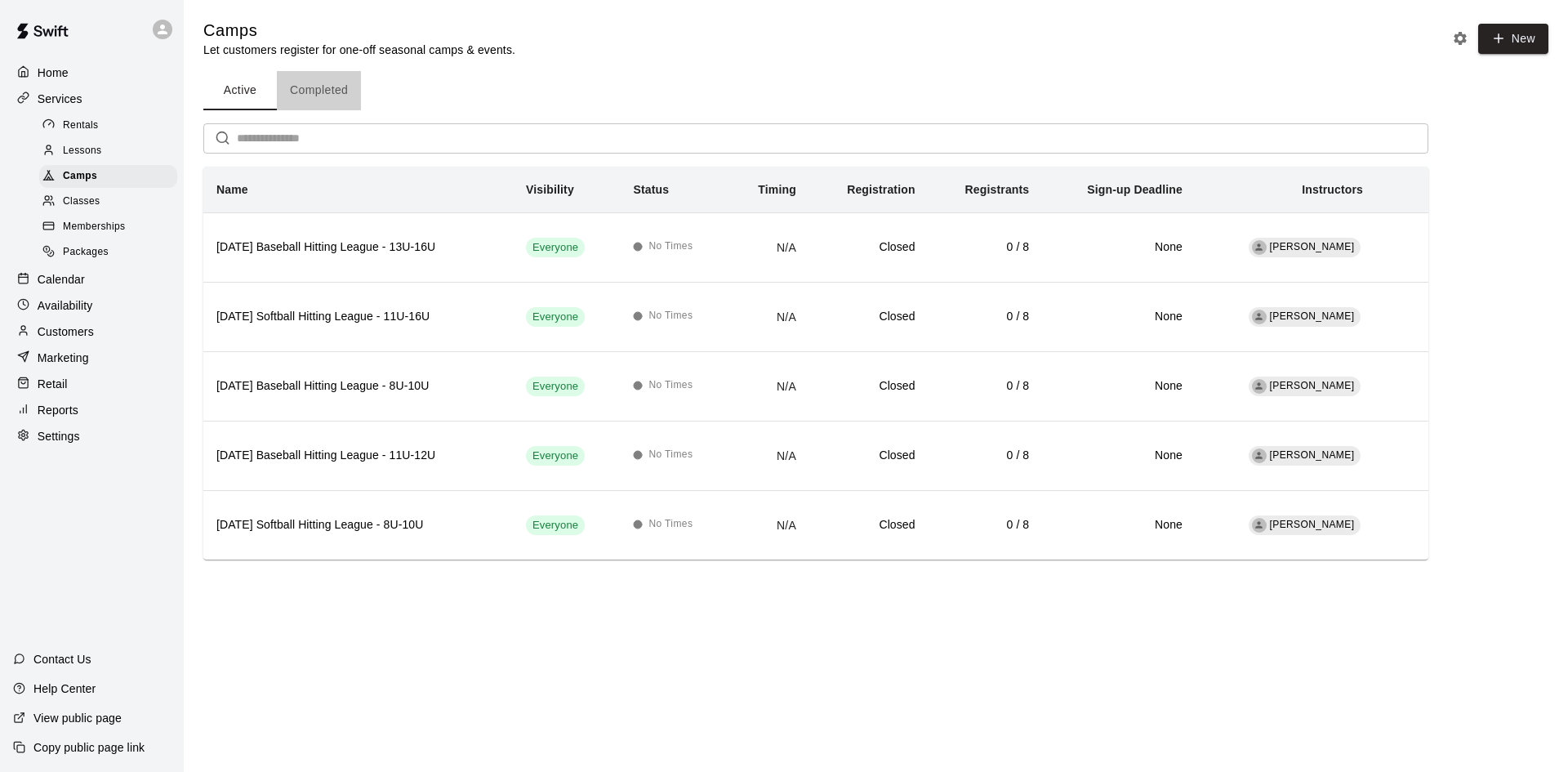
click at [317, 83] on button "Completed" at bounding box center [318, 90] width 84 height 39
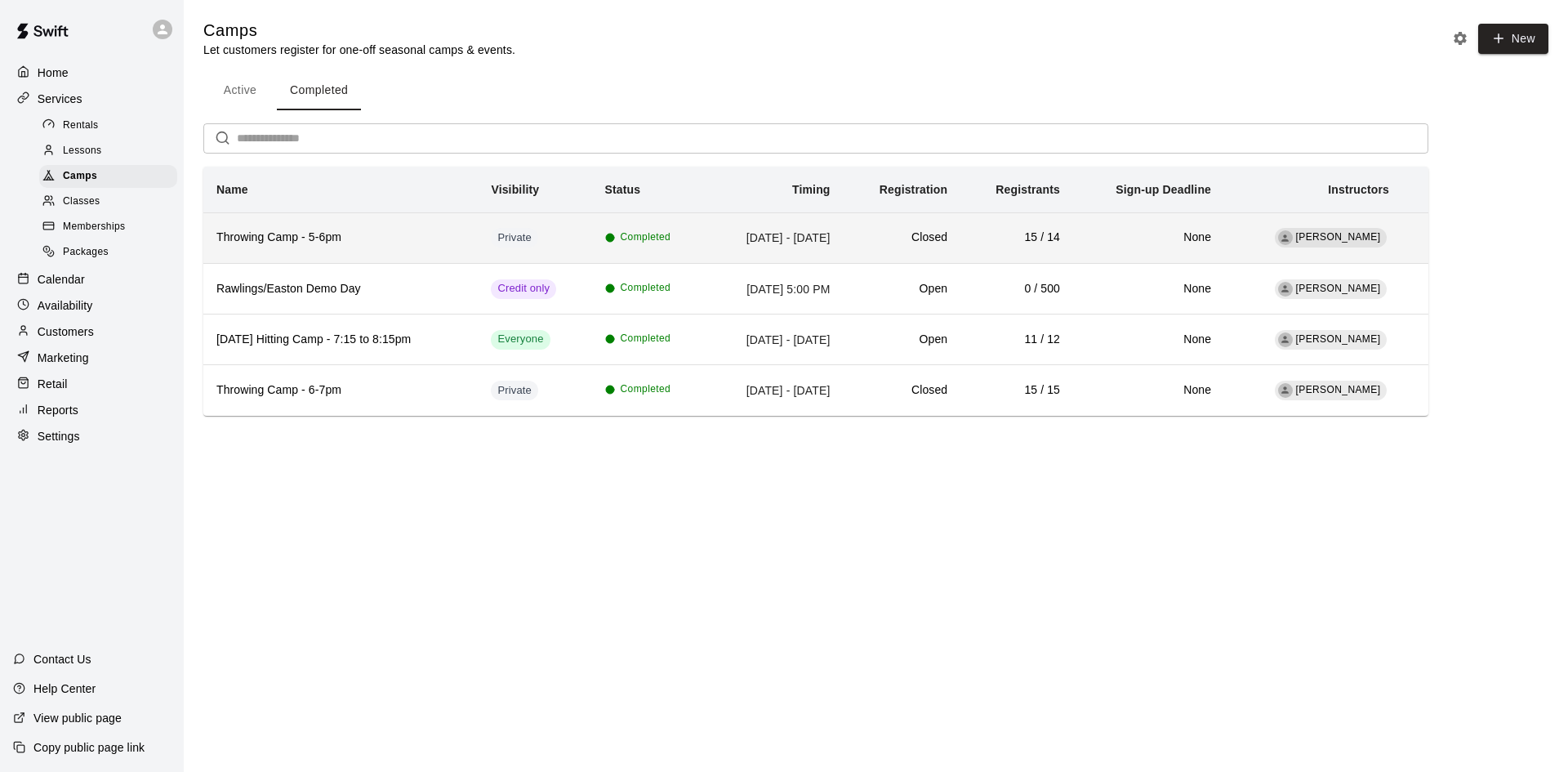
click at [272, 237] on h6 "Throwing Camp - 5-6pm" at bounding box center [340, 237] width 249 height 18
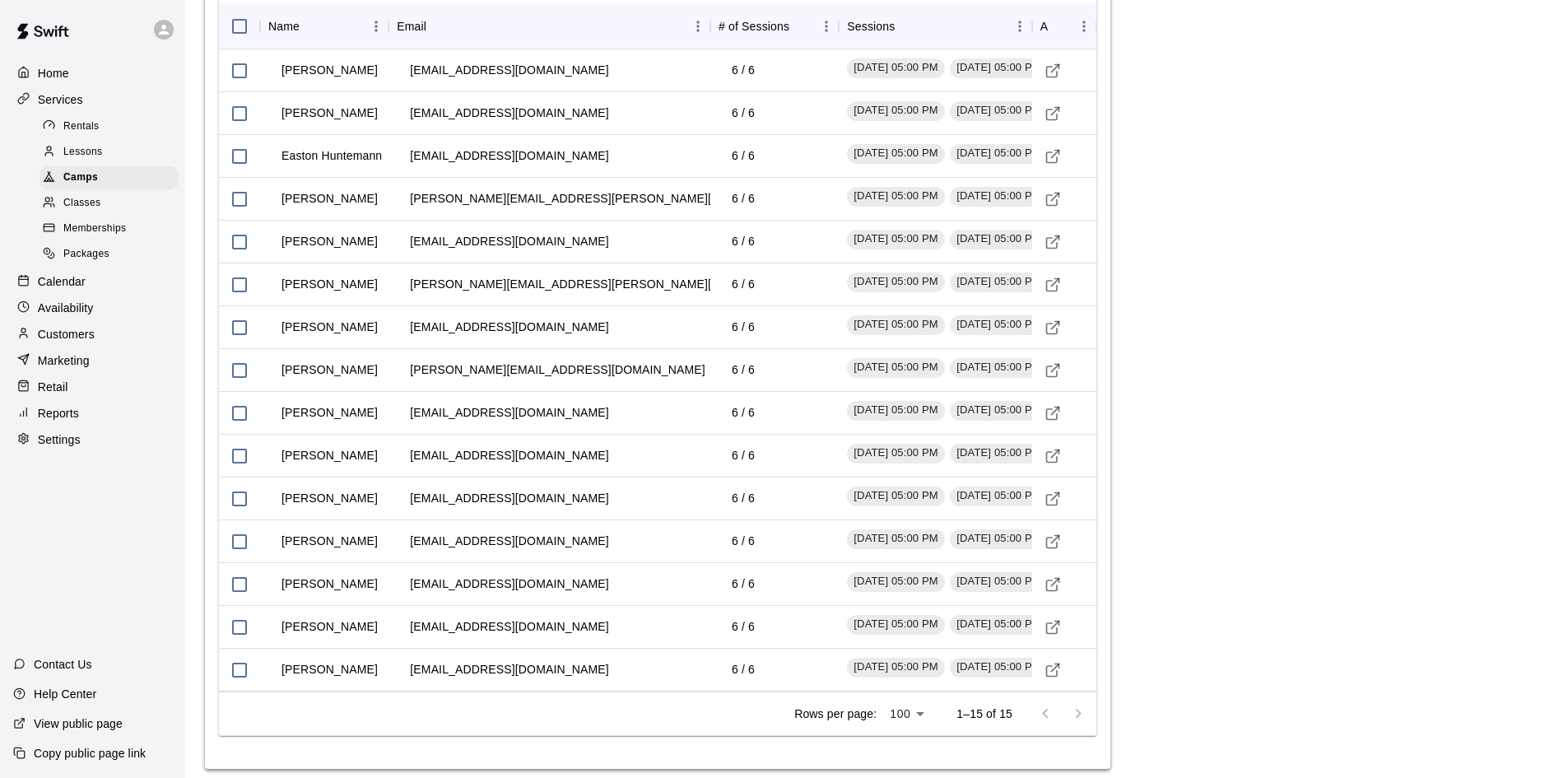
scroll to position [1904, 0]
